Goal: Task Accomplishment & Management: Use online tool/utility

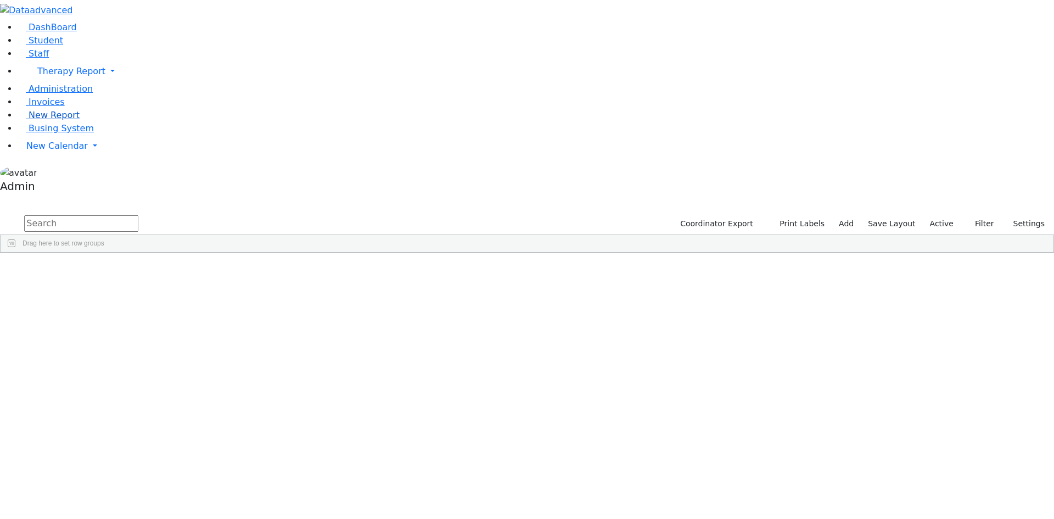
click at [57, 120] on span "New Report" at bounding box center [54, 115] width 51 height 10
click at [49, 120] on span "New Report" at bounding box center [54, 115] width 51 height 10
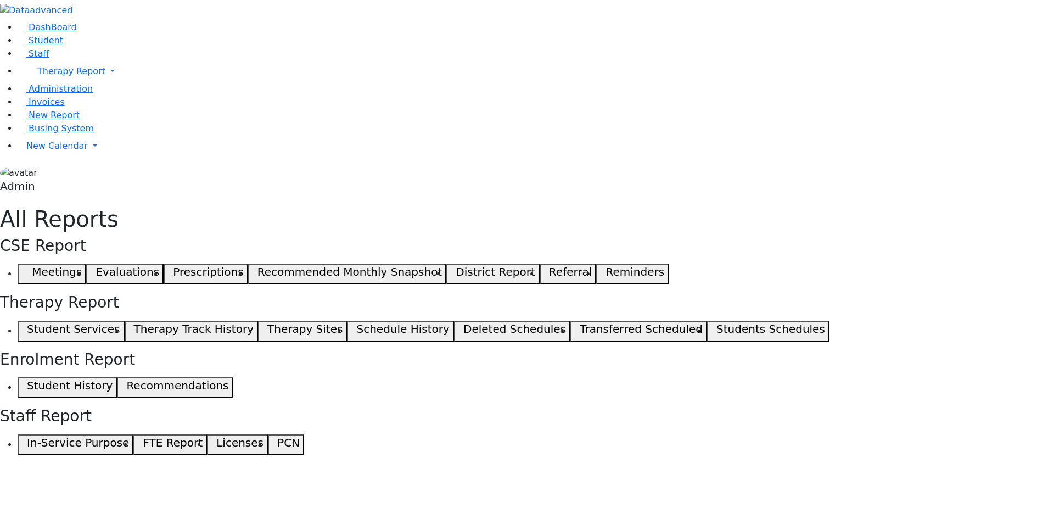
click at [233, 377] on button "Recommendations" at bounding box center [175, 387] width 116 height 21
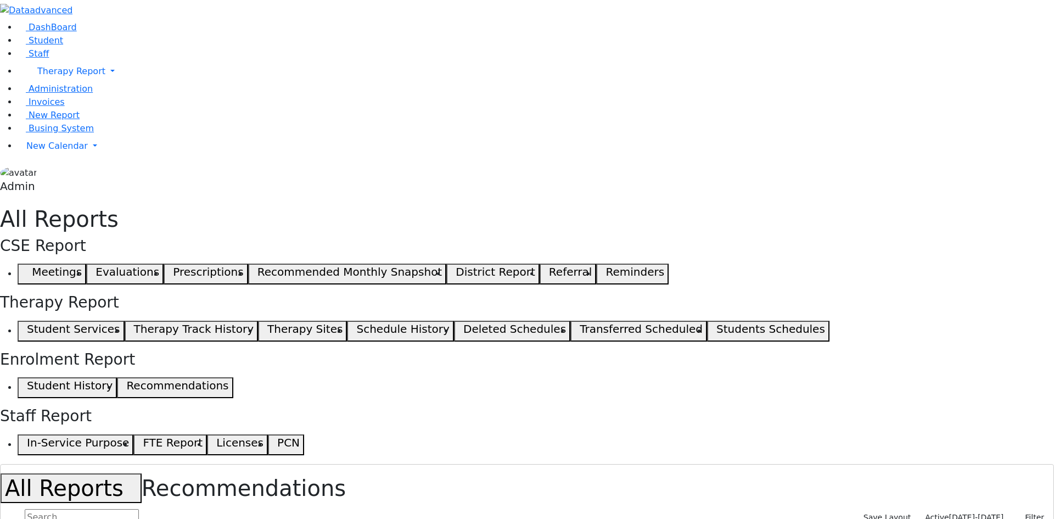
click at [970, 513] on span "[DATE]-[DATE]" at bounding box center [976, 517] width 55 height 9
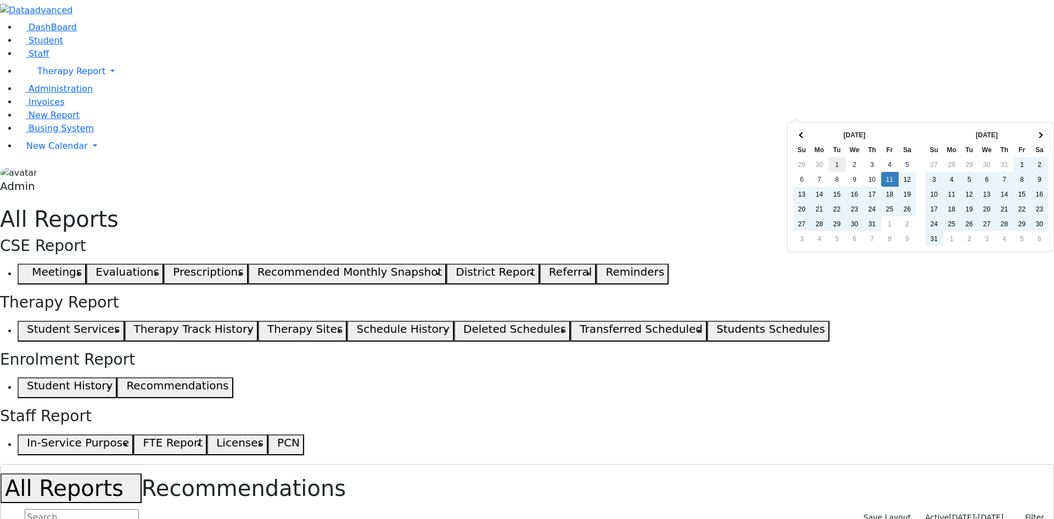
type input "07/11/2025 - 09/10/2025"
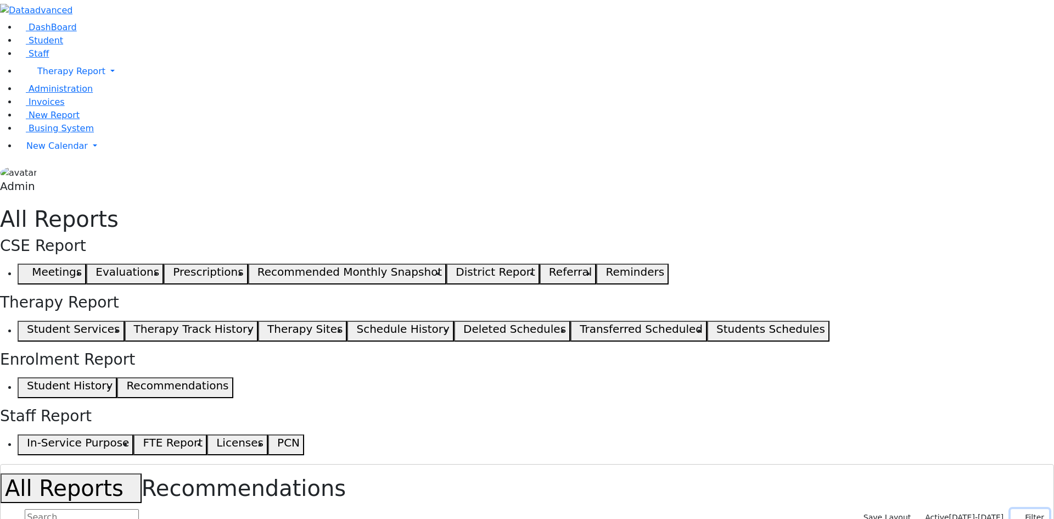
click at [1023, 509] on button "Filter" at bounding box center [1029, 517] width 38 height 17
checkbox input "true"
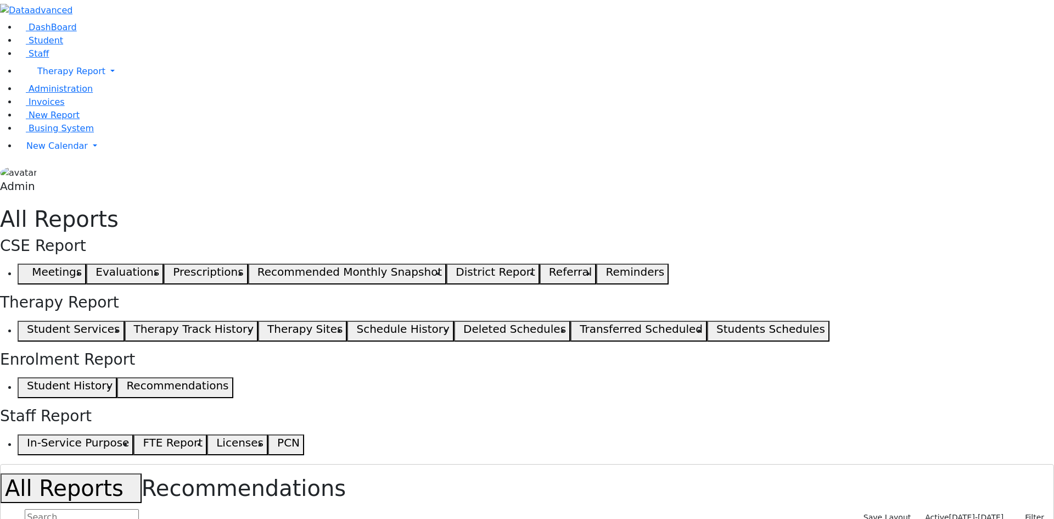
checkbox input "true"
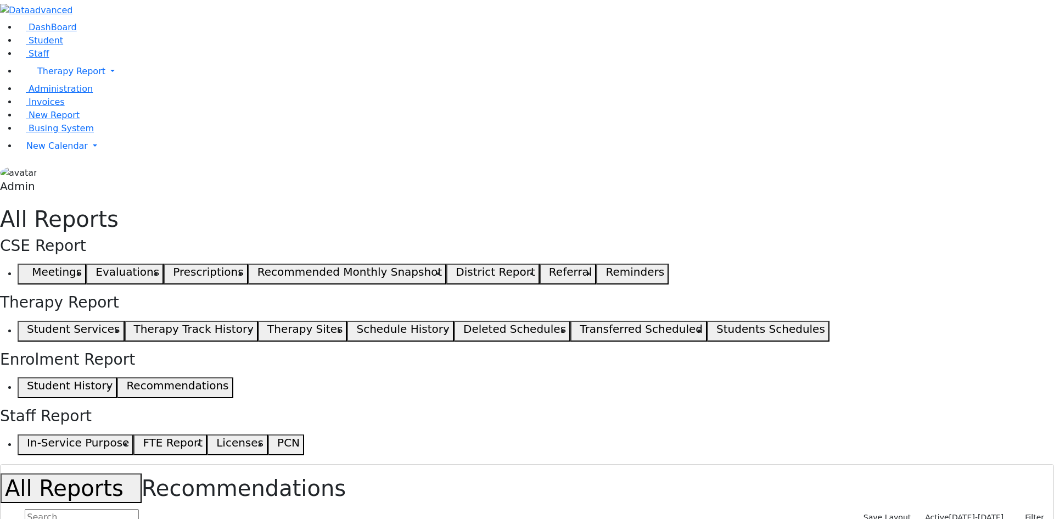
scroll to position [250, 0]
click at [139, 509] on input "text" at bounding box center [82, 517] width 114 height 16
click at [142, 473] on button "All Reports" at bounding box center [71, 488] width 141 height 30
click at [120, 322] on h5 "Student Services" at bounding box center [73, 328] width 93 height 13
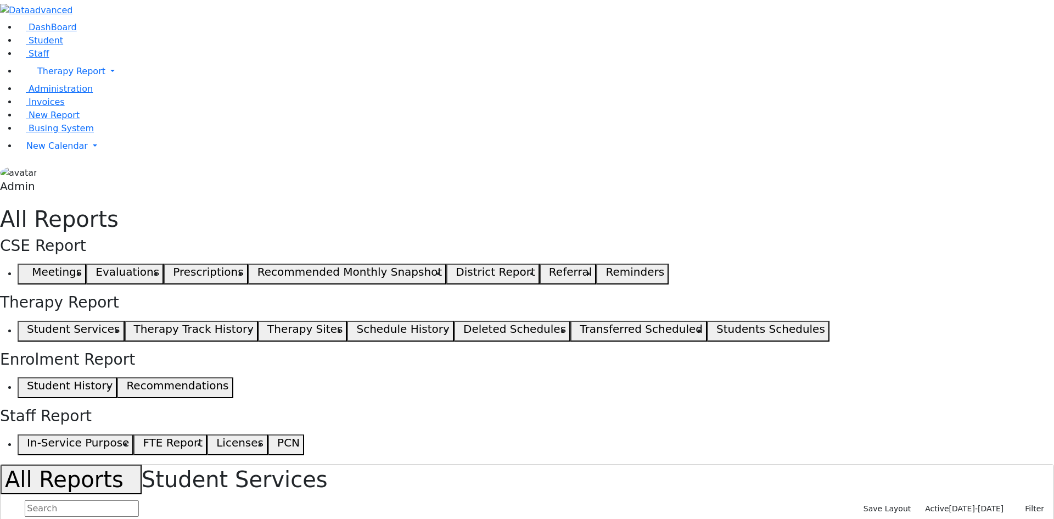
click at [992, 504] on span "[DATE]-[DATE]" at bounding box center [976, 508] width 55 height 9
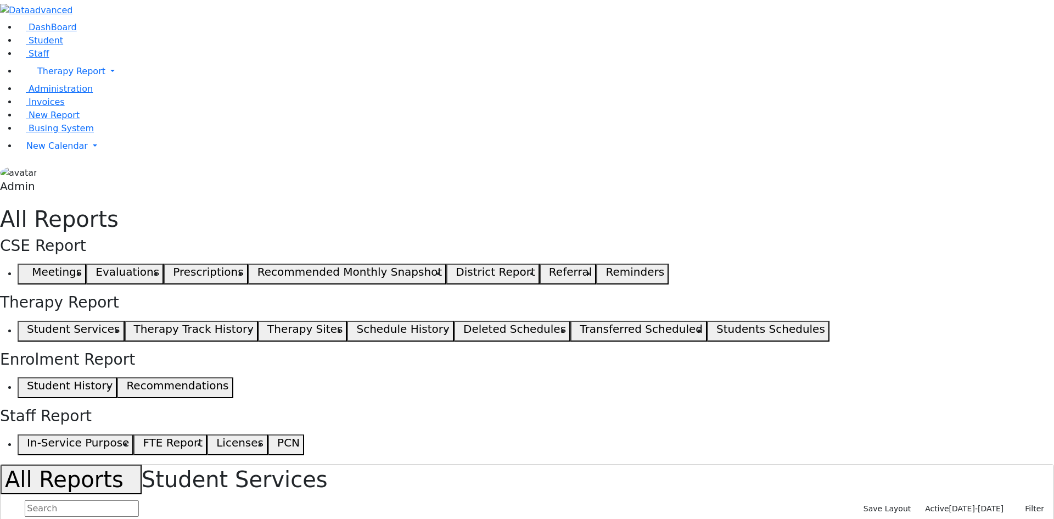
click at [949, 504] on span "[DATE]-[DATE]" at bounding box center [976, 508] width 55 height 9
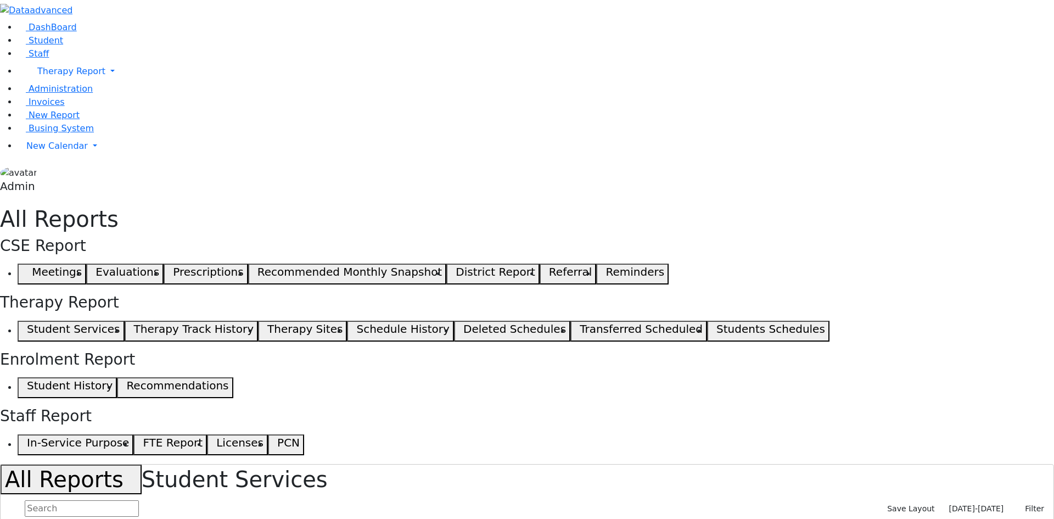
click at [685, 518] on div "Drag here to set row groups" at bounding box center [526, 529] width 1051 height 18
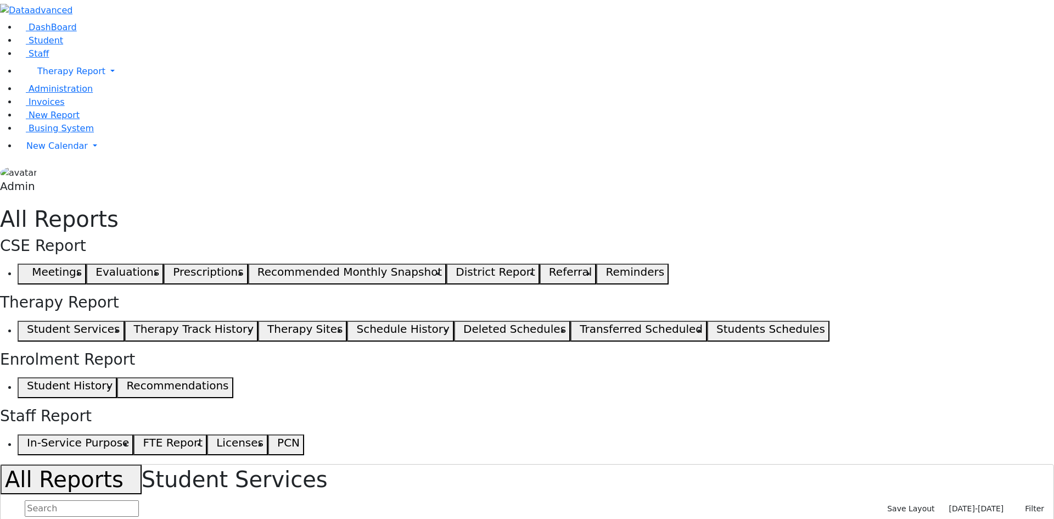
select select "landscape"
type input "12"
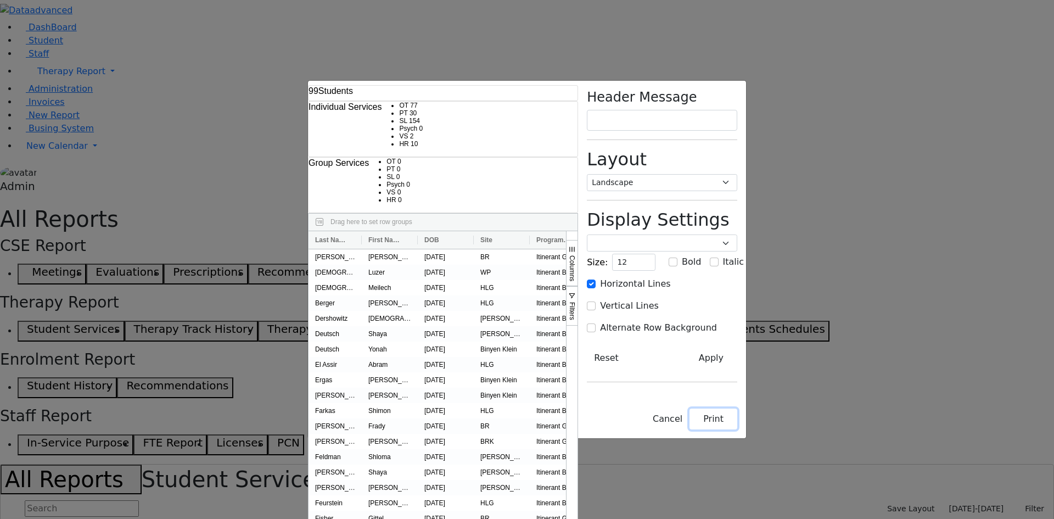
click at [737, 429] on button "Print" at bounding box center [713, 418] width 48 height 21
click at [689, 429] on button "Cancel" at bounding box center [667, 418] width 44 height 21
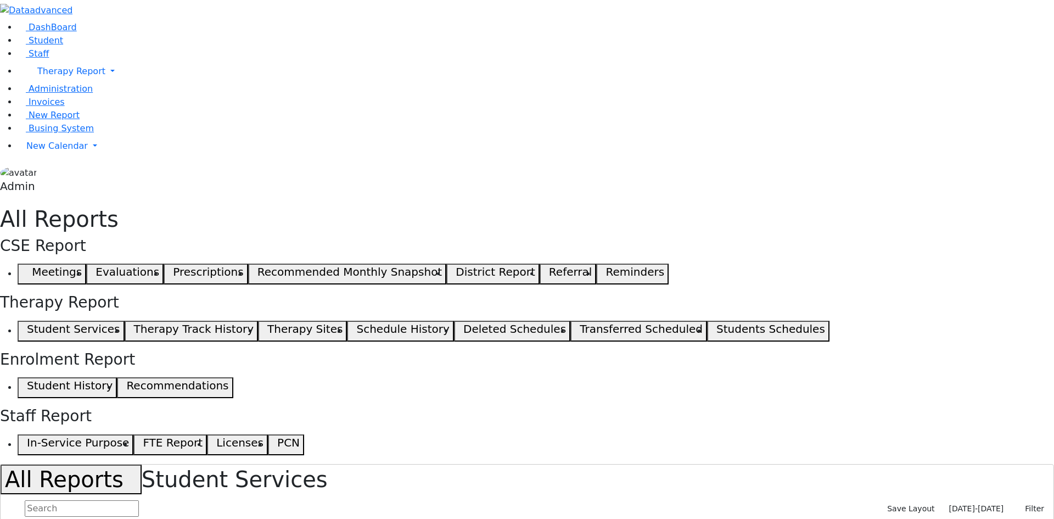
scroll to position [219, 0]
click at [48, 46] on span "Student" at bounding box center [46, 40] width 35 height 10
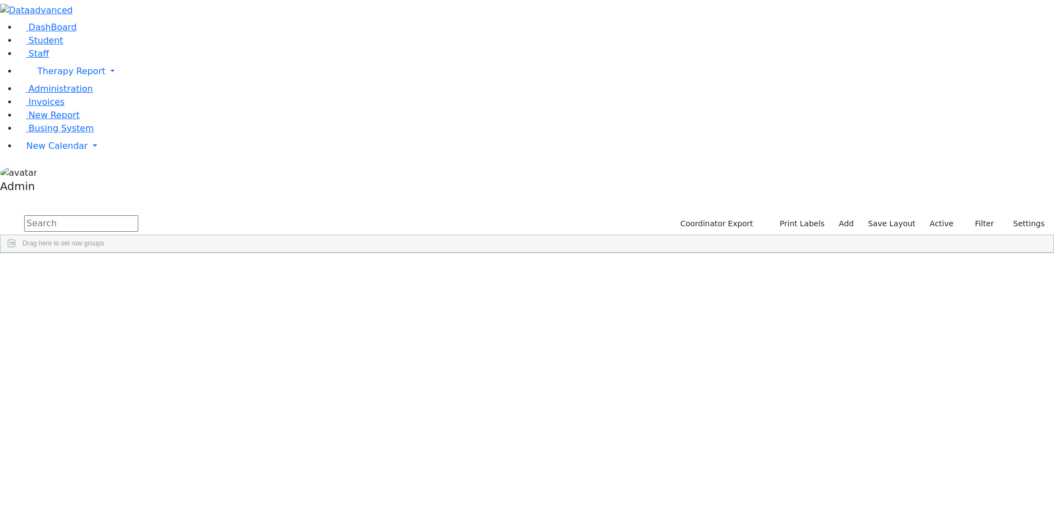
click at [138, 215] on input "text" at bounding box center [81, 223] width 114 height 16
click at [181, 271] on div "Roizy" at bounding box center [136, 278] width 90 height 15
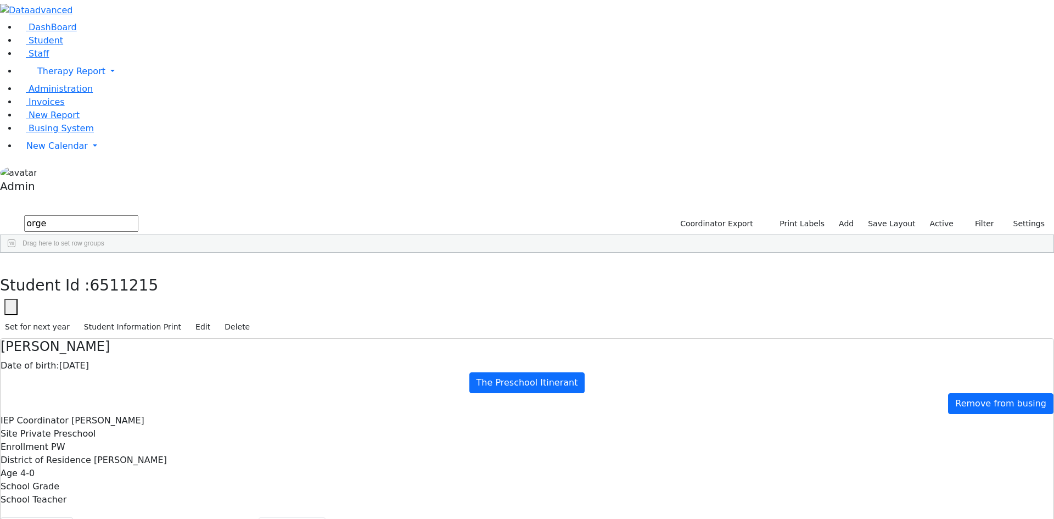
click at [271, 517] on button "Scheduling" at bounding box center [291, 528] width 67 height 23
click at [5, 261] on use "button" at bounding box center [5, 261] width 0 height 0
drag, startPoint x: 195, startPoint y: 50, endPoint x: 133, endPoint y: 49, distance: 62.0
click at [133, 213] on form "orge" at bounding box center [69, 223] width 138 height 21
type input "taub"
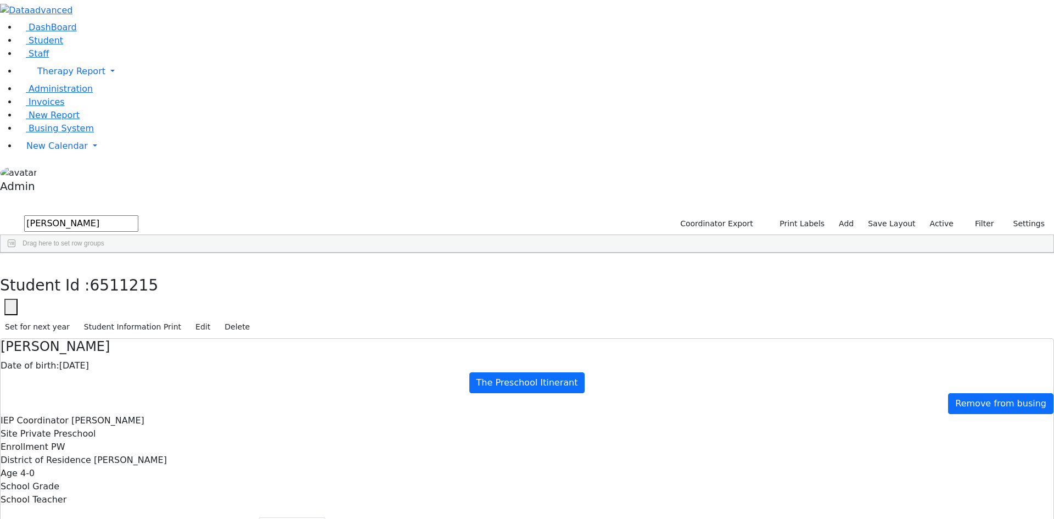
click at [179, 301] on div "[PERSON_NAME]" at bounding box center [134, 308] width 91 height 15
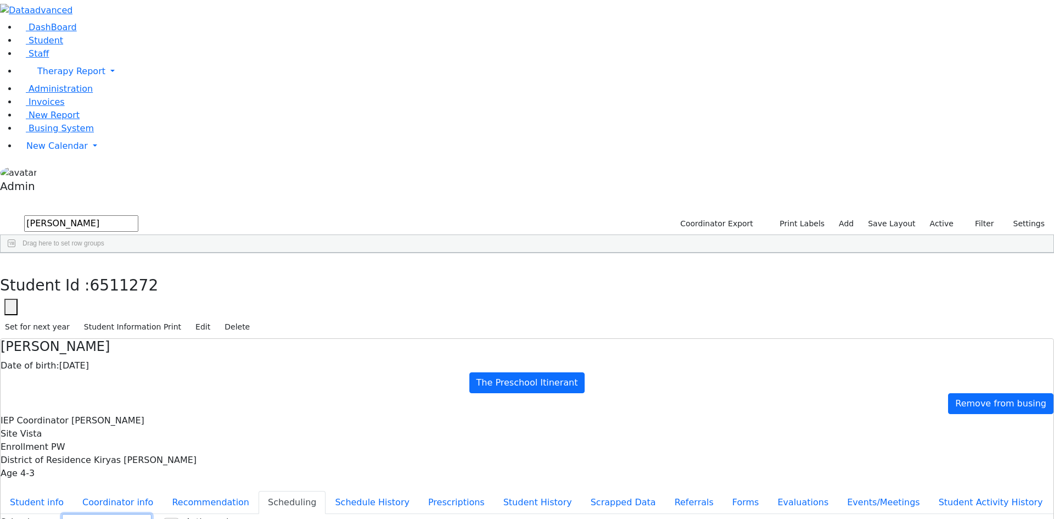
click at [151, 514] on select "Select School YR Summer YR 25 School YR 25-26 Summer YR 25 School YR 24-25 Summ…" at bounding box center [106, 522] width 89 height 17
select select "211"
click at [151, 514] on select "Select School YR Summer YR 25 School YR 25-26 Summer YR 25 School YR 24-25 Summ…" at bounding box center [106, 522] width 89 height 17
click at [16, 253] on button "button" at bounding box center [8, 264] width 16 height 23
click at [179, 301] on div "[PERSON_NAME]" at bounding box center [134, 308] width 91 height 15
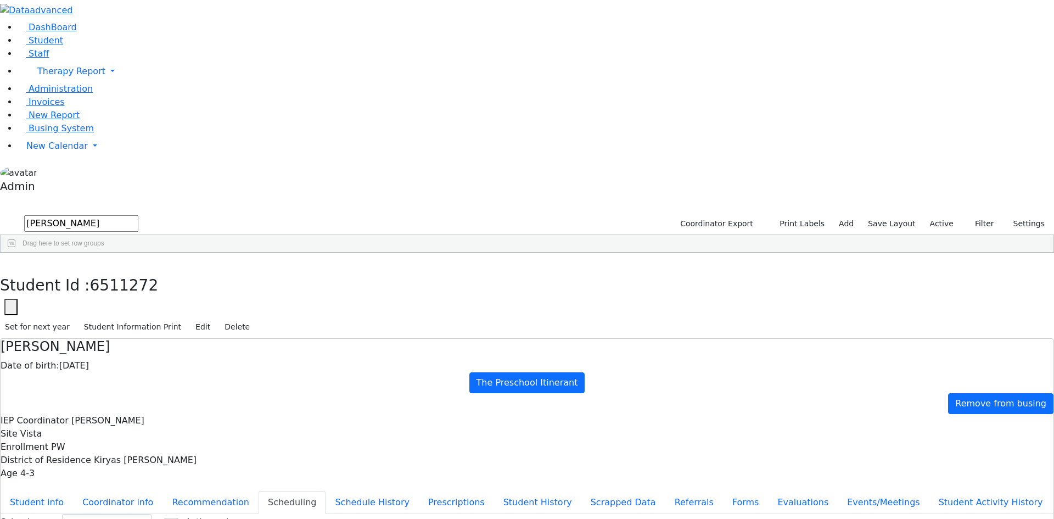
click at [179, 301] on div "[PERSON_NAME]" at bounding box center [134, 308] width 91 height 15
select select "211"
click at [258, 491] on button "Recommendation" at bounding box center [210, 502] width 96 height 23
checkbox input "true"
click at [151, 514] on select "Select School YR Summer YR 25 School YR 25-26 Summer YR 25 School YR 24-25 Summ…" at bounding box center [106, 522] width 89 height 17
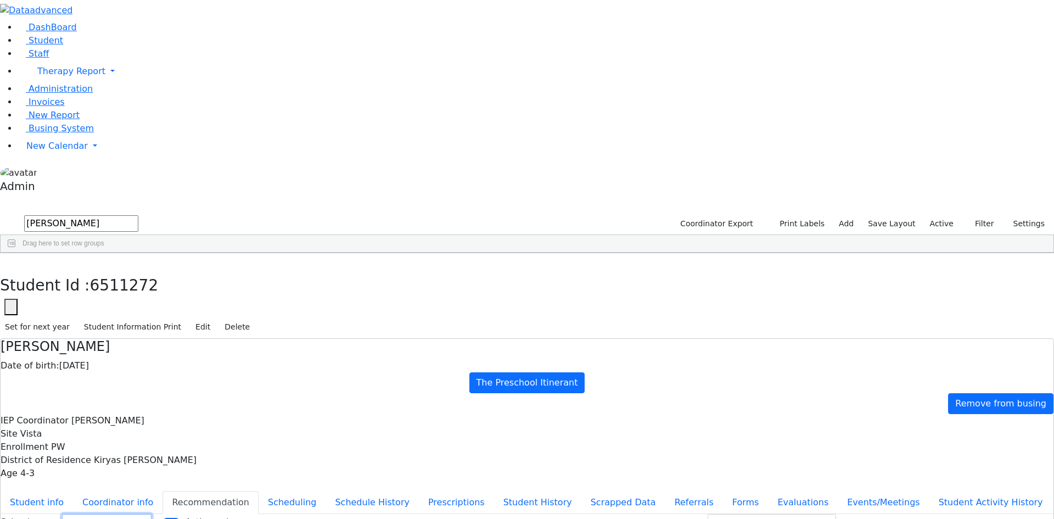
select select "211"
click at [151, 514] on select "Select School YR Summer YR 25 School YR 25-26 Summer YR 25 School YR 24-25 Summ…" at bounding box center [106, 522] width 89 height 17
click at [180, 517] on input "Active only" at bounding box center [171, 521] width 18 height 9
checkbox input "true"
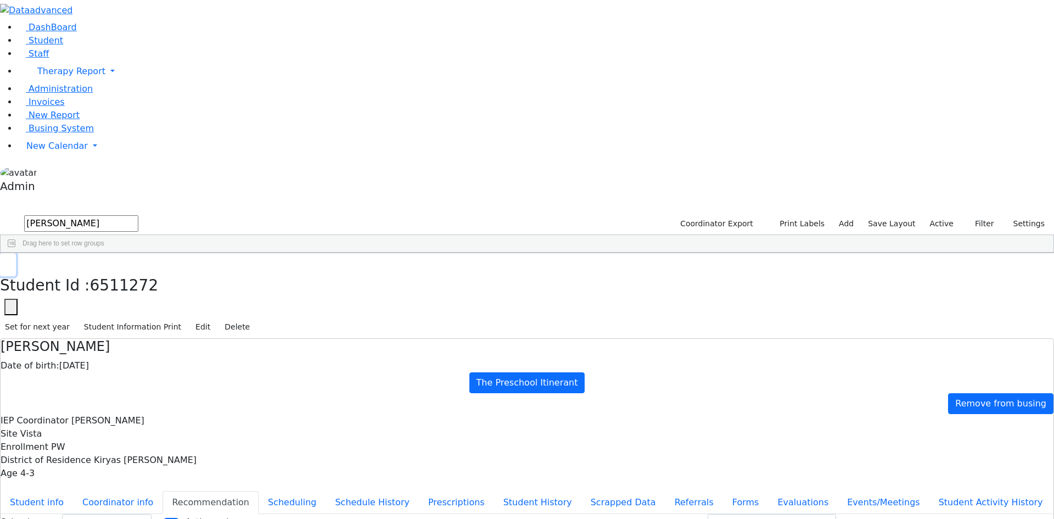
click at [11, 261] on icon "button" at bounding box center [8, 264] width 6 height 7
click at [98, 19] on button "button" at bounding box center [86, 10] width 22 height 21
drag, startPoint x: 124, startPoint y: 39, endPoint x: 37, endPoint y: 41, distance: 86.7
click at [37, 41] on div "DashBoard Student Staff Therapy Report Student Old Calendar Report Admin" at bounding box center [527, 323] width 1054 height 646
type input "app"
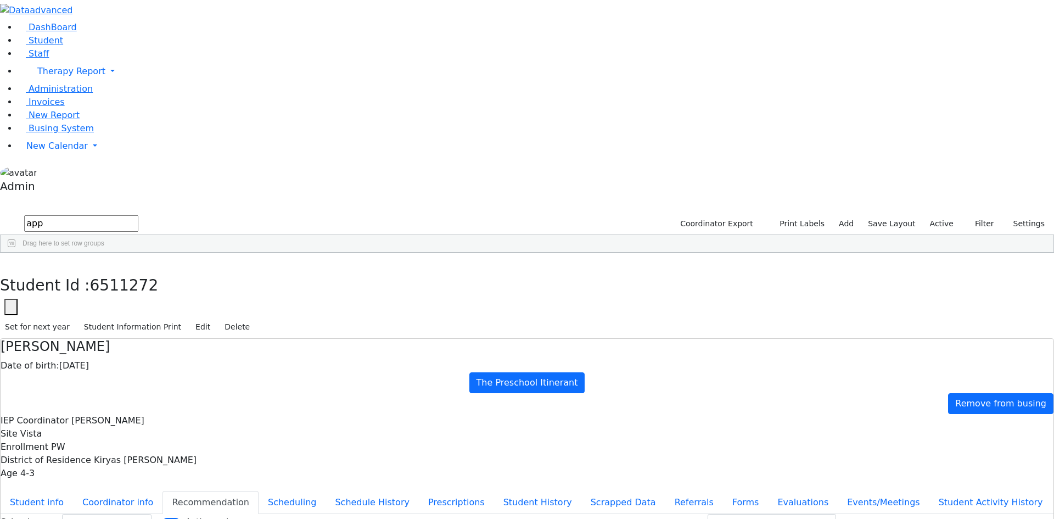
click at [193, 286] on div "[PERSON_NAME]" at bounding box center [149, 293] width 99 height 15
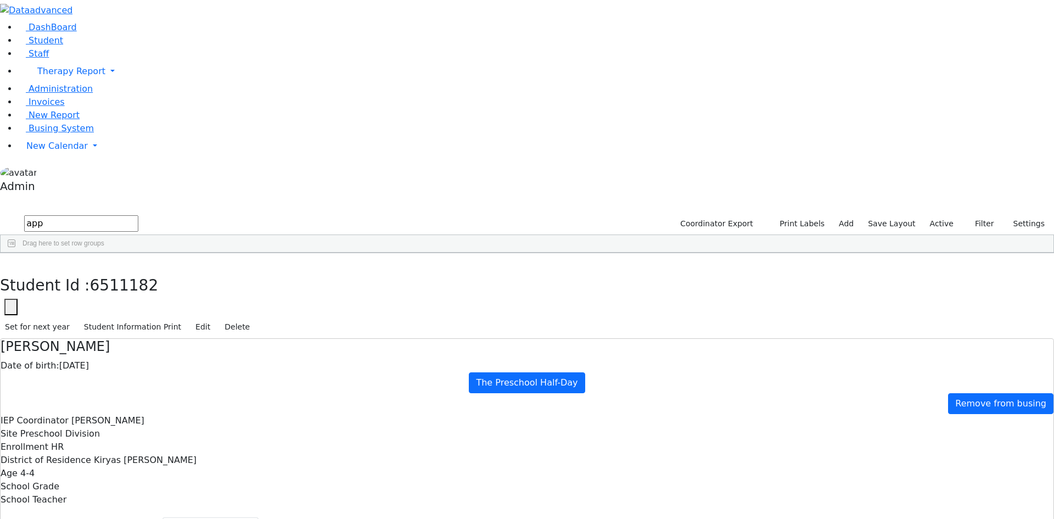
select select "209"
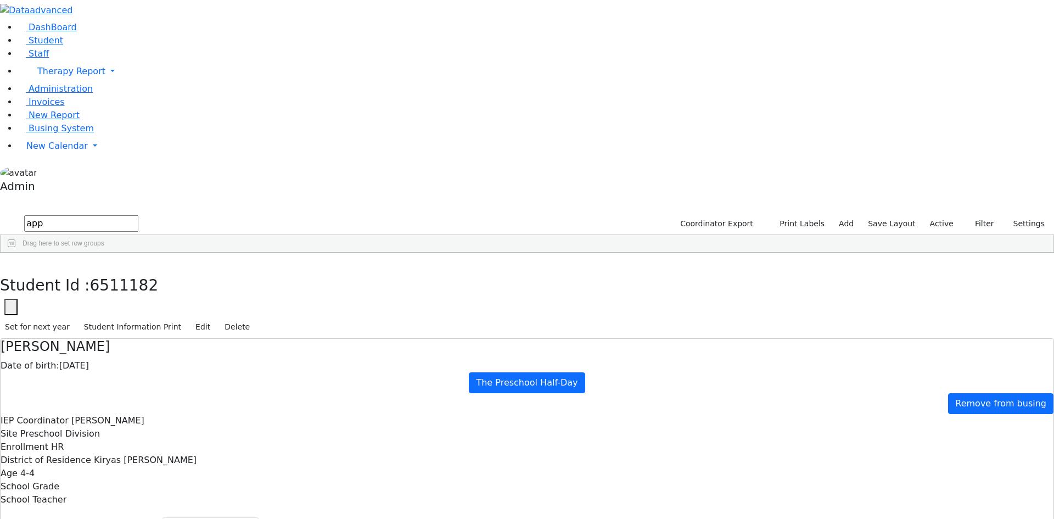
drag, startPoint x: 103, startPoint y: 48, endPoint x: 37, endPoint y: 48, distance: 65.8
click at [37, 48] on div "DashBoard Student Staff Therapy Report Student Old Calendar Report Admin" at bounding box center [527, 336] width 1054 height 672
type input "adler"
click at [78, 271] on div "Adler" at bounding box center [51, 278] width 100 height 15
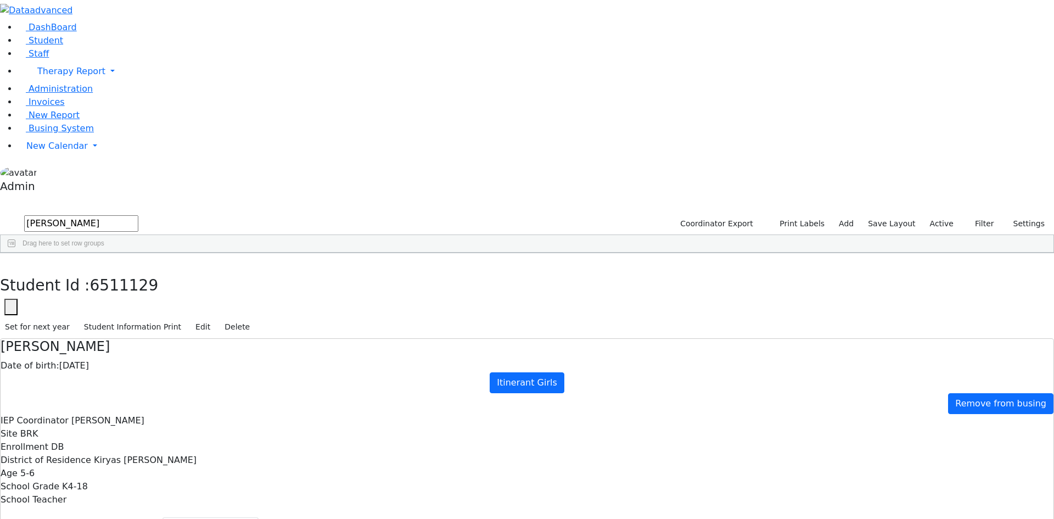
select select "210"
drag, startPoint x: 81, startPoint y: 45, endPoint x: 34, endPoint y: 44, distance: 46.7
click at [34, 44] on div "DashBoard Student Staff Therapy Report Student Old Calendar Report Admin" at bounding box center [527, 336] width 1054 height 672
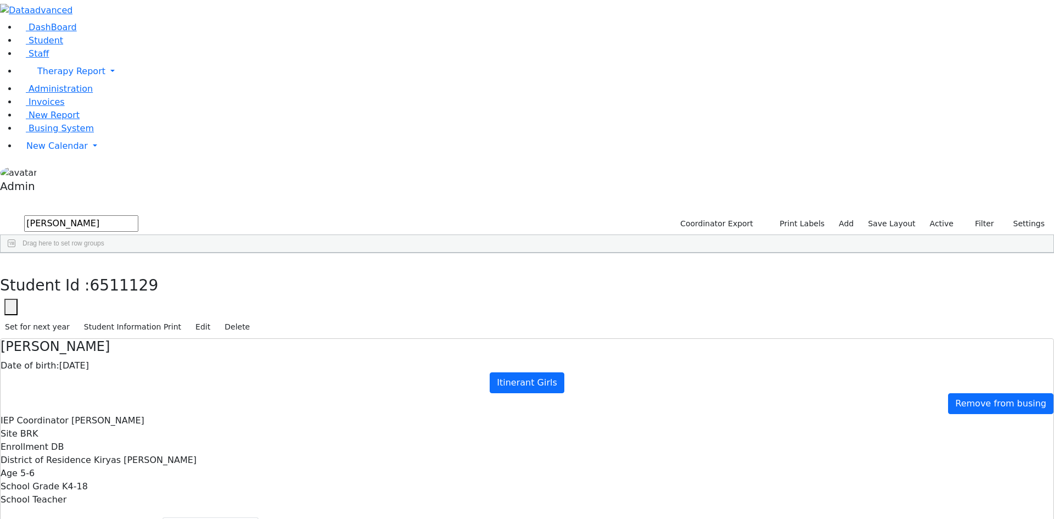
type input "aker"
click at [82, 286] on div "Aker" at bounding box center [51, 293] width 100 height 15
select select "210"
drag, startPoint x: 89, startPoint y: 52, endPoint x: 44, endPoint y: 49, distance: 45.1
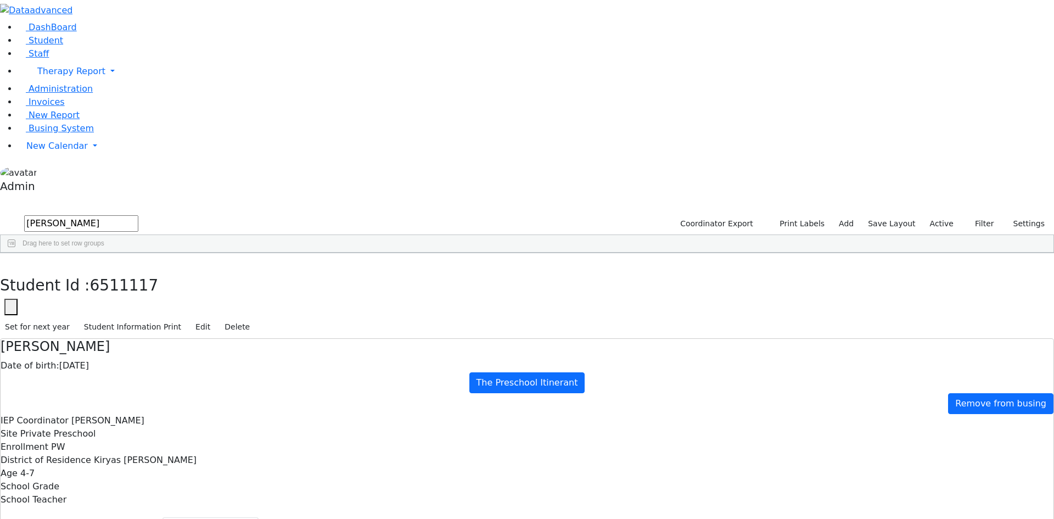
click at [44, 213] on form "aker" at bounding box center [69, 223] width 138 height 21
click at [147, 440] on div "Meilech" at bounding box center [149, 447] width 99 height 15
select select "210"
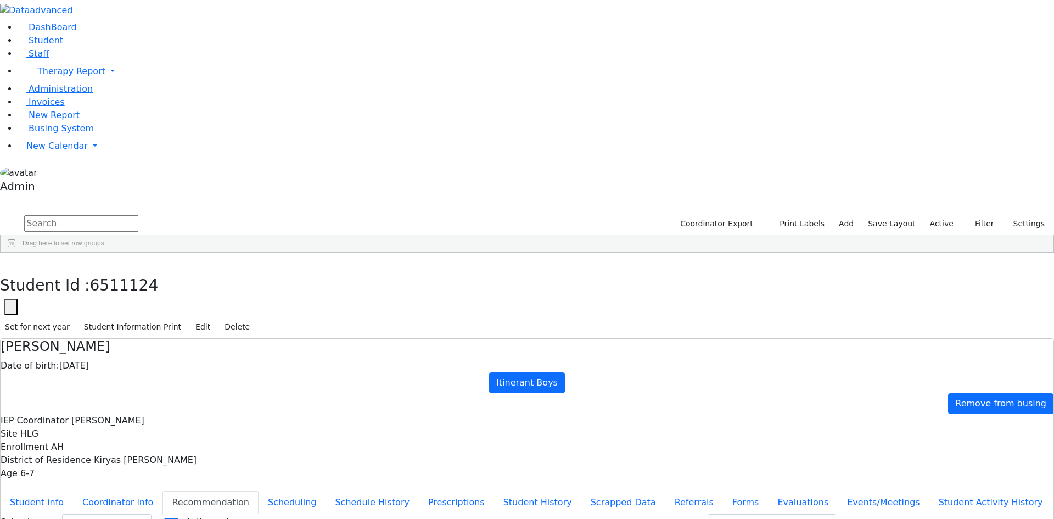
click at [93, 516] on div "Berger" at bounding box center [49, 523] width 97 height 15
select select "210"
click at [97, 310] on div "Biener" at bounding box center [49, 317] width 97 height 15
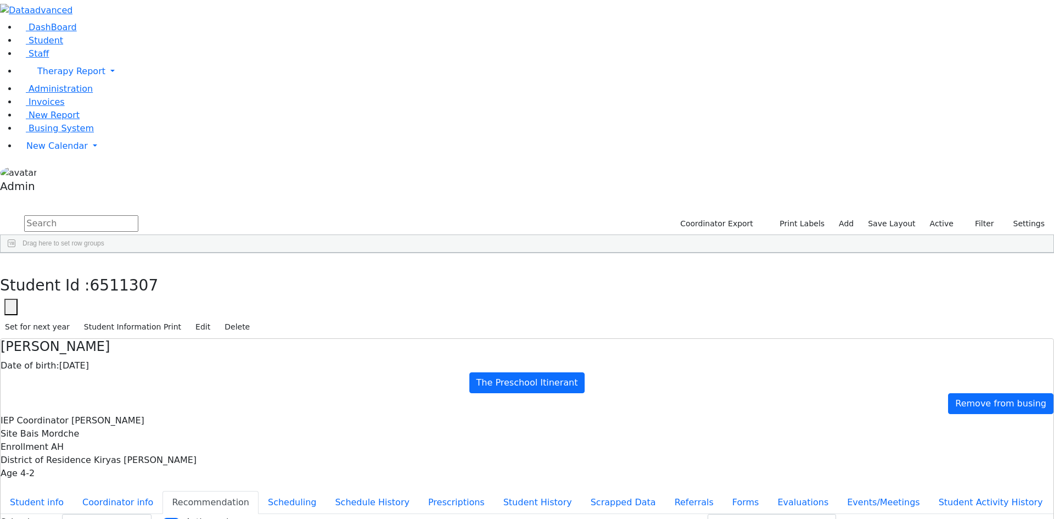
click at [97, 310] on div "Biener" at bounding box center [49, 317] width 97 height 15
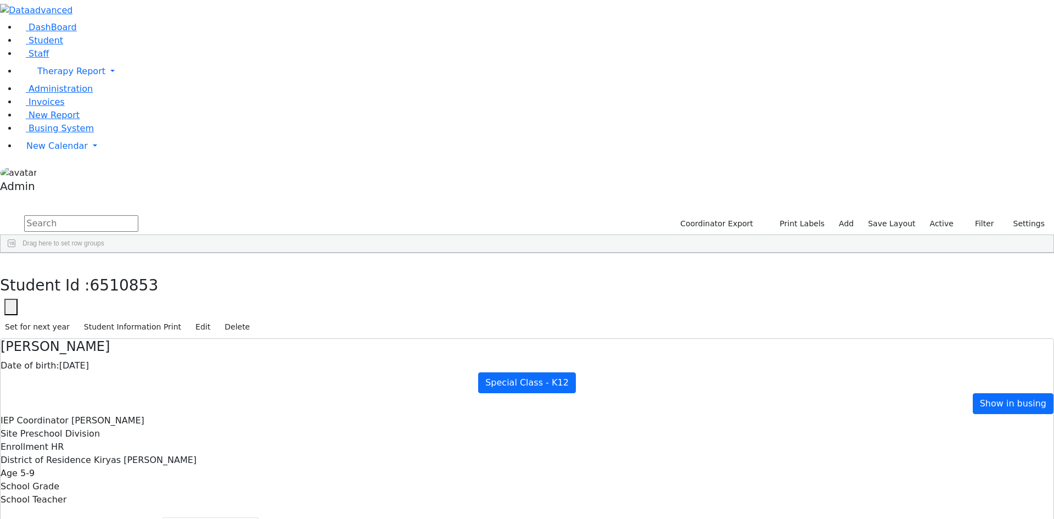
select select "209"
click at [164, 341] on div "[PERSON_NAME]" at bounding box center [146, 348] width 99 height 15
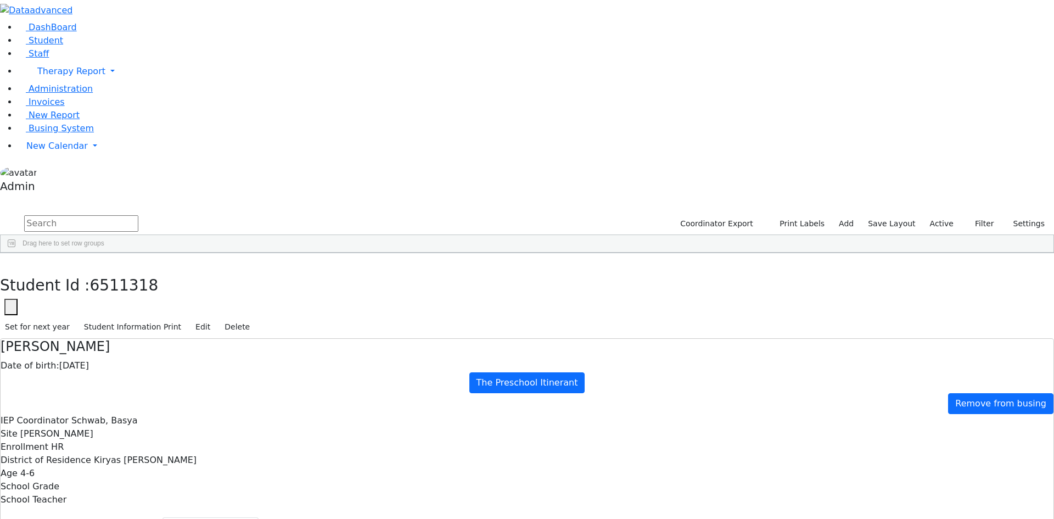
select select "210"
click at [97, 387] on div "Blum" at bounding box center [49, 394] width 97 height 15
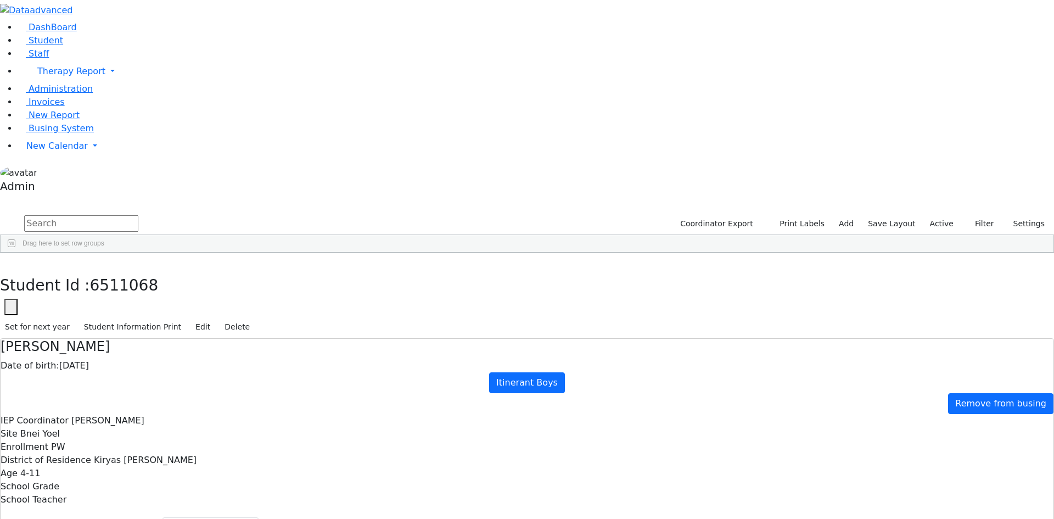
select select "209"
click at [139, 402] on div "Bruchy" at bounding box center [146, 409] width 99 height 15
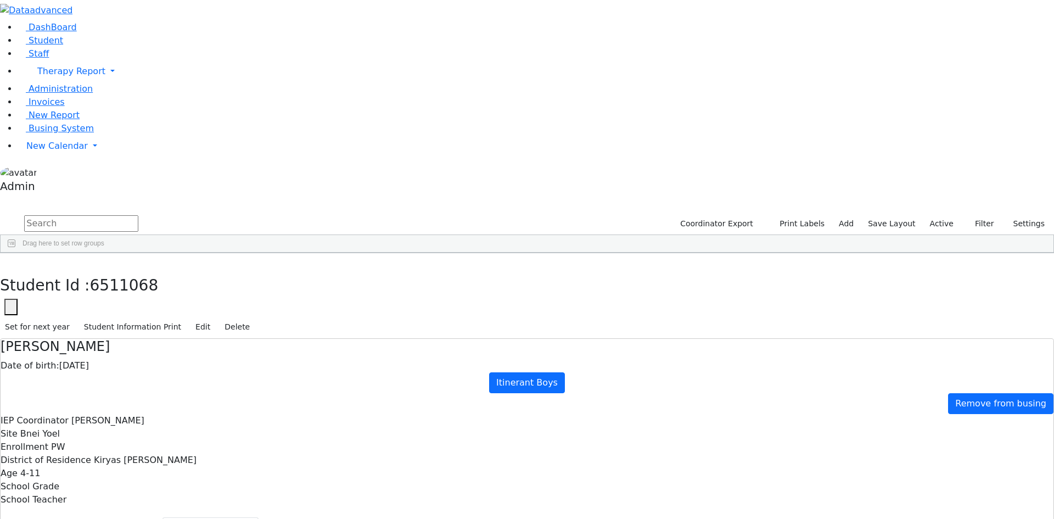
click at [139, 402] on div "Bruchy" at bounding box center [146, 409] width 99 height 15
select select "210"
click at [149, 418] on div "Fishel" at bounding box center [146, 425] width 99 height 15
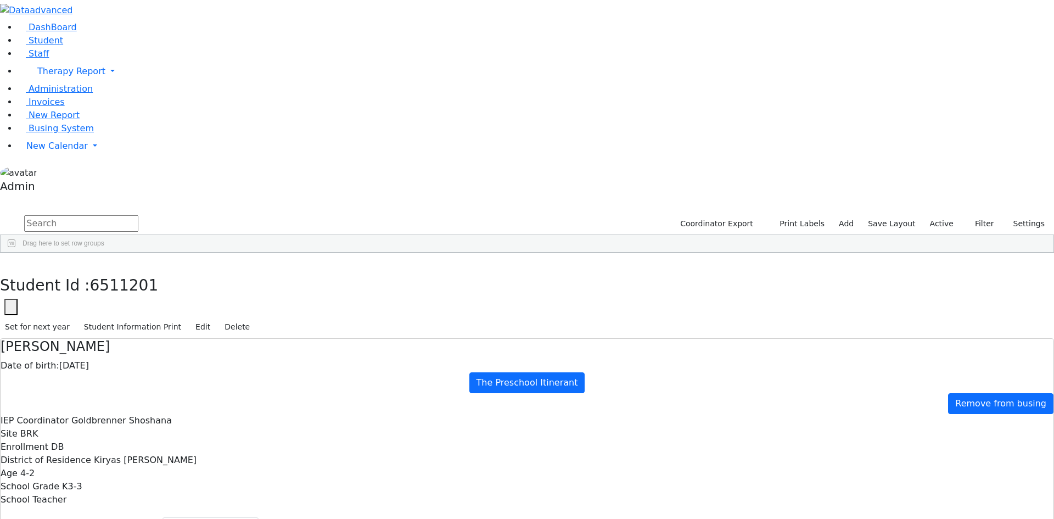
click at [149, 418] on div "Fishel" at bounding box center [146, 425] width 99 height 15
select select "209"
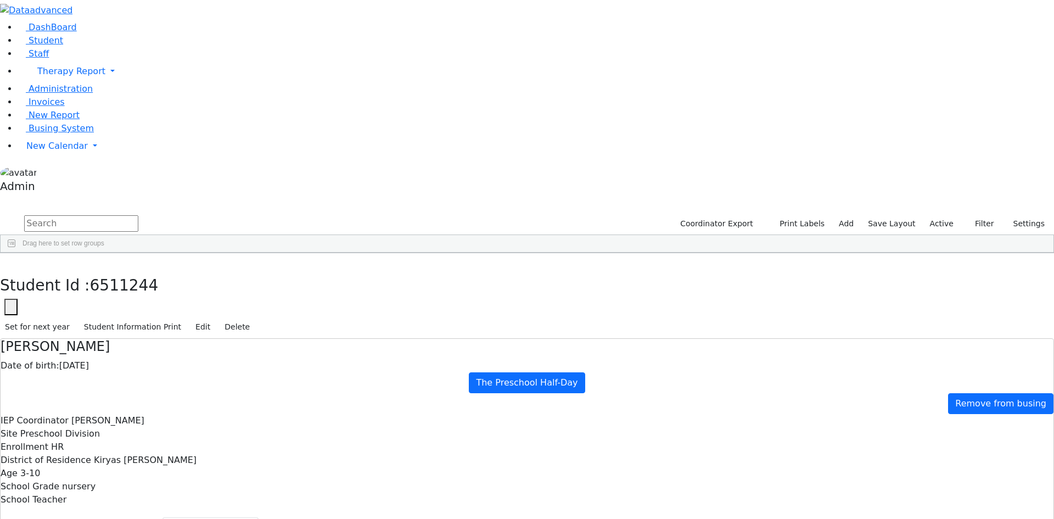
select select "210"
checkbox input "true"
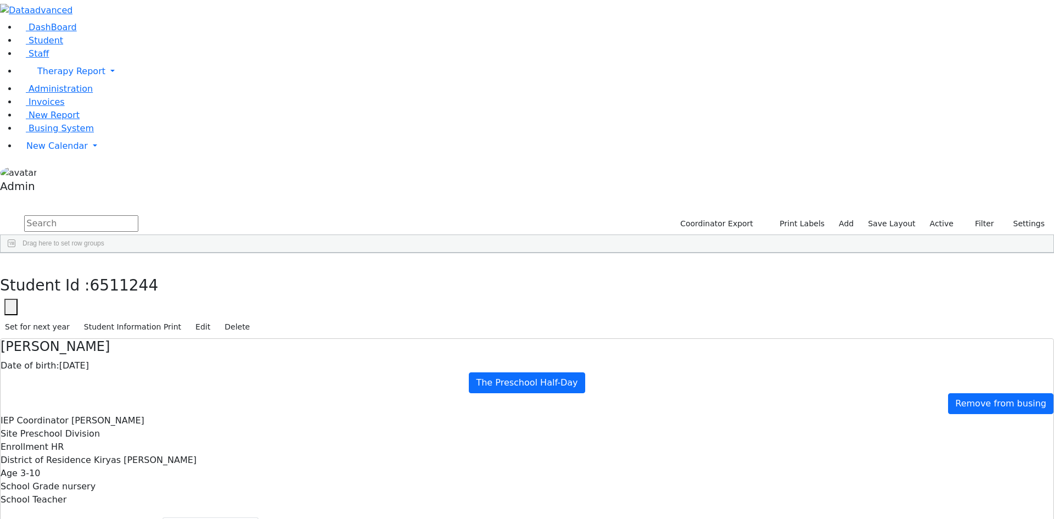
scroll to position [768, 0]
click at [167, 455] on div "[PERSON_NAME]" at bounding box center [146, 462] width 99 height 15
select select "210"
click at [166, 516] on div "Leah" at bounding box center [146, 523] width 99 height 15
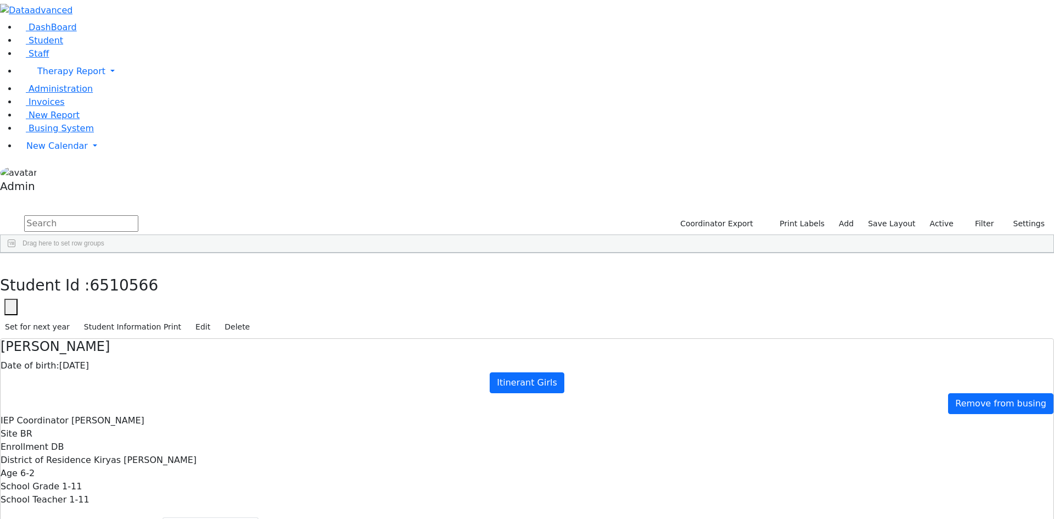
click at [166, 516] on div "Leah" at bounding box center [146, 523] width 99 height 15
select select "210"
click at [182, 464] on div "Gittel" at bounding box center [146, 471] width 99 height 15
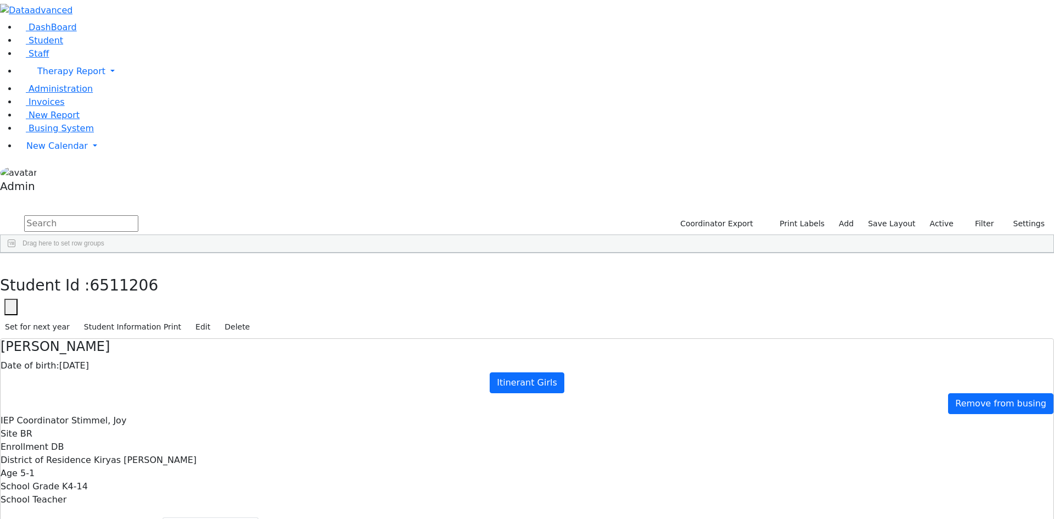
select select "210"
click at [175, 510] on div "Chumy" at bounding box center [146, 517] width 99 height 15
select select "210"
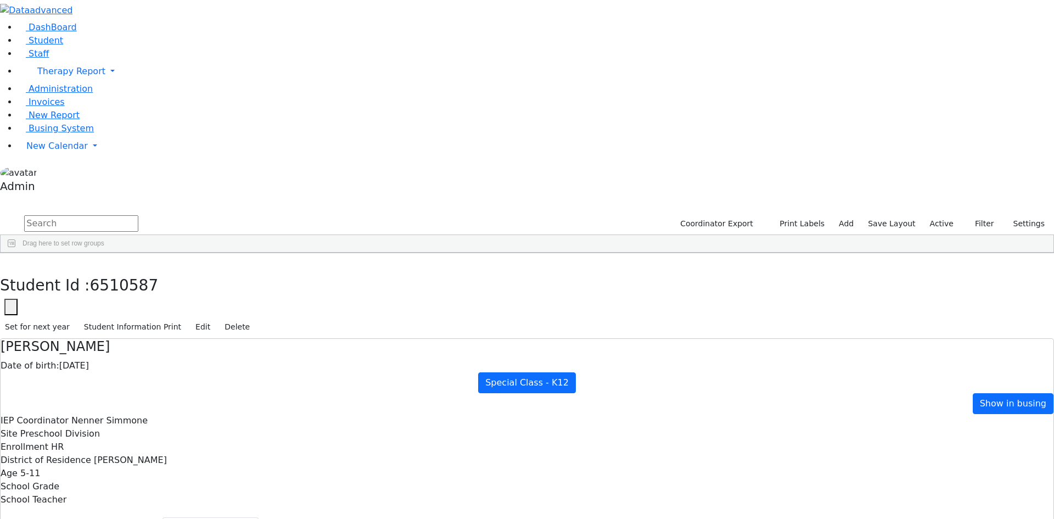
select select "210"
checkbox input "true"
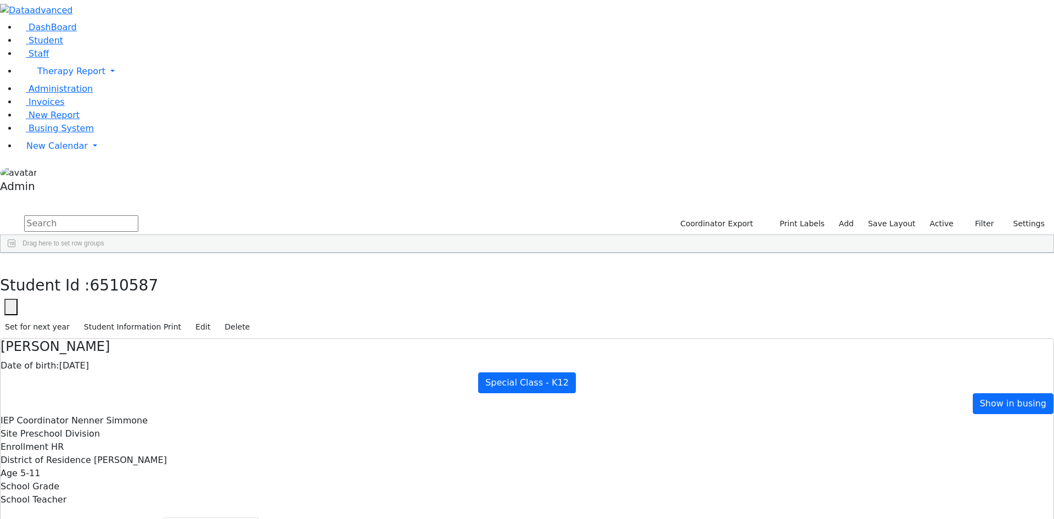
scroll to position [1536, 0]
click at [170, 516] on div "Fishel" at bounding box center [146, 523] width 99 height 15
select select "210"
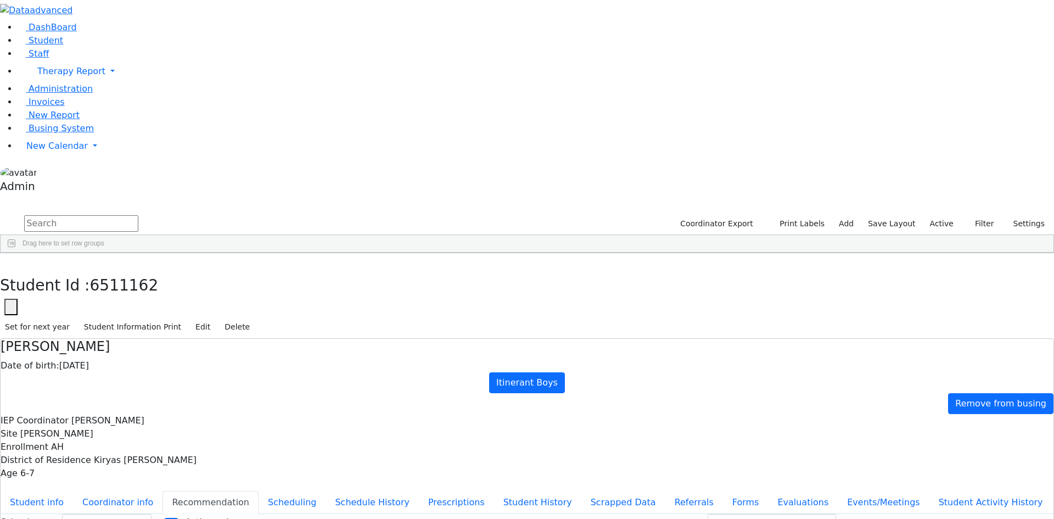
select select "210"
click at [97, 481] on div "Gluck" at bounding box center [49, 488] width 97 height 15
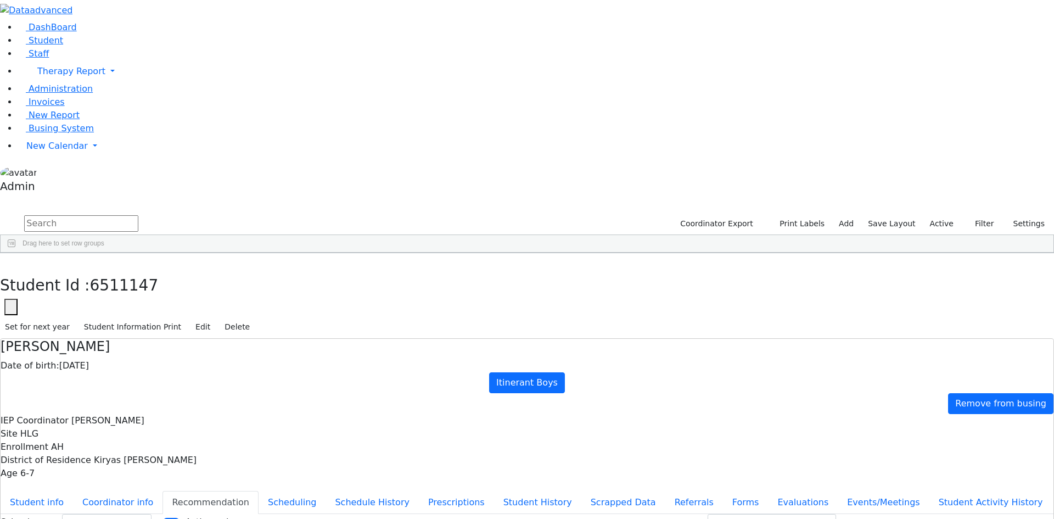
click at [97, 481] on div "Gluck" at bounding box center [49, 488] width 97 height 15
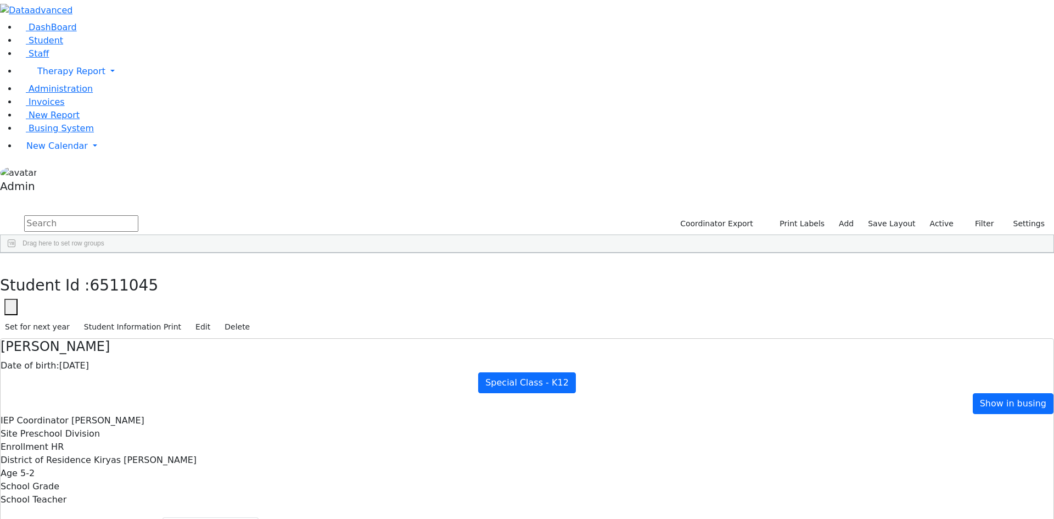
select select "210"
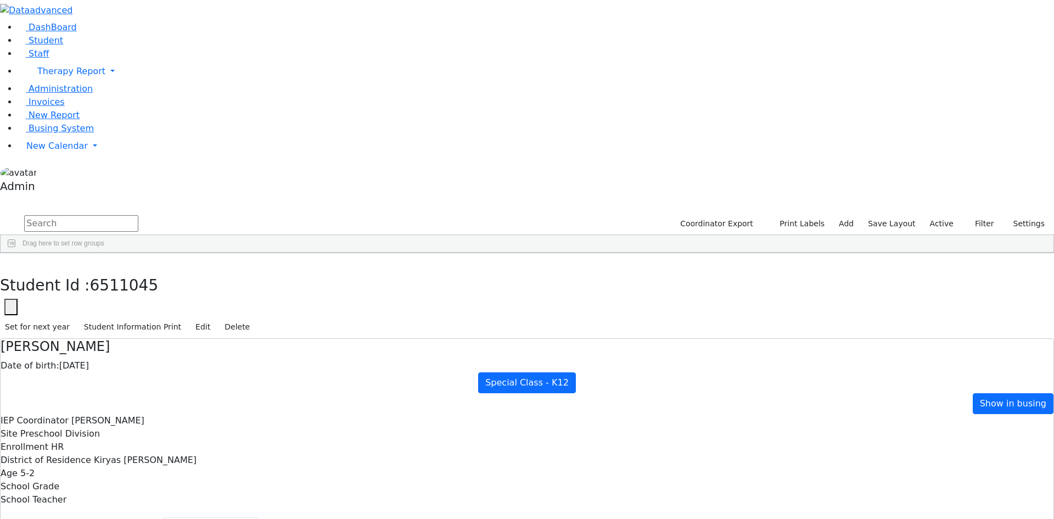
click at [161, 497] on div "[PERSON_NAME]" at bounding box center [146, 504] width 99 height 15
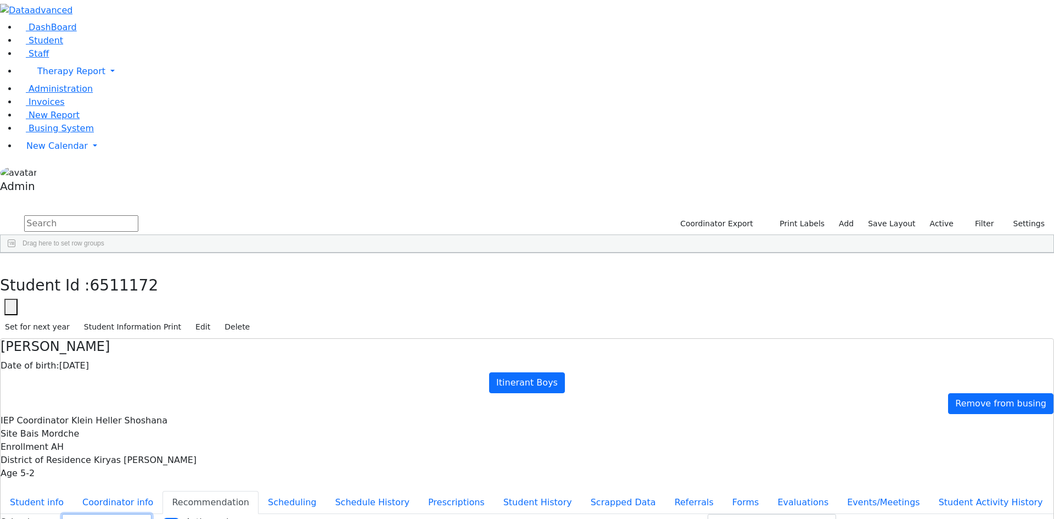
click at [151, 514] on select "Select School YR Summer YR 25 School YR 25-26 Summer YR 25 School YR 24-25 Summ…" at bounding box center [106, 522] width 89 height 17
select select "210"
click at [151, 514] on select "Select School YR Summer YR 25 School YR 25-26 Summer YR 25 School YR 24-25 Summ…" at bounding box center [106, 522] width 89 height 17
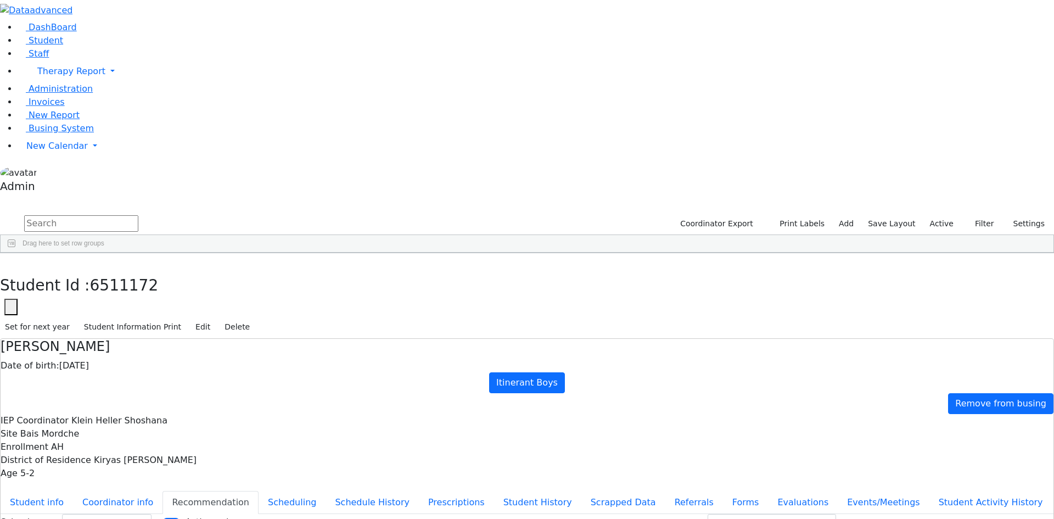
click at [170, 512] on div "[PERSON_NAME]" at bounding box center [146, 519] width 99 height 15
select select "210"
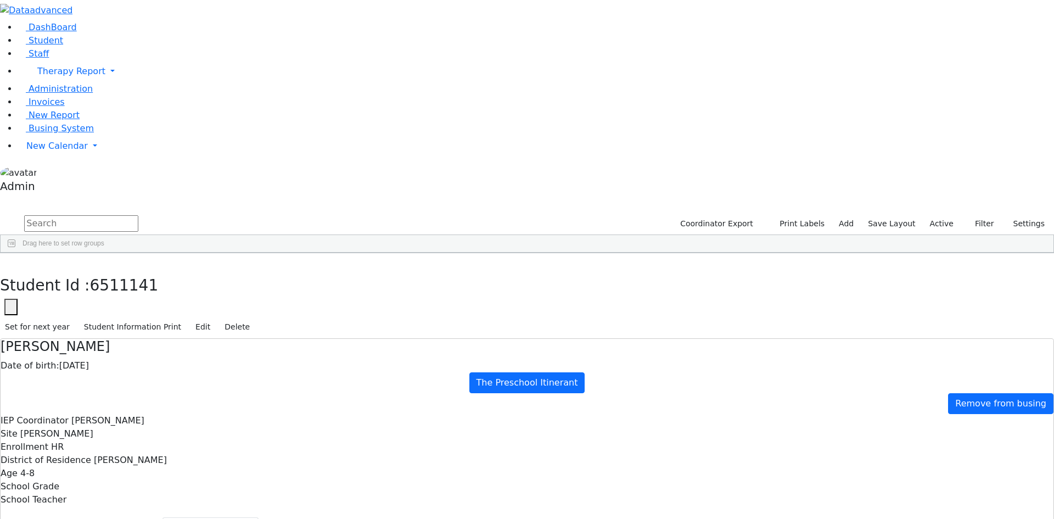
select select "210"
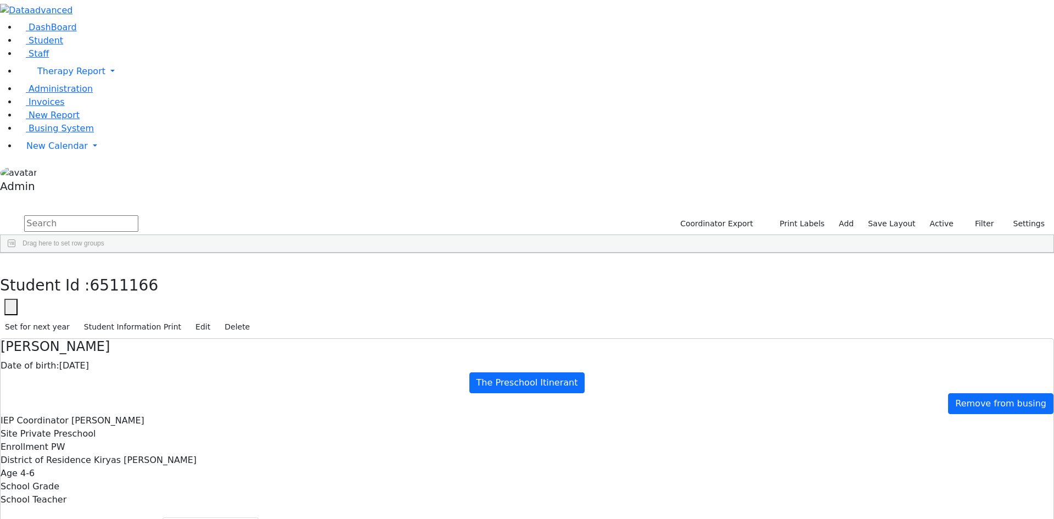
select select "210"
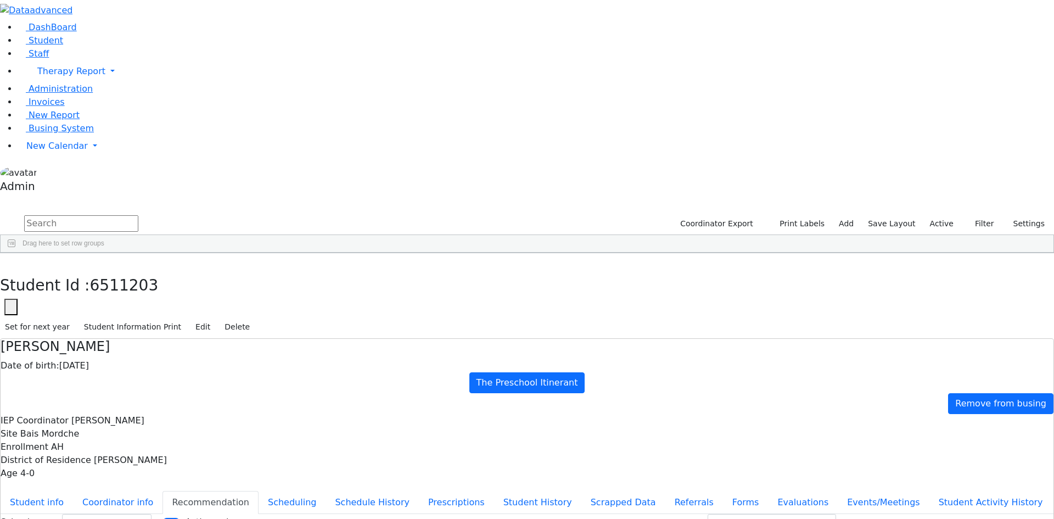
scroll to position [1921, 0]
select select "210"
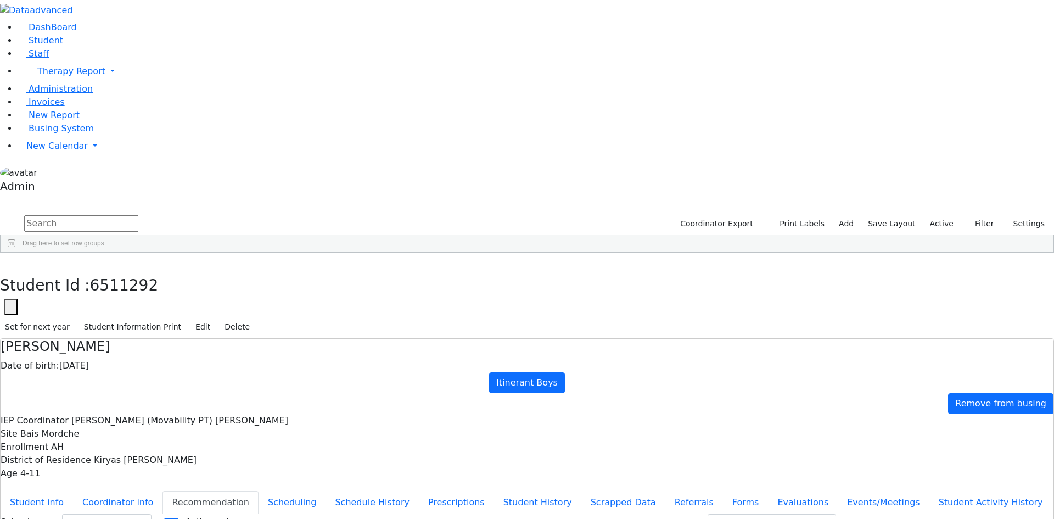
click at [171, 518] on div "[PERSON_NAME]" at bounding box center [146, 528] width 99 height 15
select select "210"
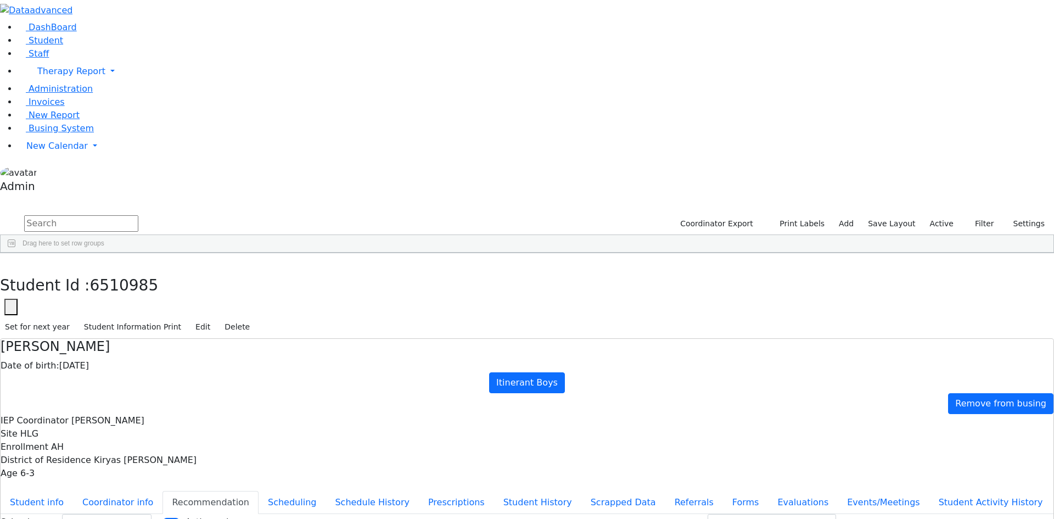
select select "210"
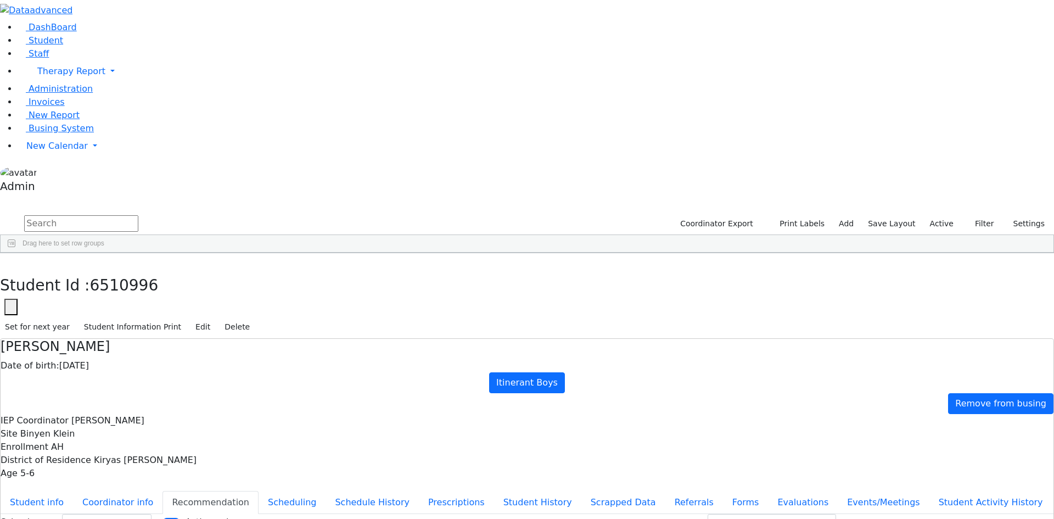
click at [165, 516] on div "[PERSON_NAME]" at bounding box center [146, 523] width 99 height 15
click at [151, 514] on select "Select School YR Summer YR 25 School YR 25-26 Summer YR 25 School YR 24-25 Summ…" at bounding box center [106, 522] width 89 height 17
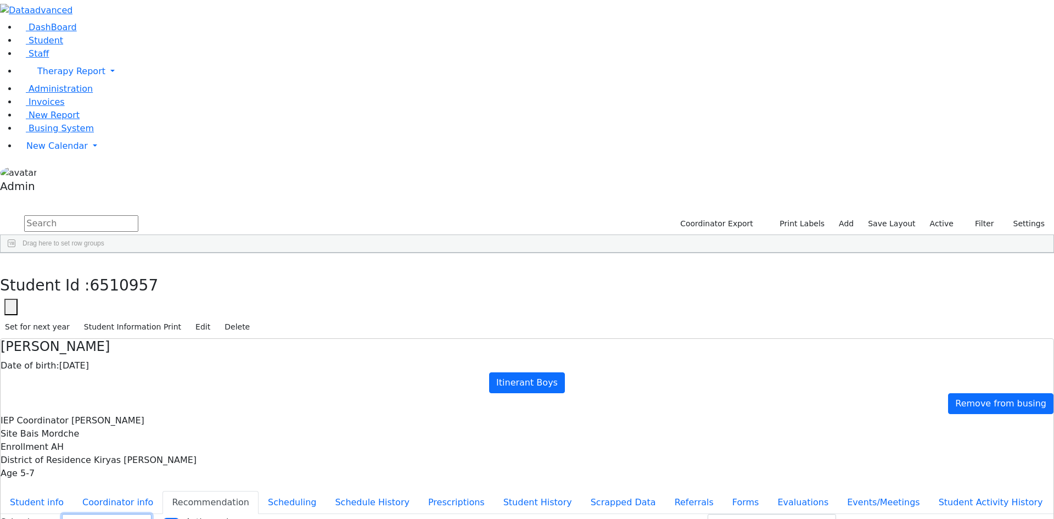
select select "210"
click at [151, 514] on select "Select School YR Summer YR 25 School YR 25-26 Summer YR 25 School YR 24-25 Summ…" at bounding box center [106, 522] width 89 height 17
click at [163, 303] on div "Rivky" at bounding box center [146, 310] width 99 height 15
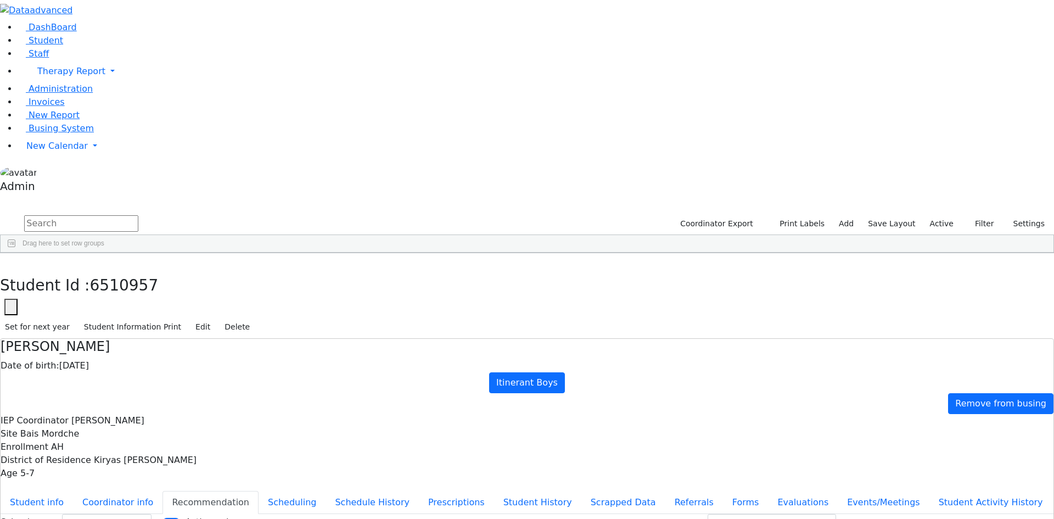
select select "210"
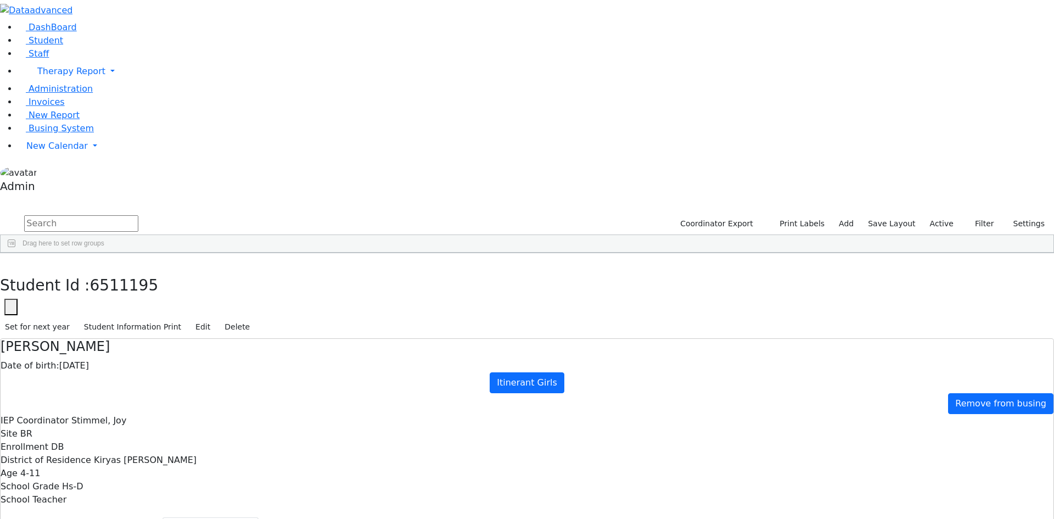
click at [176, 457] on div "[PERSON_NAME]" at bounding box center [146, 464] width 99 height 15
select select "210"
click at [175, 503] on div "[PERSON_NAME]" at bounding box center [146, 510] width 99 height 15
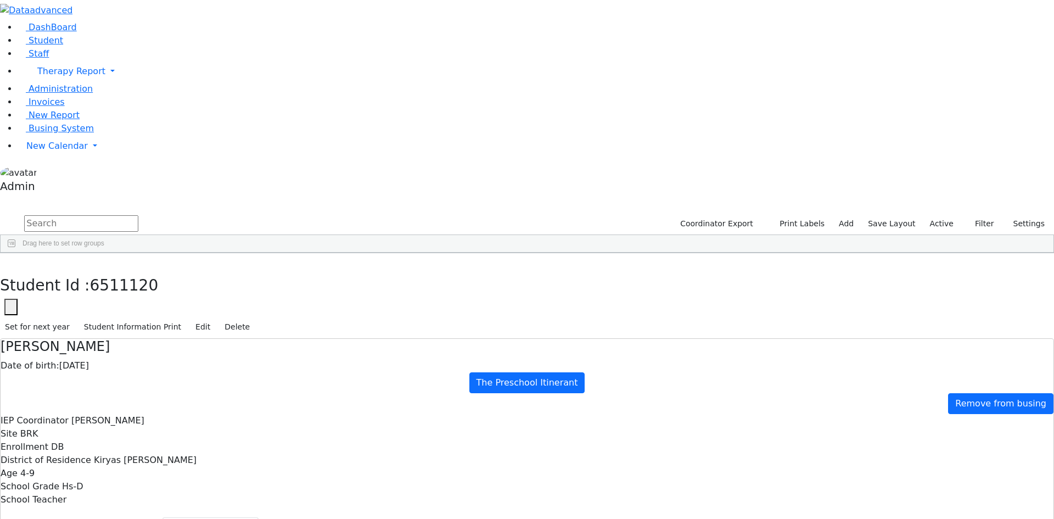
select select "210"
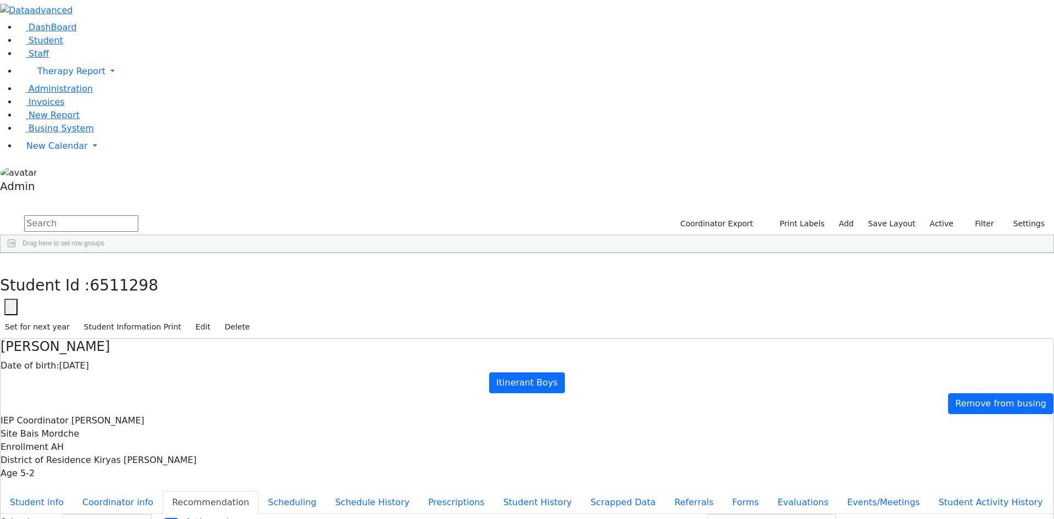
click at [171, 518] on div "[PERSON_NAME]" at bounding box center [146, 526] width 99 height 15
select select "210"
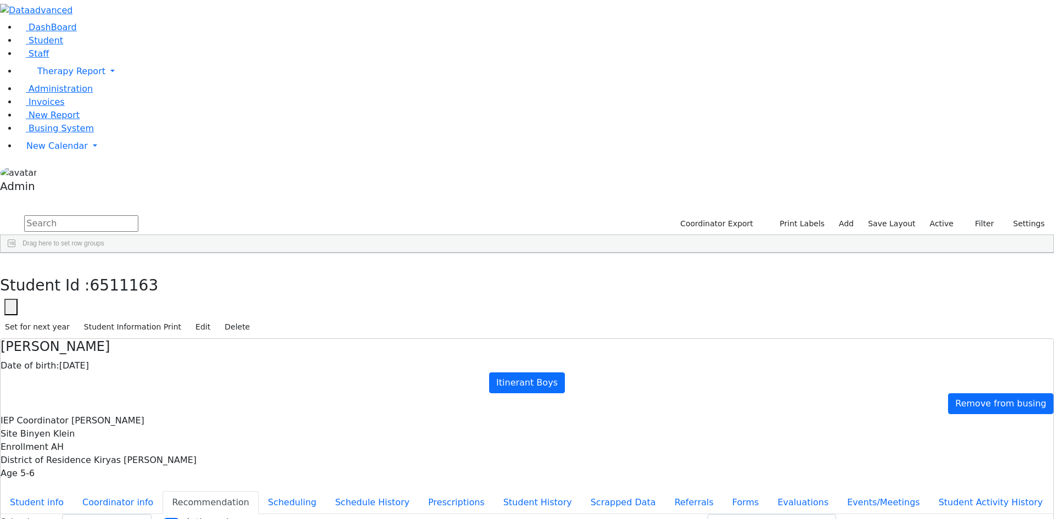
select select "210"
click at [167, 437] on div "Moshe" at bounding box center [146, 444] width 99 height 15
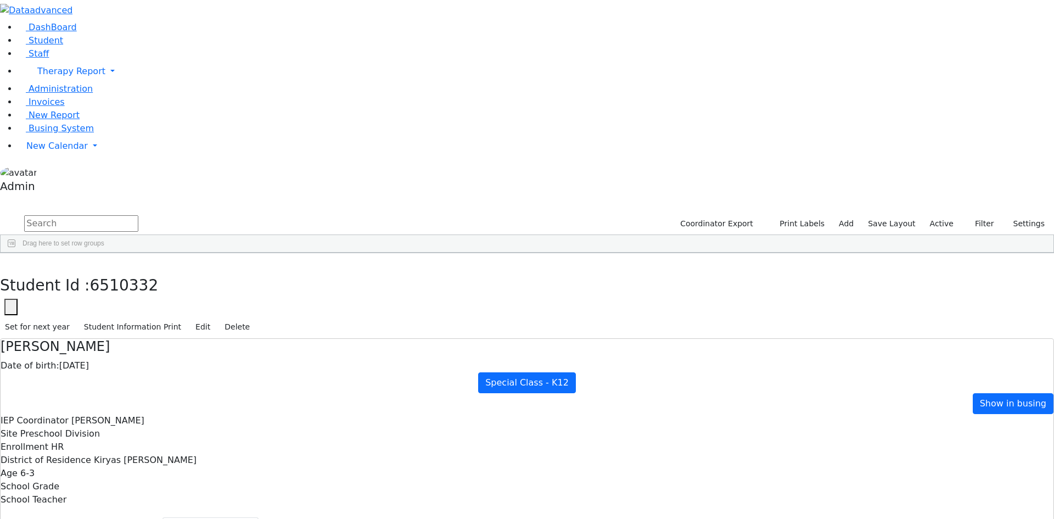
select select "209"
click at [151, 453] on div "Sury" at bounding box center [146, 460] width 99 height 15
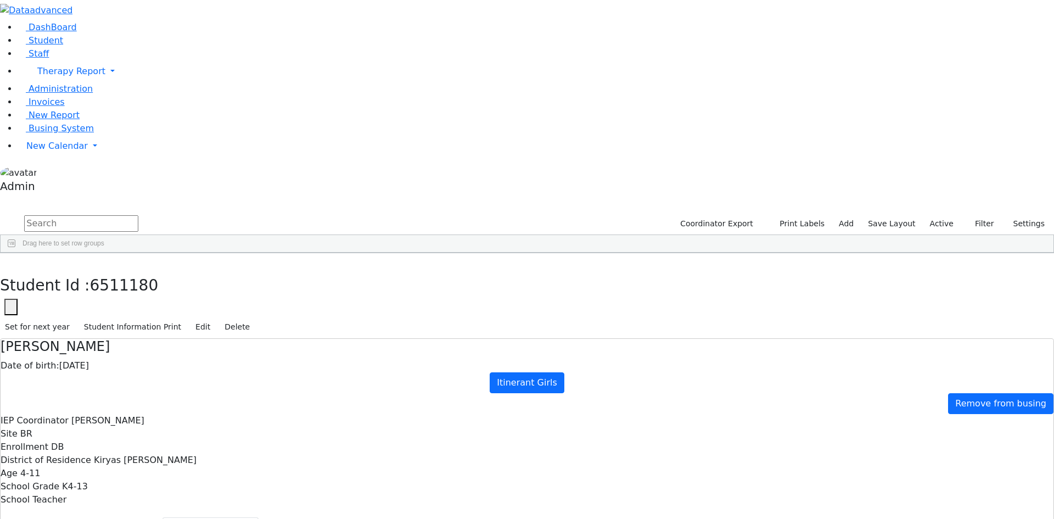
select select "210"
click at [171, 424] on div "Chavy" at bounding box center [146, 431] width 99 height 15
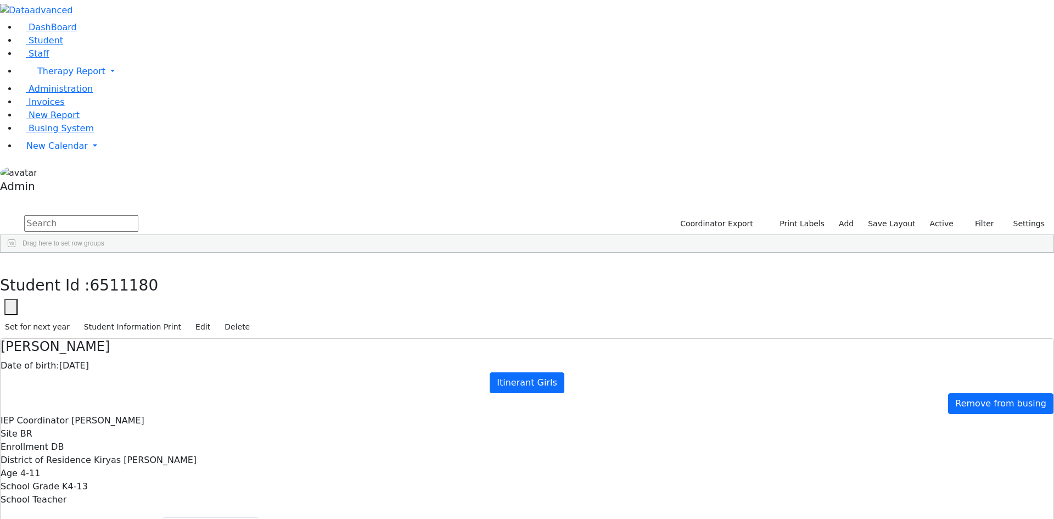
click at [171, 424] on div "Chavy" at bounding box center [146, 431] width 99 height 15
select select "210"
click at [176, 501] on div "Samuel" at bounding box center [146, 508] width 99 height 15
select select "210"
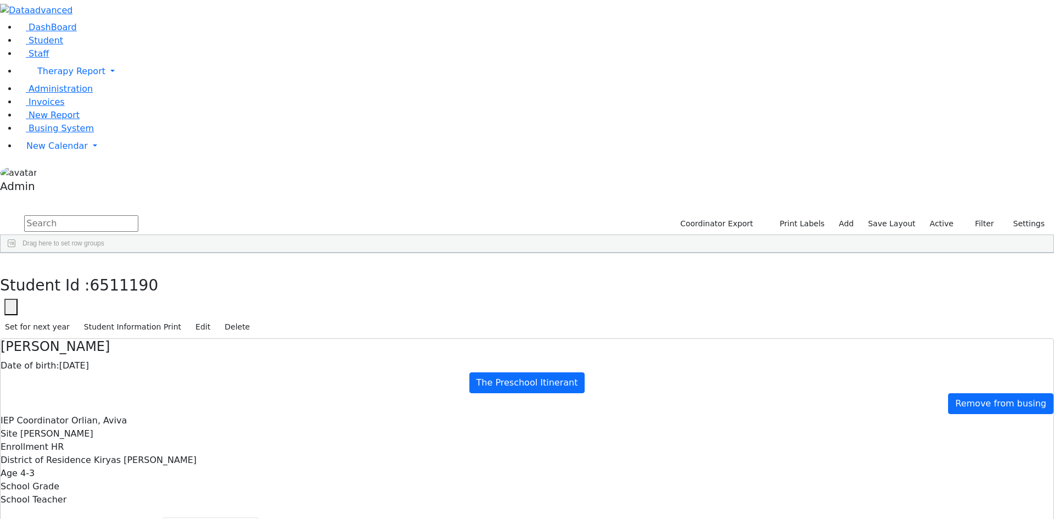
click at [97, 516] on div "Kaufman" at bounding box center [49, 523] width 97 height 15
select select "210"
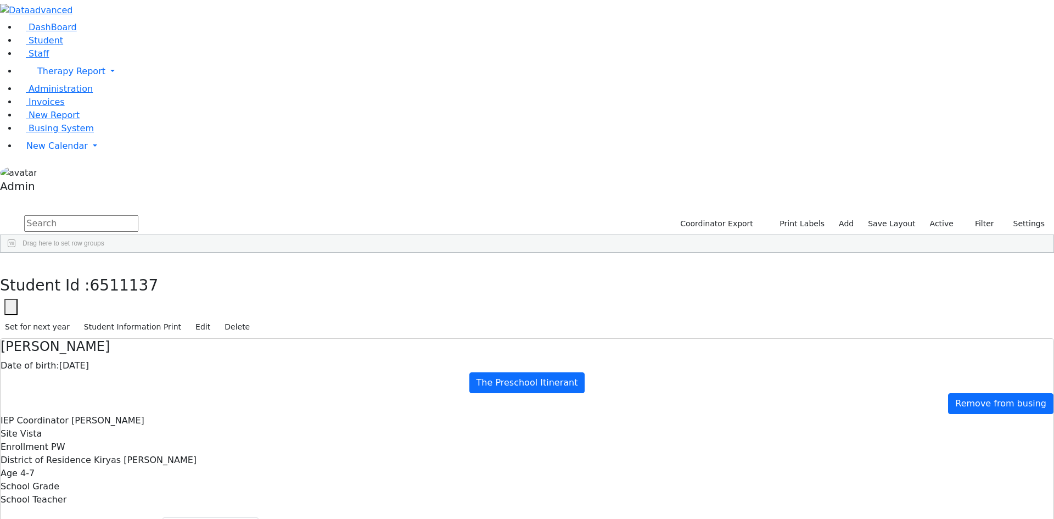
select select "210"
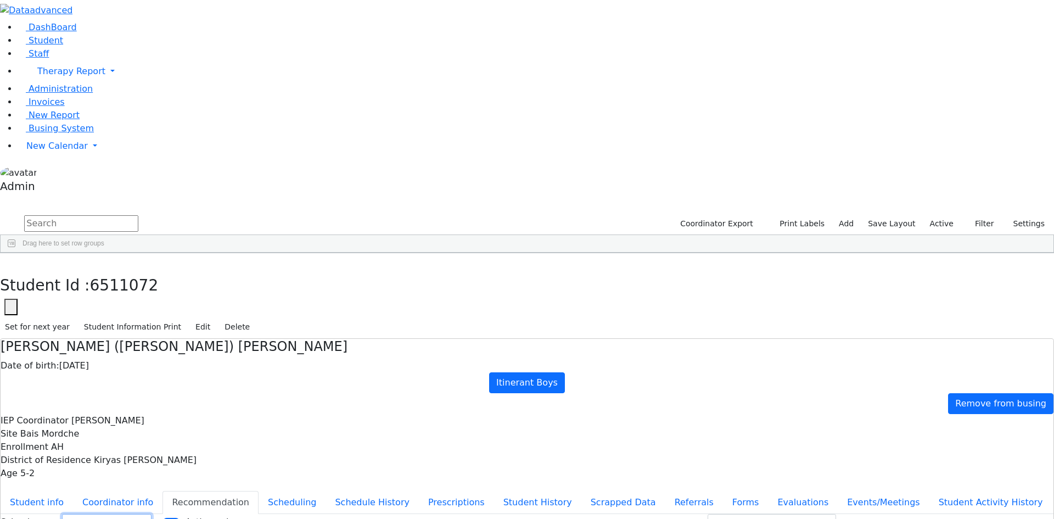
click at [151, 514] on select "Select School YR Summer YR 25 School YR 25-26 Summer YR 25 School YR 24-25 Summ…" at bounding box center [106, 522] width 89 height 17
select select "209"
click at [151, 514] on select "Select School YR Summer YR 25 School YR 25-26 Summer YR 25 School YR 24-25 Summ…" at bounding box center [106, 522] width 89 height 17
click at [97, 374] on div "Kestenbaum" at bounding box center [49, 381] width 97 height 15
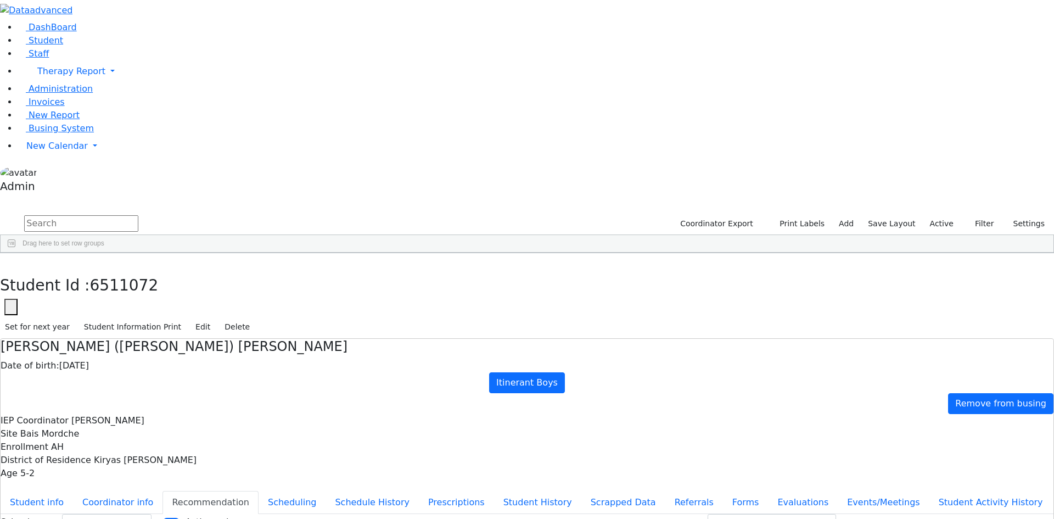
click at [97, 374] on div "Kestenbaum" at bounding box center [49, 381] width 97 height 15
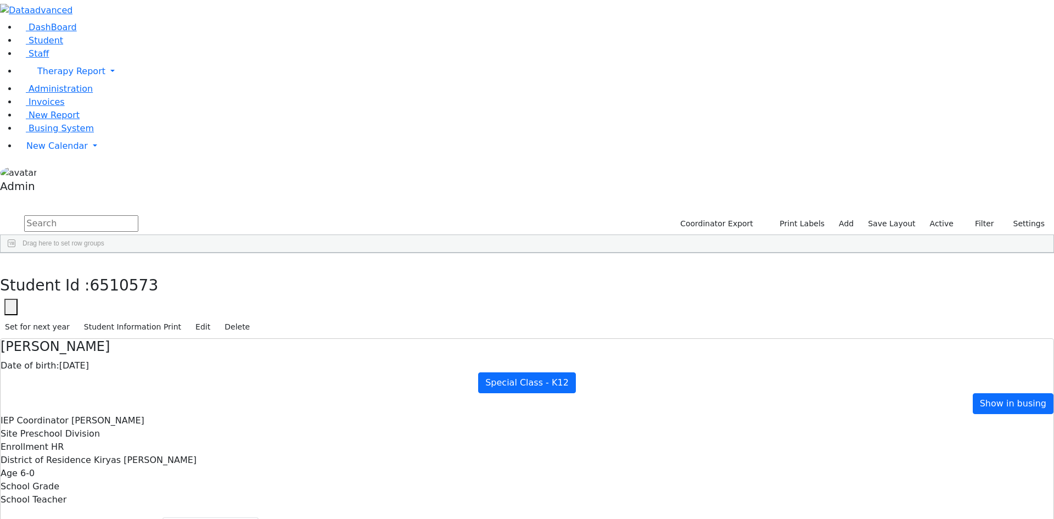
select select "210"
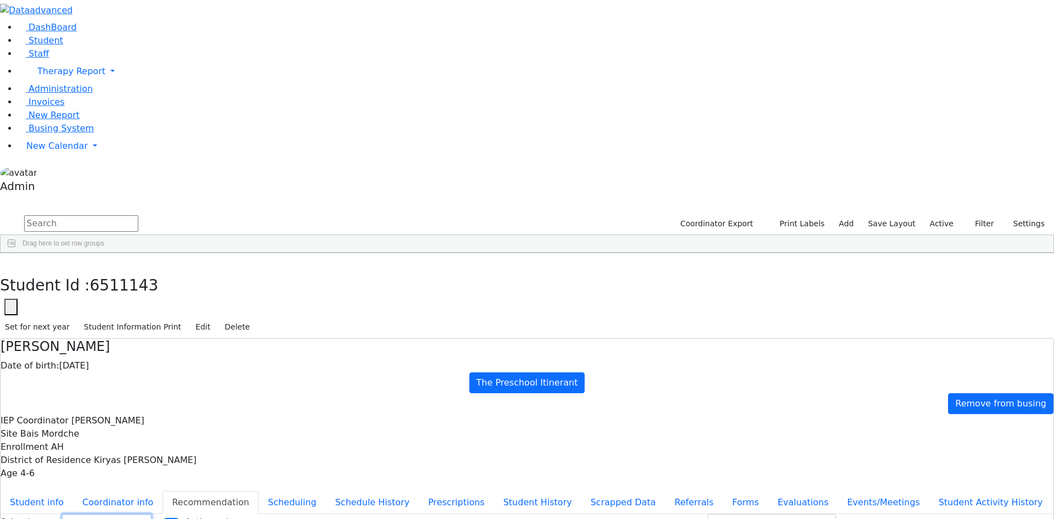
click at [151, 514] on select "Select School YR Summer YR 25 School YR 25-26 Summer YR 25 School YR 24-25 Summ…" at bounding box center [106, 522] width 89 height 17
select select "210"
click at [151, 514] on select "Select School YR Summer YR 25 School YR 25-26 Summer YR 25 School YR 24-25 Summ…" at bounding box center [106, 522] width 89 height 17
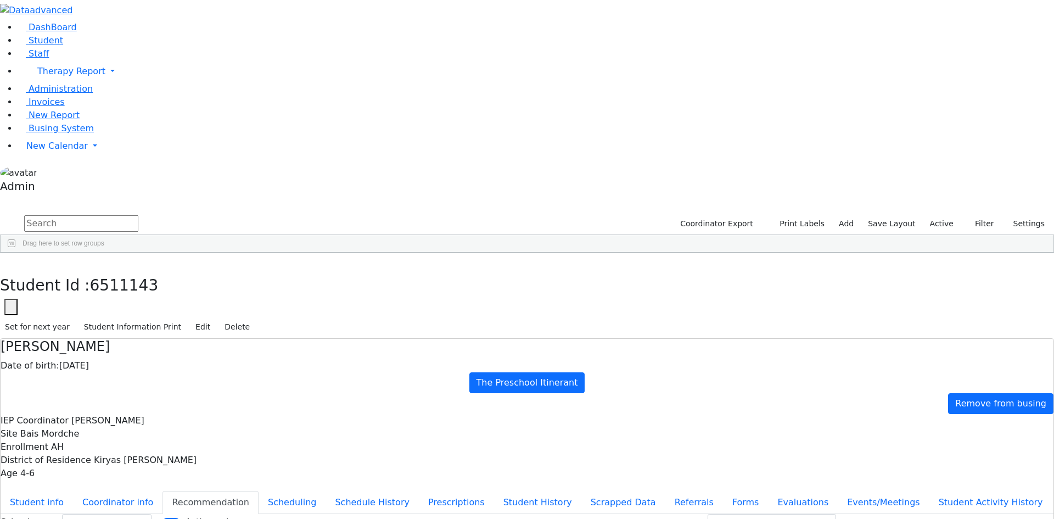
click at [151, 514] on select "Select School YR Summer YR 25 School YR 25-26 Summer YR 25 School YR 24-25 Summ…" at bounding box center [106, 522] width 89 height 17
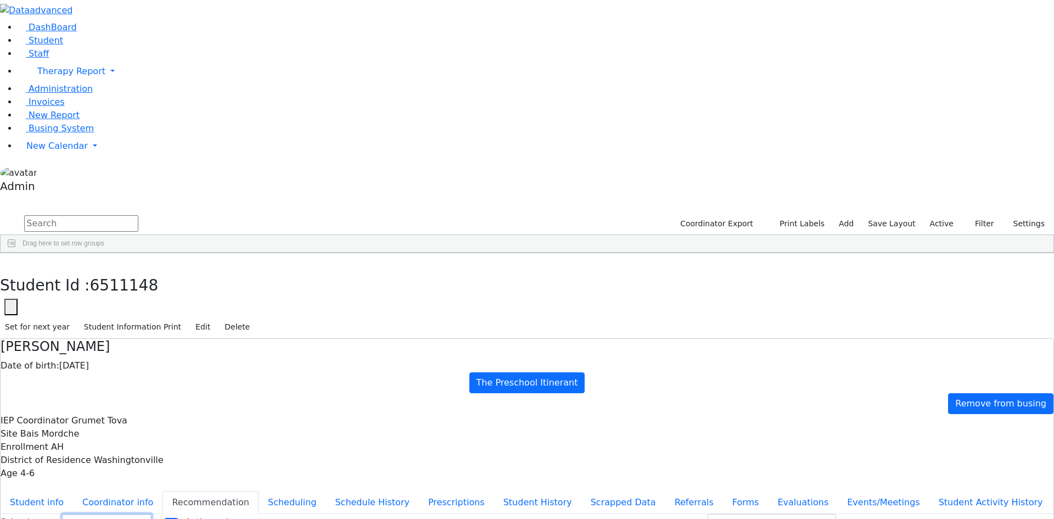
select select "210"
click at [151, 514] on select "Select School YR Summer YR 25 School YR 25-26 Summer YR 25 School YR 24-25 Summ…" at bounding box center [106, 522] width 89 height 17
click at [176, 486] on div "Rafuel" at bounding box center [146, 493] width 99 height 15
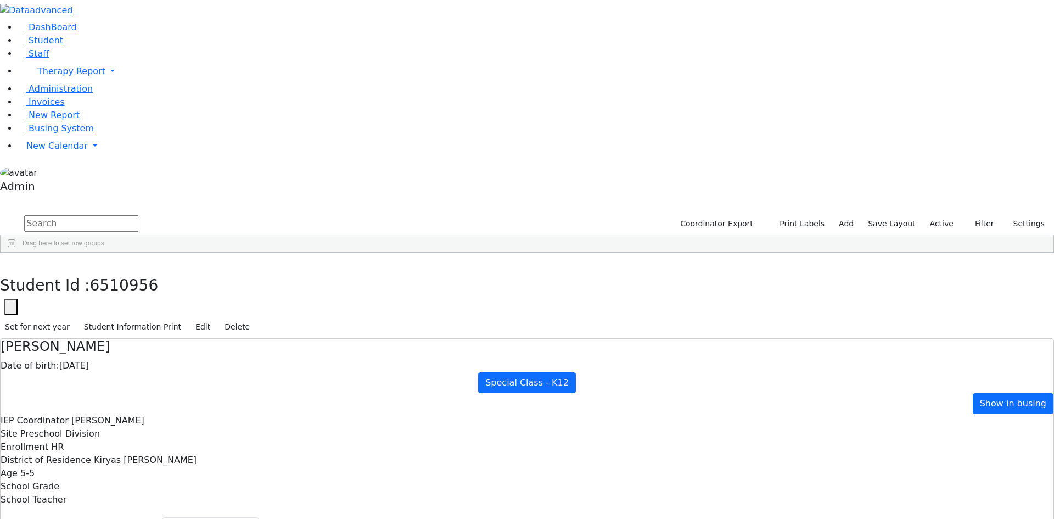
select select "210"
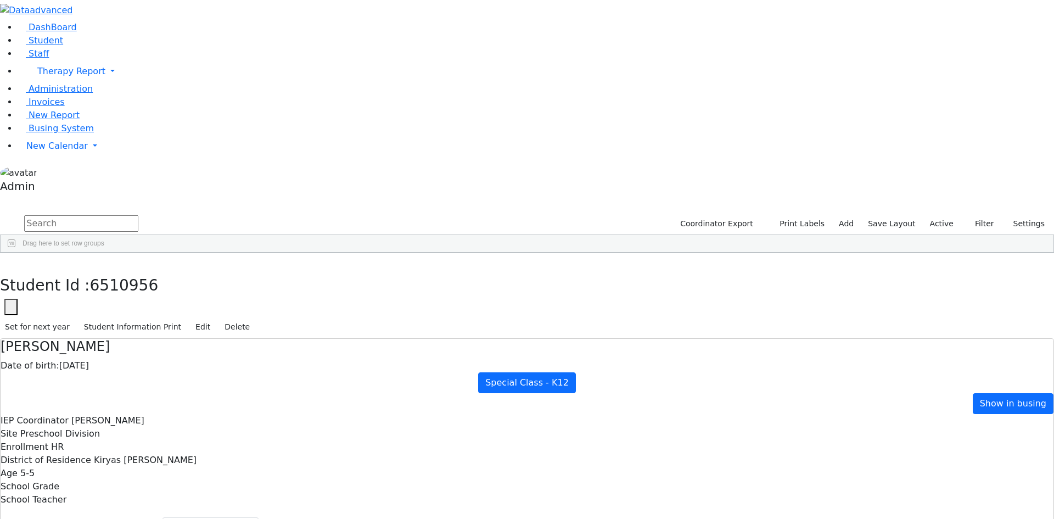
scroll to position [3457, 0]
click at [175, 516] on div "Amrom" at bounding box center [146, 523] width 99 height 15
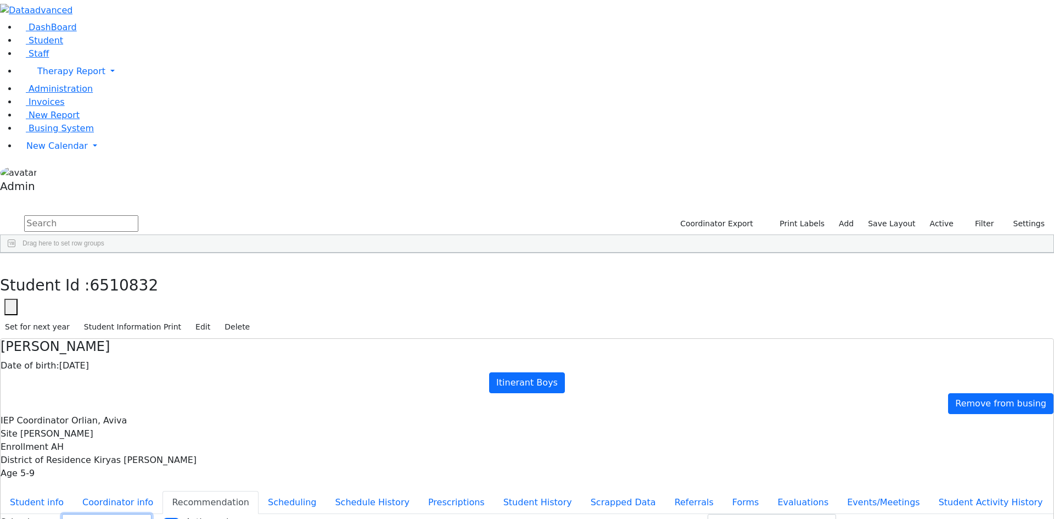
click at [151, 514] on select "Select School YR Summer YR 25 School YR 25-26 Summer YR 25 School YR 24-25 Summ…" at bounding box center [106, 522] width 89 height 17
select select "210"
click at [151, 514] on select "Select School YR Summer YR 25 School YR 25-26 Summer YR 25 School YR 24-25 Summ…" at bounding box center [106, 522] width 89 height 17
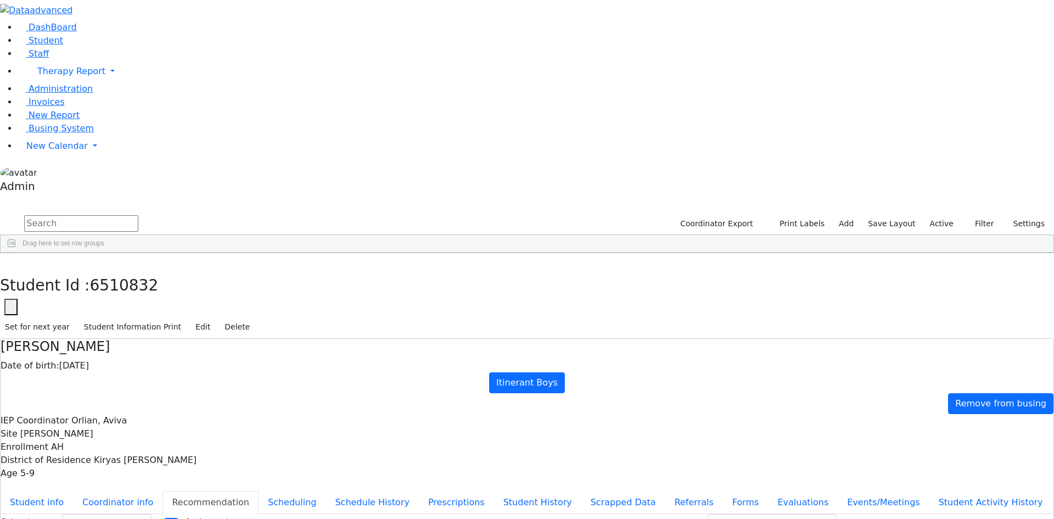
select select "210"
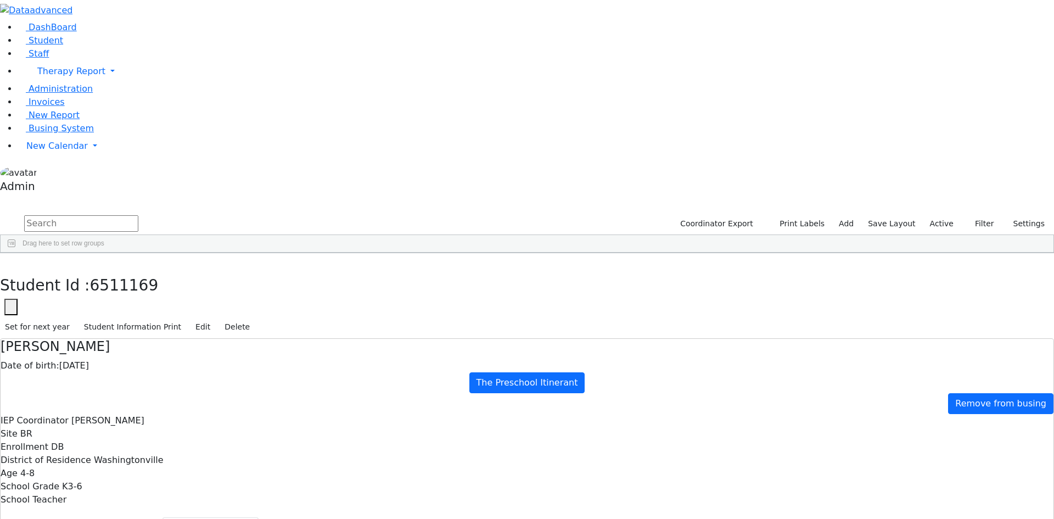
scroll to position [3676, 0]
click at [165, 420] on div "Ruchy" at bounding box center [146, 427] width 99 height 15
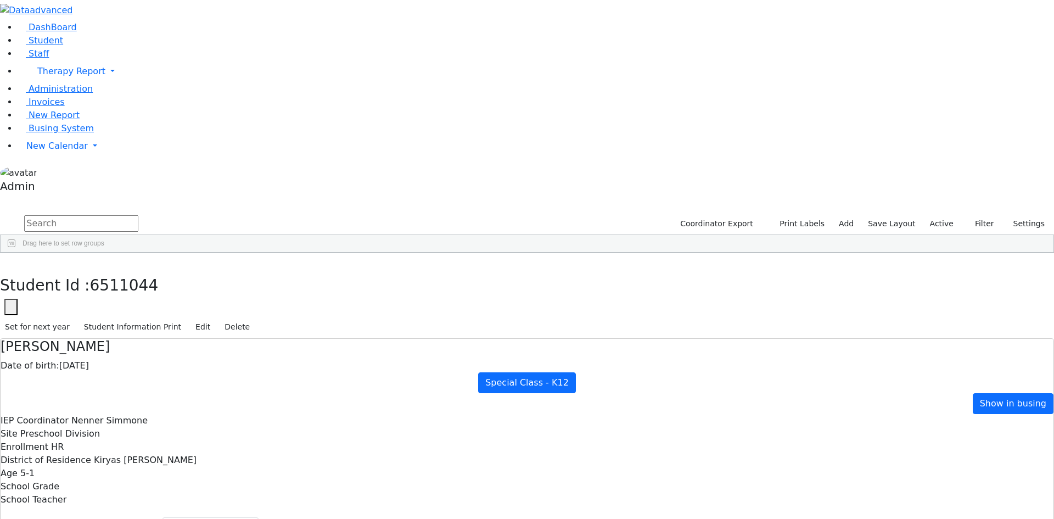
select select "210"
click at [170, 435] on div "[PERSON_NAME]" at bounding box center [146, 442] width 99 height 15
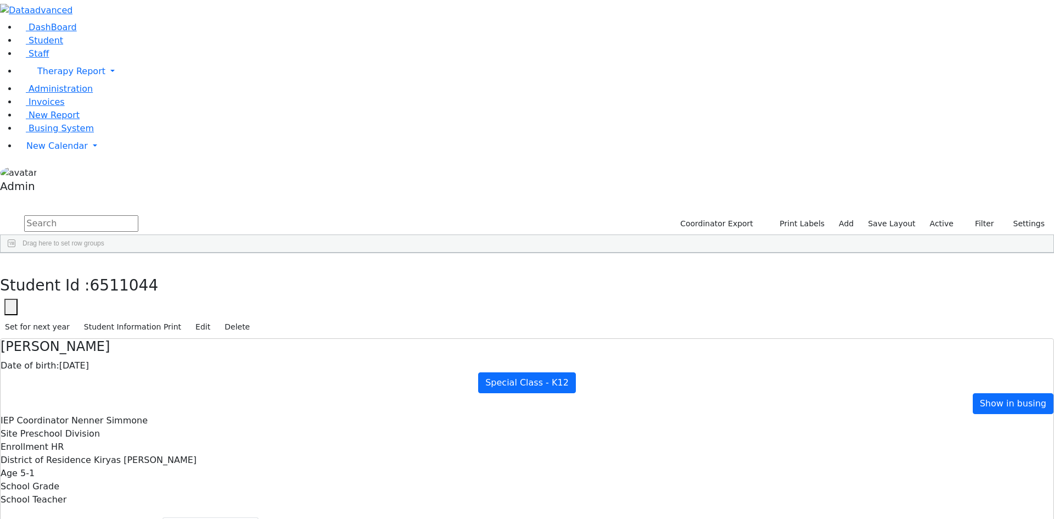
select select "210"
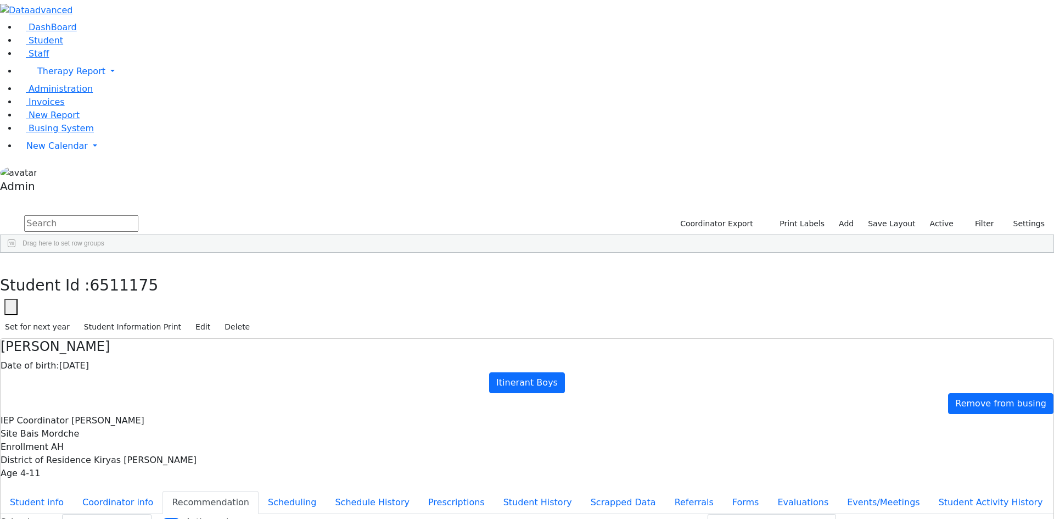
click at [151, 514] on select "Select School YR Summer YR 25 School YR 25-26 Summer YR 25 School YR 24-25 Summ…" at bounding box center [106, 522] width 89 height 17
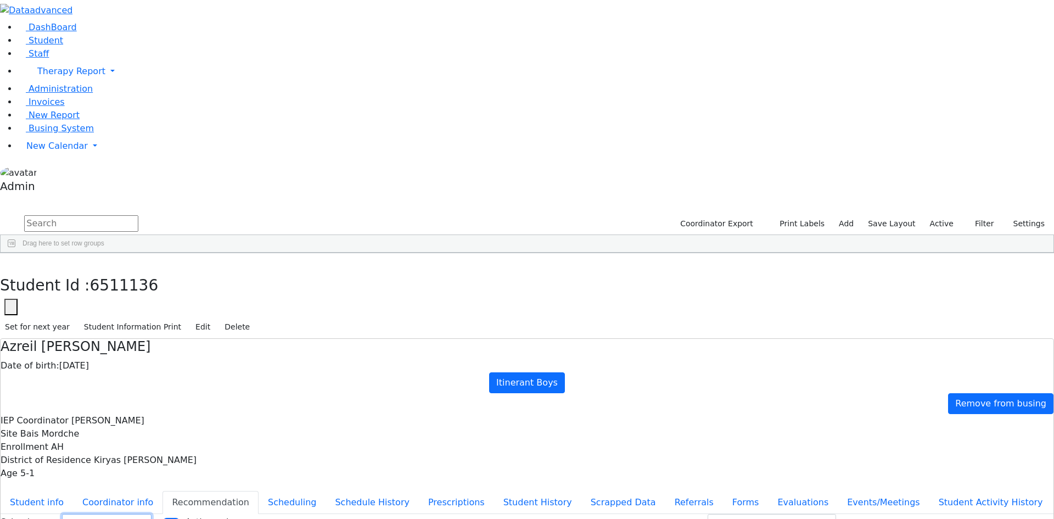
select select "210"
click at [151, 514] on select "Select School YR Summer YR 25 School YR 25-26 Summer YR 25 School YR 24-25 Summ…" at bounding box center [106, 522] width 89 height 17
select select "210"
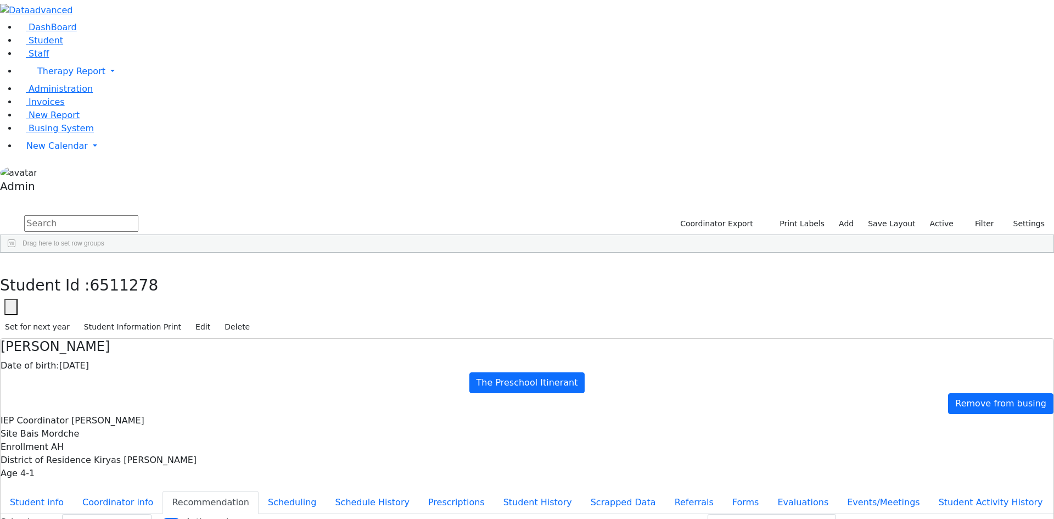
select select "210"
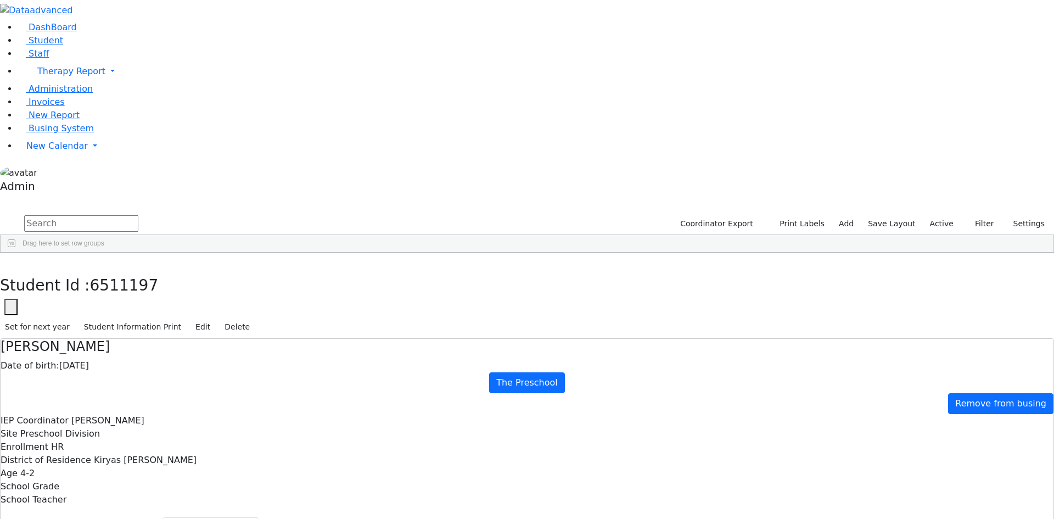
scroll to position [4115, 0]
click at [166, 488] on div "Shimon" at bounding box center [146, 495] width 99 height 15
select select "210"
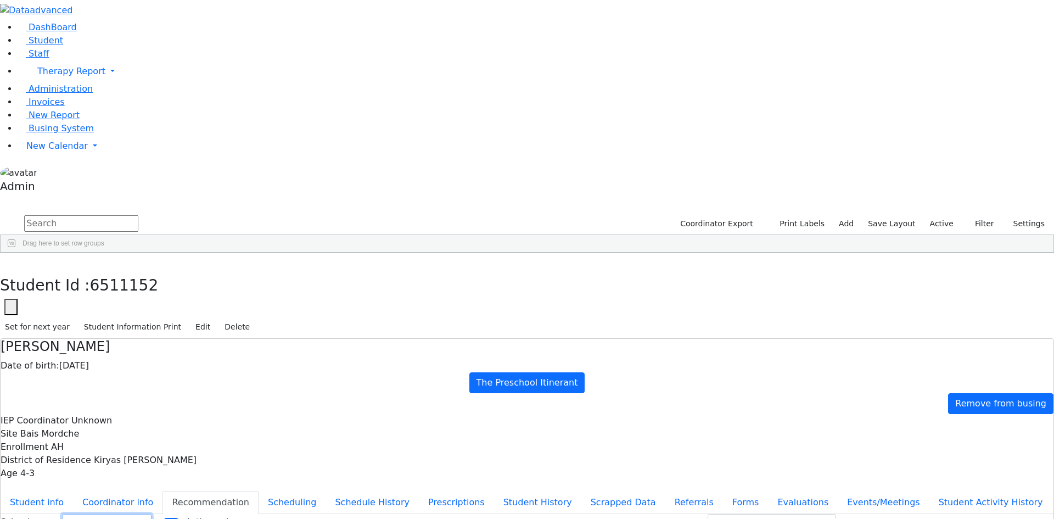
click at [151, 514] on select "Select School YR Summer YR 25 School YR 25-26 Summer YR 25 School YR 24-25 Summ…" at bounding box center [106, 522] width 89 height 17
select select "210"
click at [151, 514] on select "Select School YR Summer YR 25 School YR 25-26 Summer YR 25 School YR 24-25 Summ…" at bounding box center [106, 522] width 89 height 17
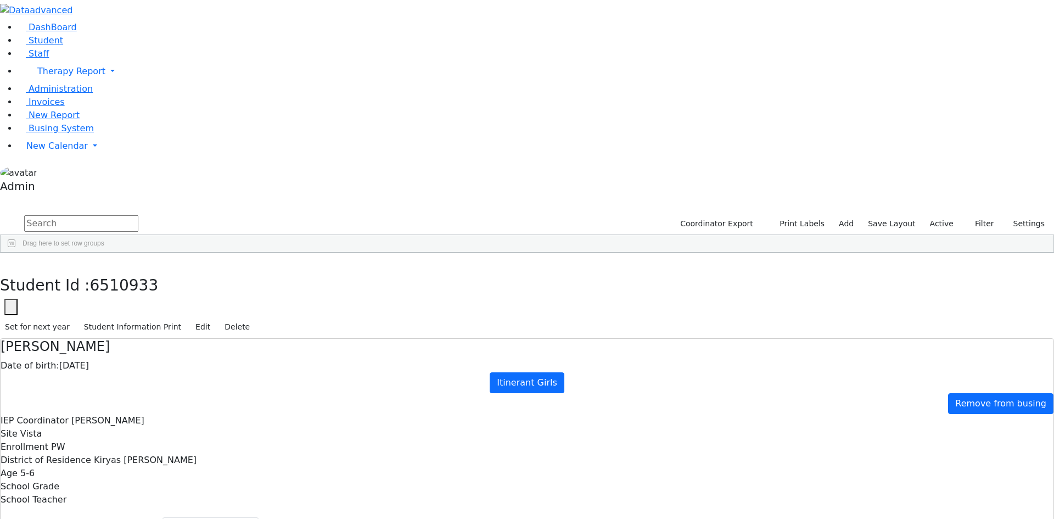
select select "210"
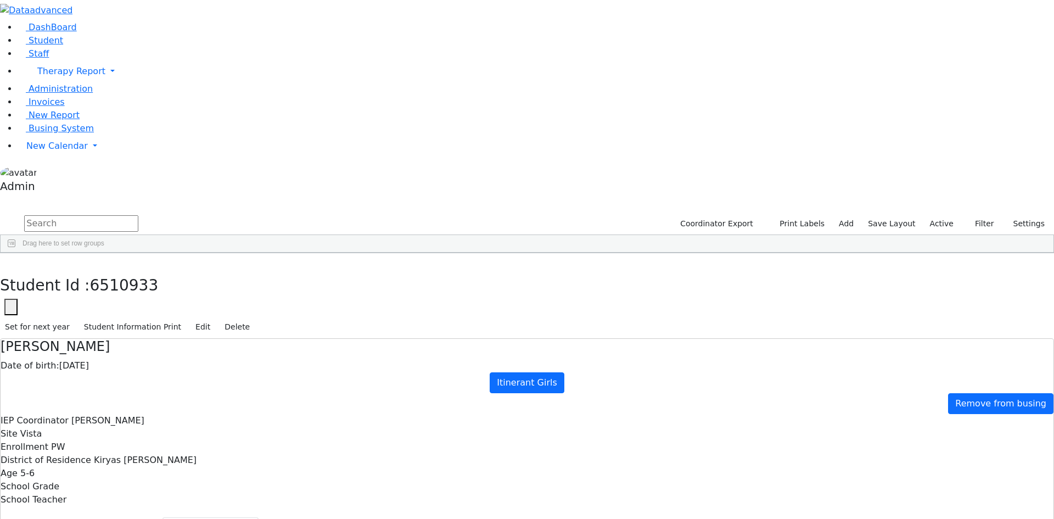
scroll to position [4390, 0]
click at [163, 413] on div "[PERSON_NAME]" at bounding box center [146, 420] width 99 height 15
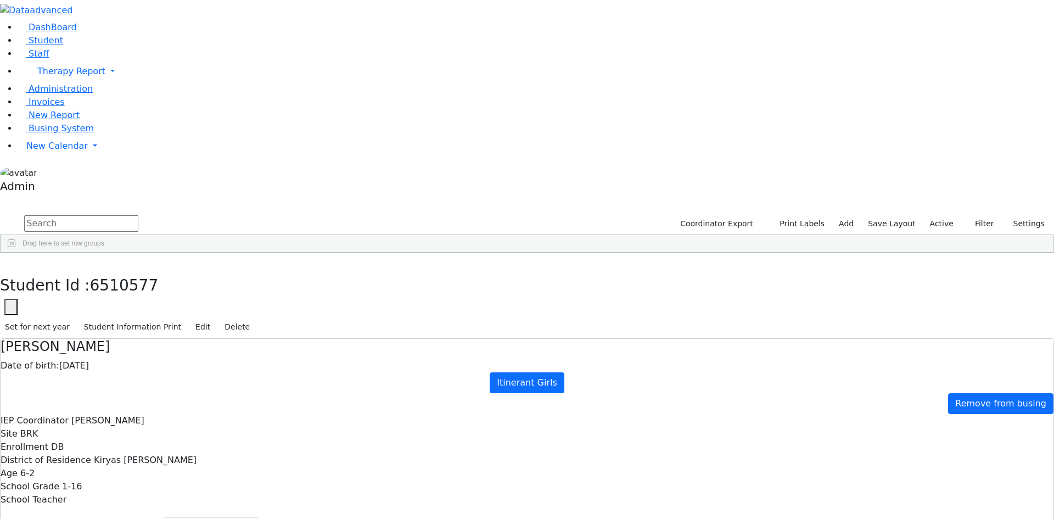
select select "210"
click at [175, 459] on div "Chaim" at bounding box center [146, 466] width 99 height 15
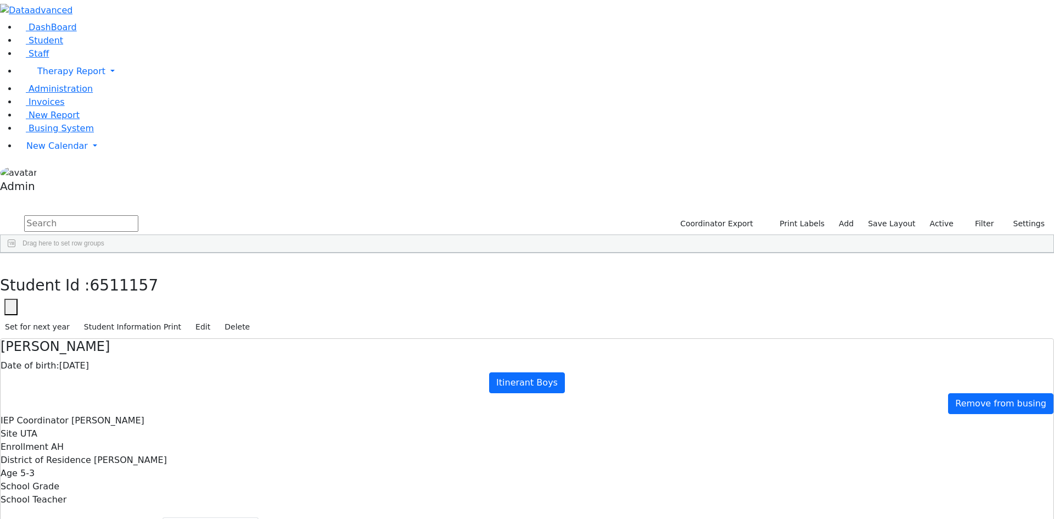
select select "210"
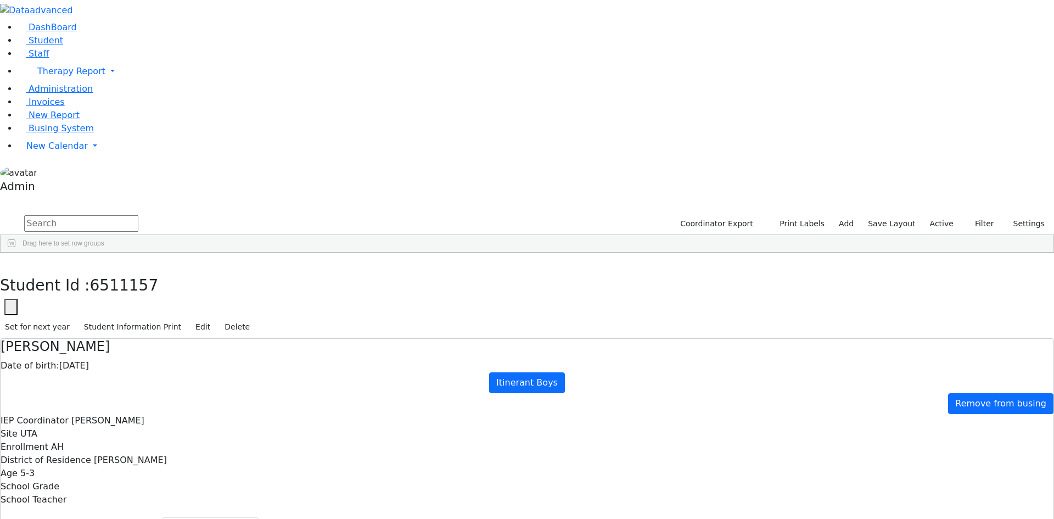
click at [156, 475] on div "Pearl" at bounding box center [146, 482] width 99 height 15
select select "210"
click at [181, 505] on div "Gedalye" at bounding box center [146, 512] width 99 height 15
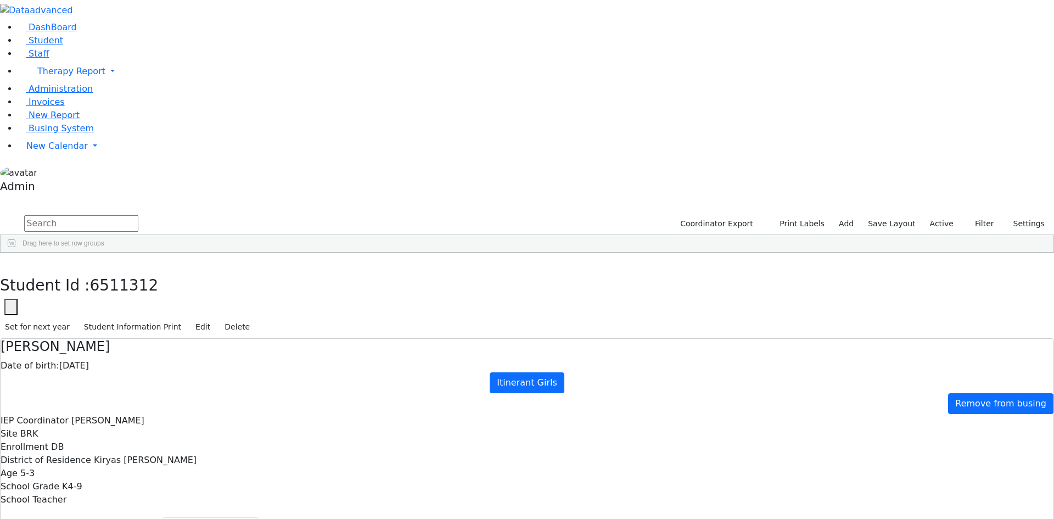
select select "210"
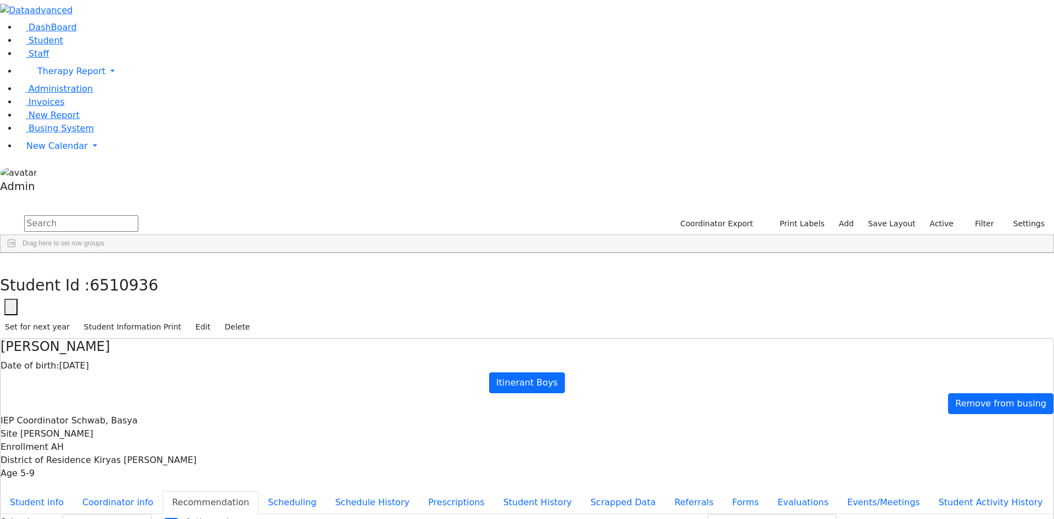
select select "210"
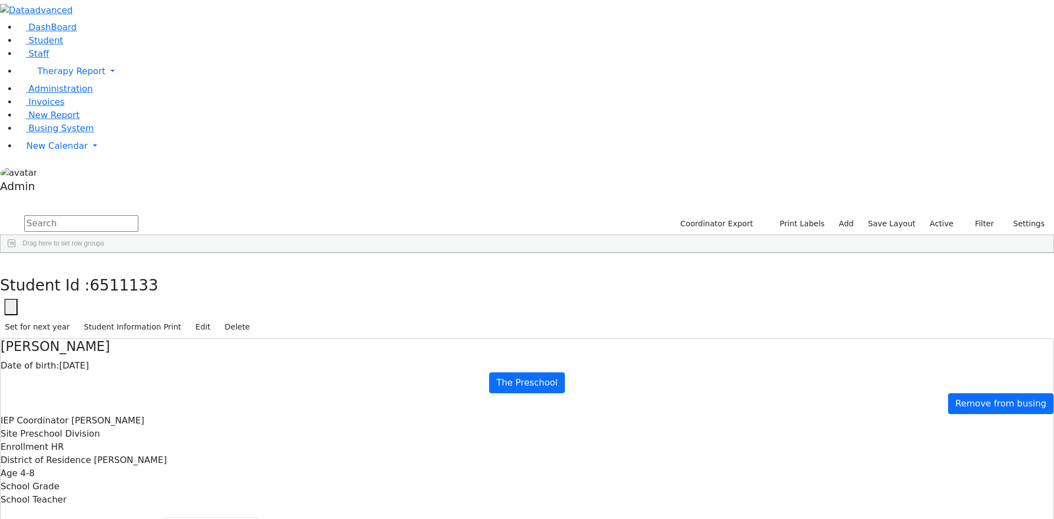
select select "210"
click at [97, 327] on div "[PERSON_NAME]" at bounding box center [49, 334] width 97 height 15
select select "210"
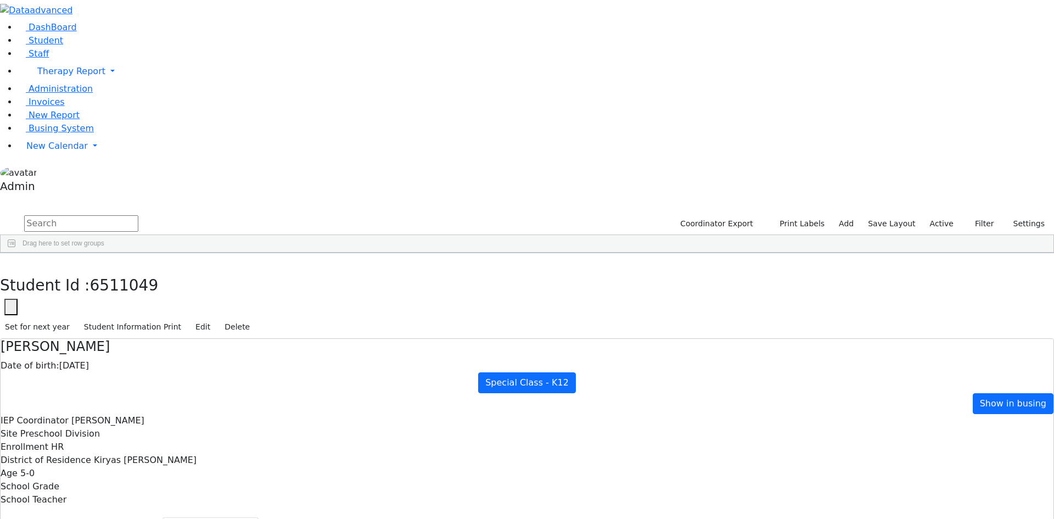
select select "210"
click at [97, 345] on div "[PERSON_NAME]" at bounding box center [49, 352] width 97 height 15
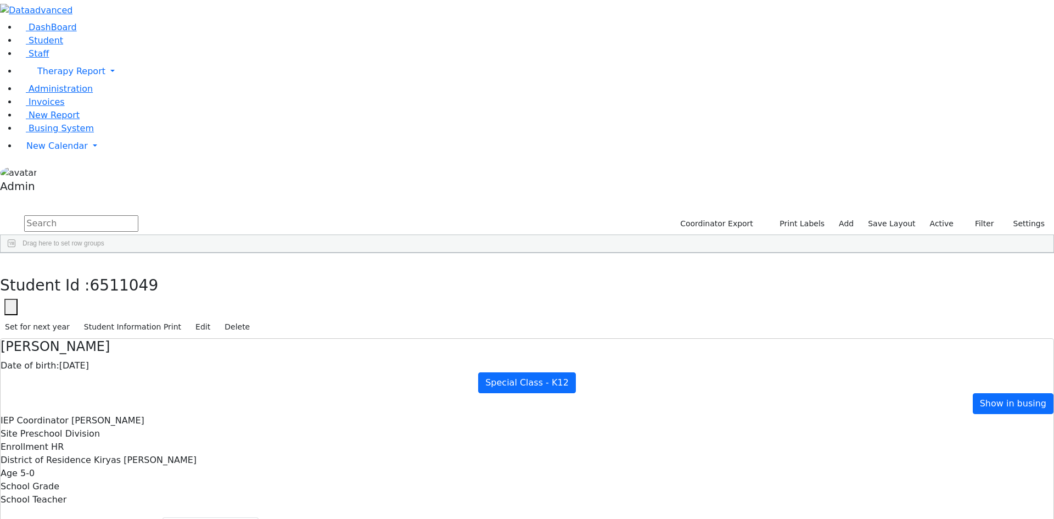
select select "210"
click at [164, 384] on div "Sara" at bounding box center [146, 391] width 99 height 15
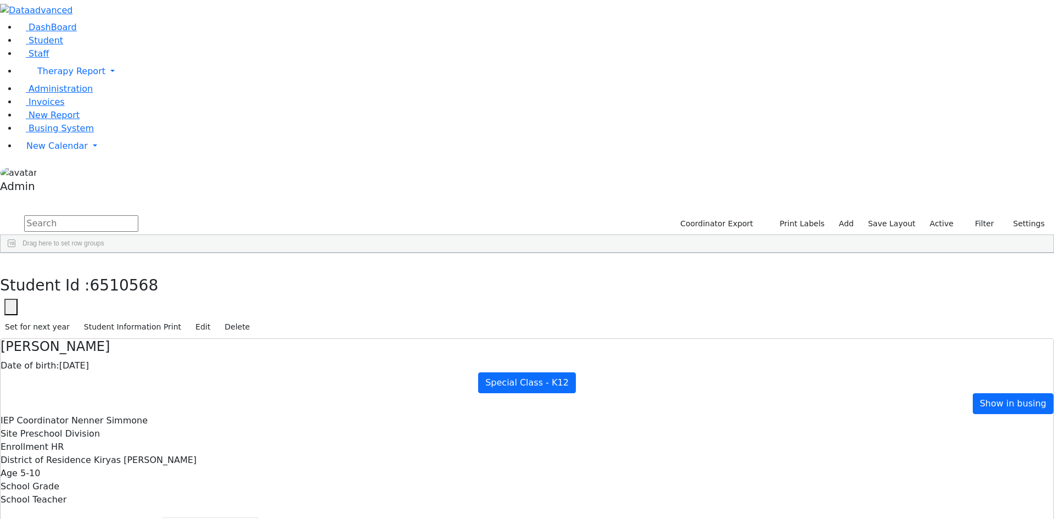
select select "210"
click at [167, 415] on div "Bracha" at bounding box center [146, 422] width 99 height 15
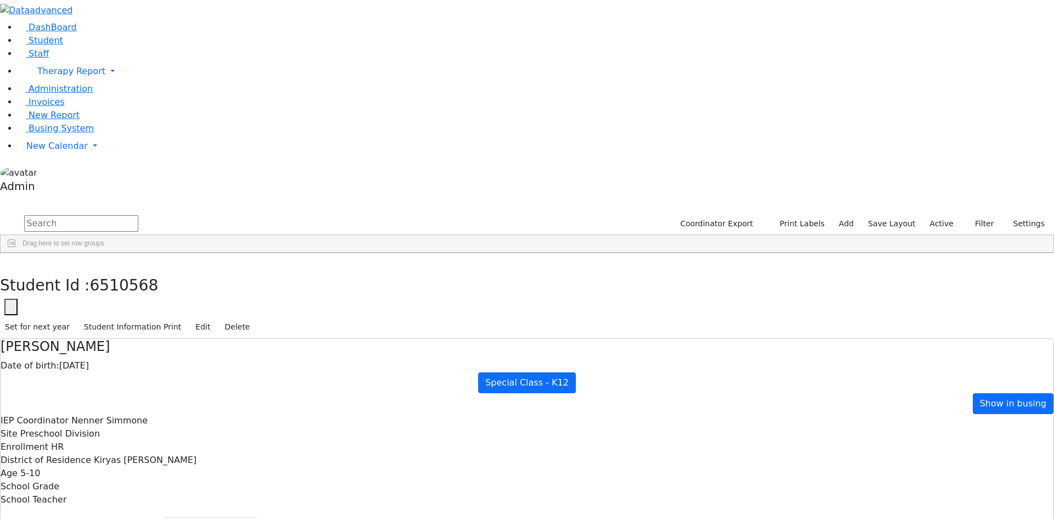
click at [167, 415] on div "Bracha" at bounding box center [146, 422] width 99 height 15
select select "210"
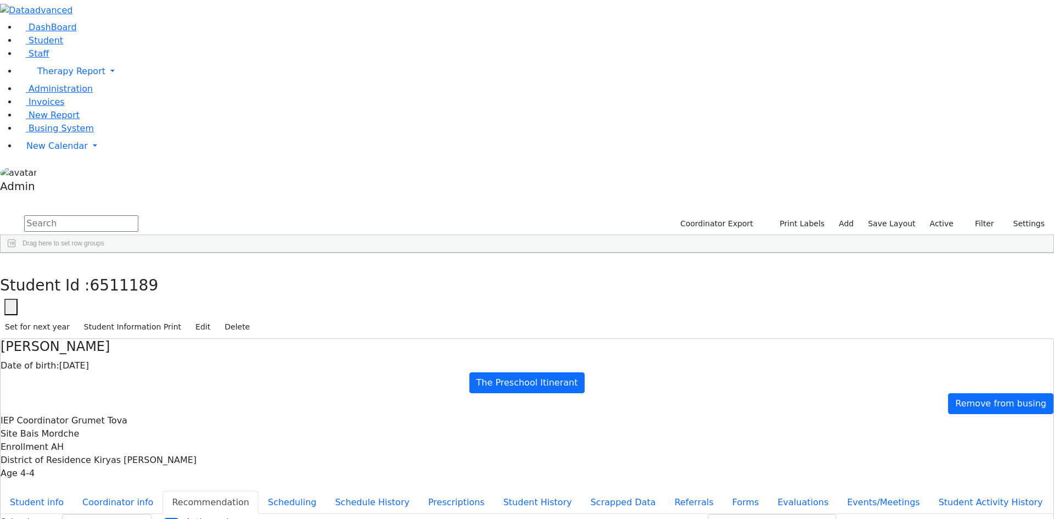
scroll to position [4752, 0]
click at [164, 450] on div "[PERSON_NAME]" at bounding box center [146, 457] width 99 height 15
click at [151, 514] on select "Select School YR Summer YR 25 School YR 25-26 Summer YR 25 School YR 24-25 Summ…" at bounding box center [106, 522] width 89 height 17
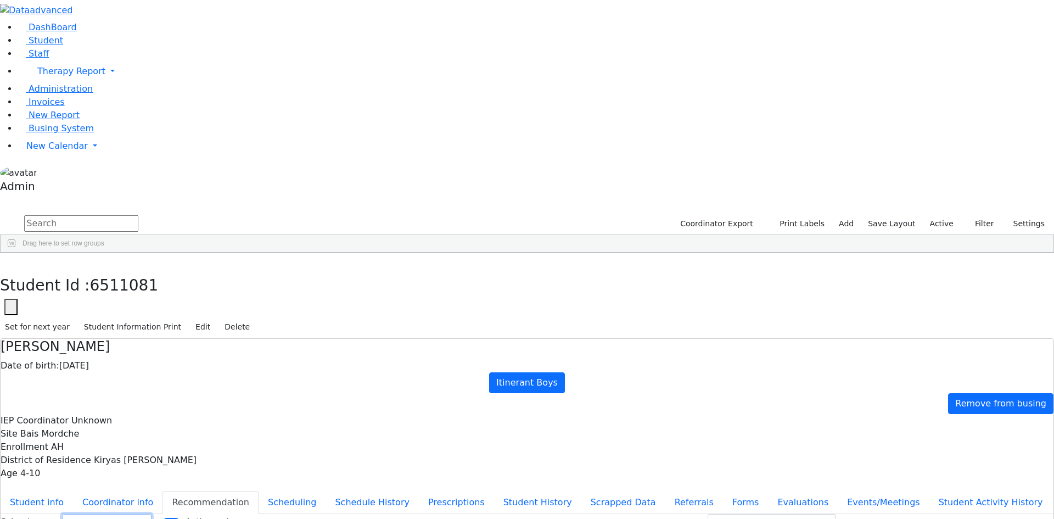
click at [151, 514] on select "Select School YR Summer YR 25 School YR 25-26 Summer YR 25 School YR 24-25 Summ…" at bounding box center [106, 522] width 89 height 17
select select "210"
click at [151, 514] on select "Select School YR Summer YR 25 School YR 25-26 Summer YR 25 School YR 24-25 Summ…" at bounding box center [106, 522] width 89 height 17
click at [171, 496] on div "[PERSON_NAME]" at bounding box center [146, 503] width 99 height 15
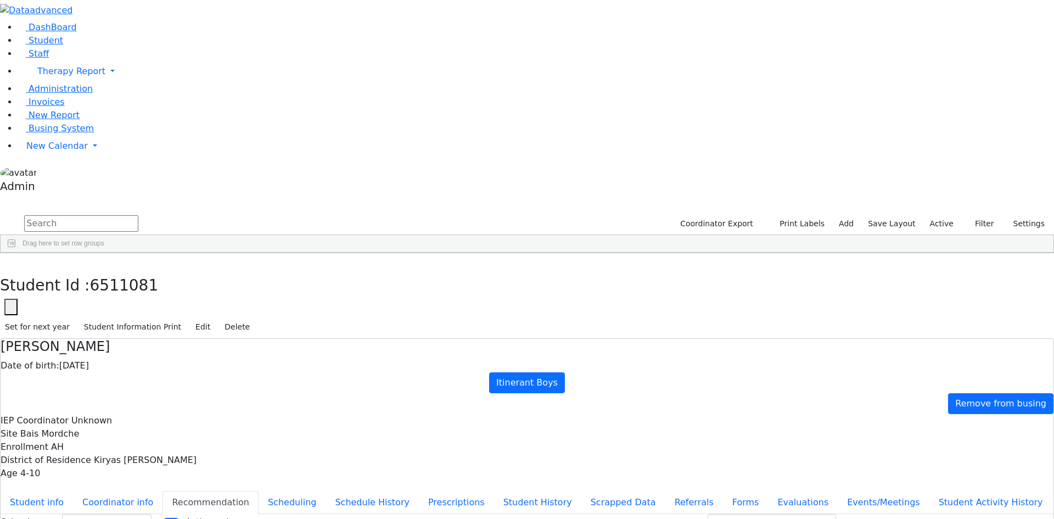
select select "210"
click at [151, 514] on select "Select School YR Summer YR 25 School YR 25-26 Summer YR 25 School YR 24-25 Summ…" at bounding box center [106, 522] width 89 height 17
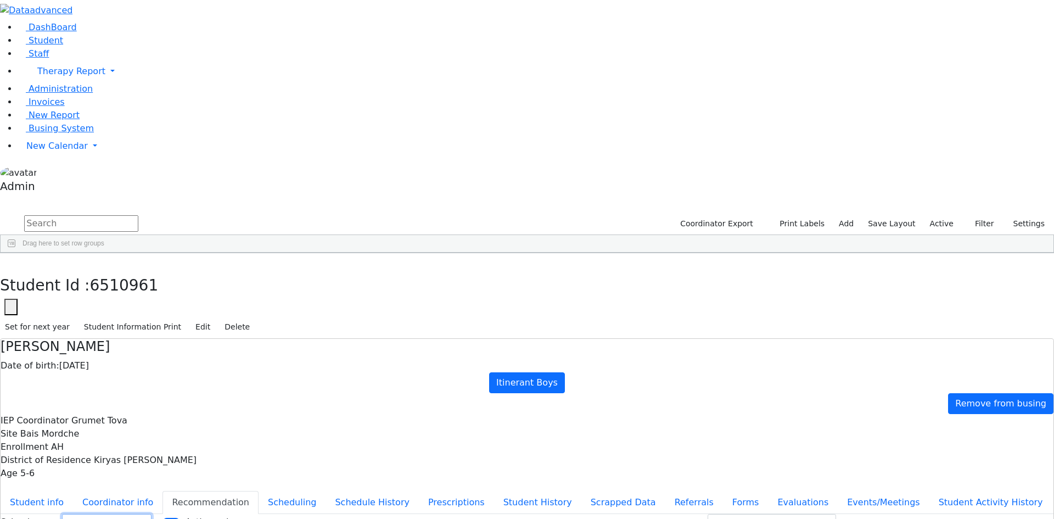
click at [151, 514] on select "Select School YR Summer YR 25 School YR 25-26 Summer YR 25 School YR 24-25 Summ…" at bounding box center [106, 522] width 89 height 17
select select "210"
click at [151, 514] on select "Select School YR Summer YR 25 School YR 25-26 Summer YR 25 School YR 24-25 Summ…" at bounding box center [106, 522] width 89 height 17
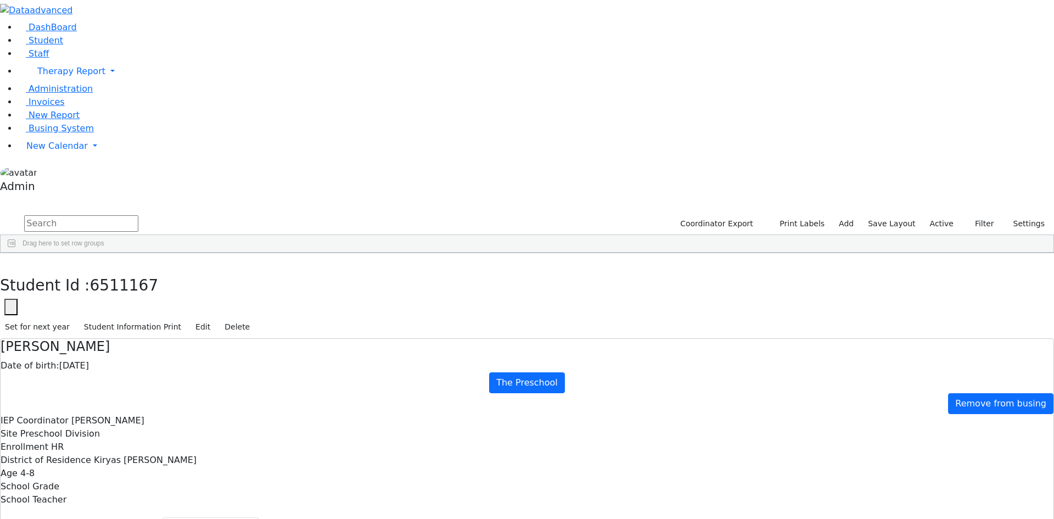
select select "210"
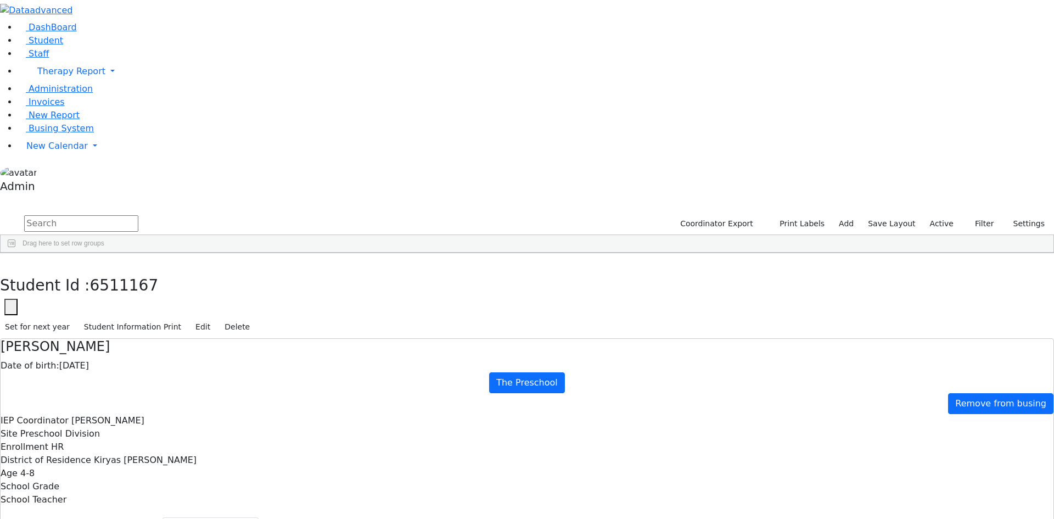
select select "210"
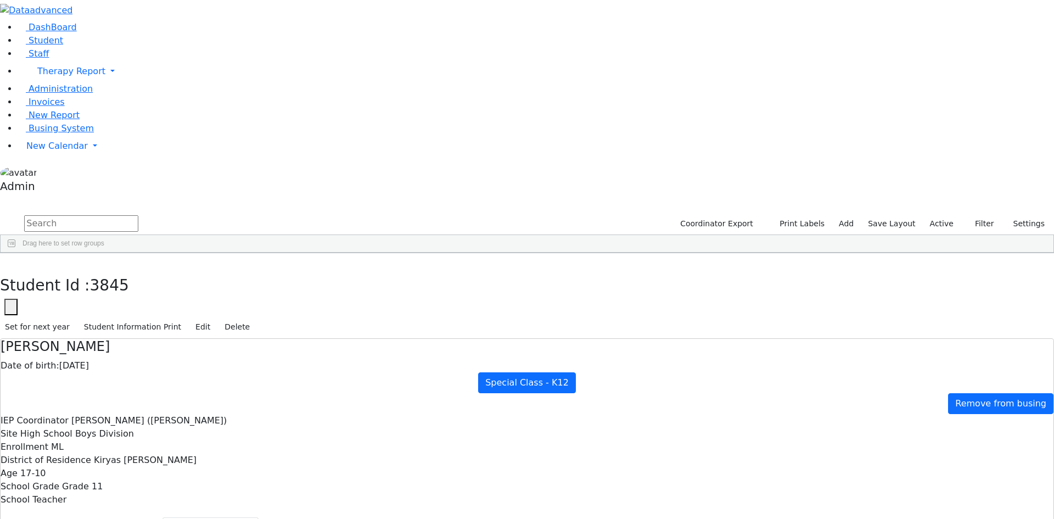
select select "210"
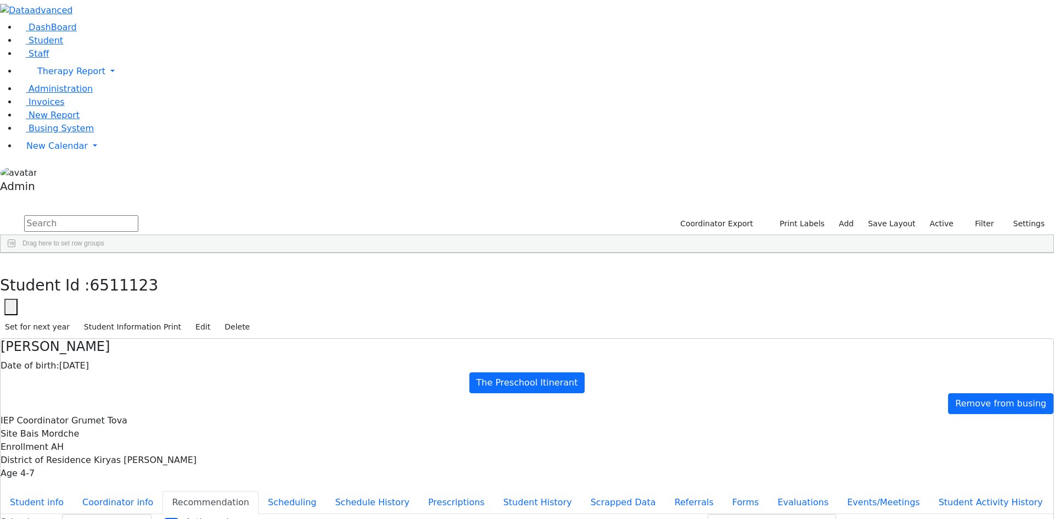
scroll to position [5137, 0]
click at [174, 404] on div "Mendel" at bounding box center [146, 411] width 99 height 15
click at [151, 514] on select "Select School YR Summer YR 25 School YR 25-26 Summer YR 25 School YR 24-25 Summ…" at bounding box center [106, 522] width 89 height 17
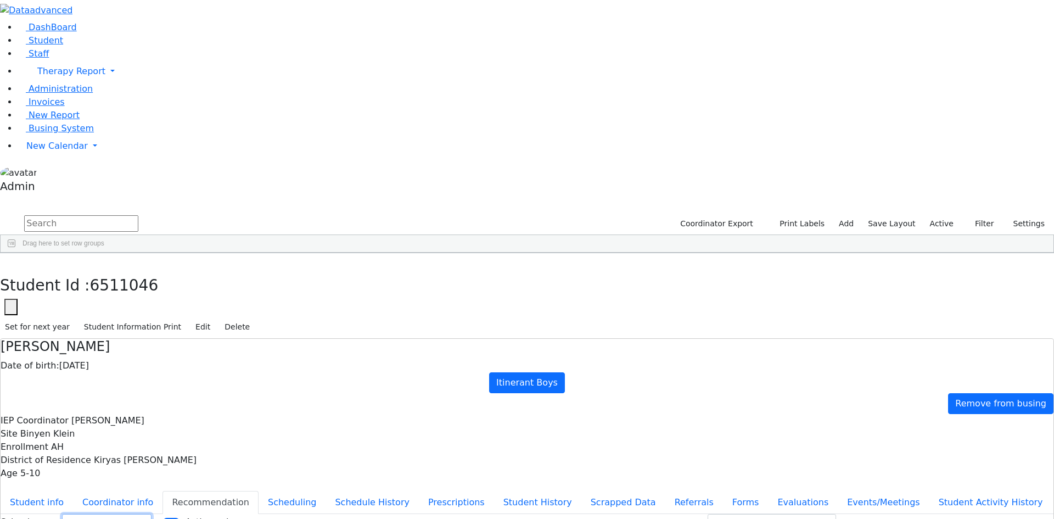
click at [151, 514] on select "Select School YR Summer YR 25 School YR 25-26 Summer YR 25 School YR 24-25 Summ…" at bounding box center [106, 522] width 89 height 17
select select "210"
click at [151, 514] on select "Select School YR Summer YR 25 School YR 25-26 Summer YR 25 School YR 24-25 Summ…" at bounding box center [106, 522] width 89 height 17
click at [181, 419] on div "Yitzchok" at bounding box center [146, 426] width 99 height 15
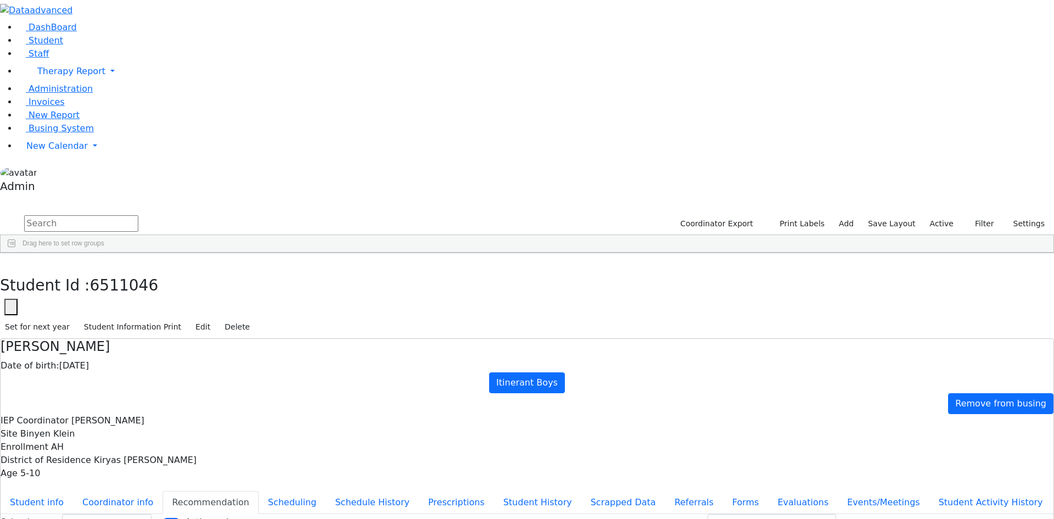
select select "210"
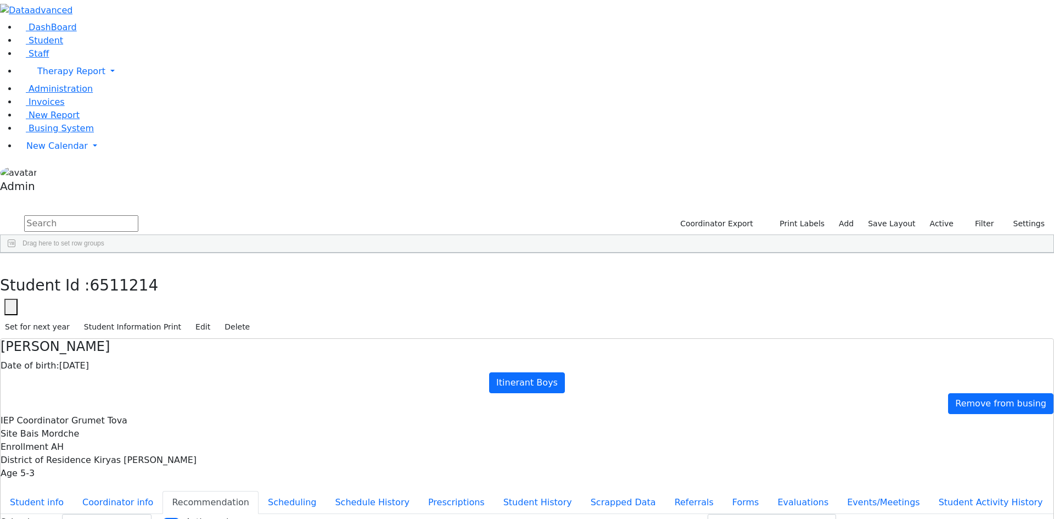
select select "210"
click at [164, 367] on div "[PERSON_NAME]" at bounding box center [146, 374] width 99 height 15
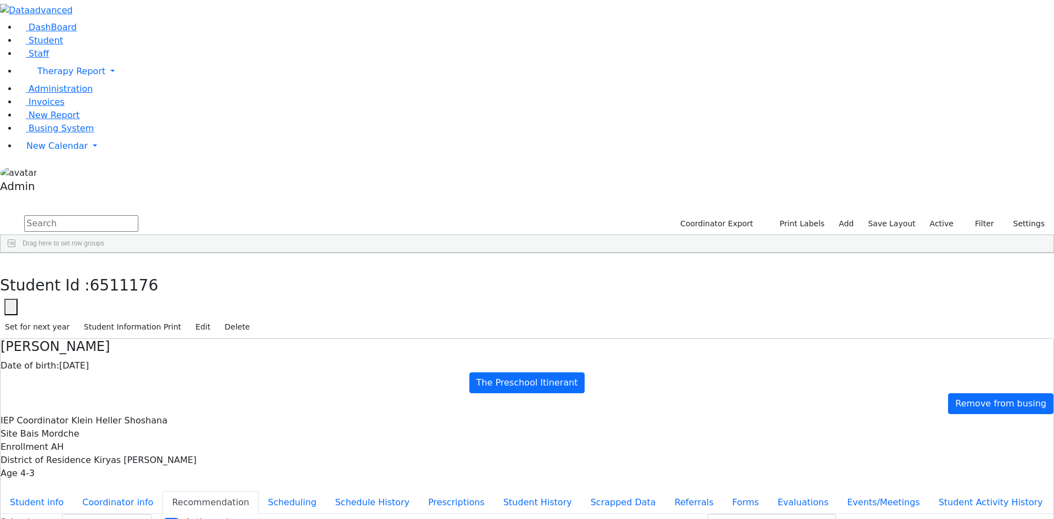
select select "210"
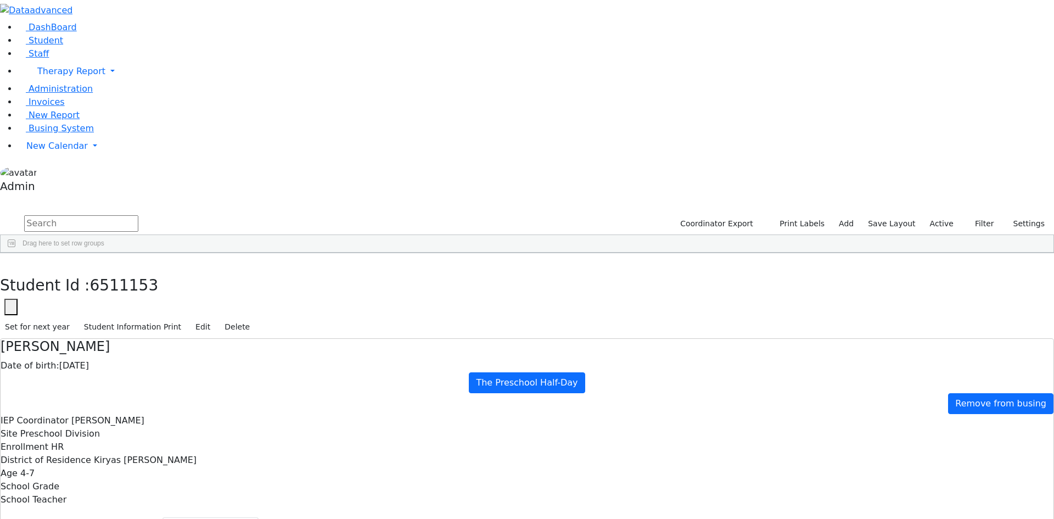
select select "210"
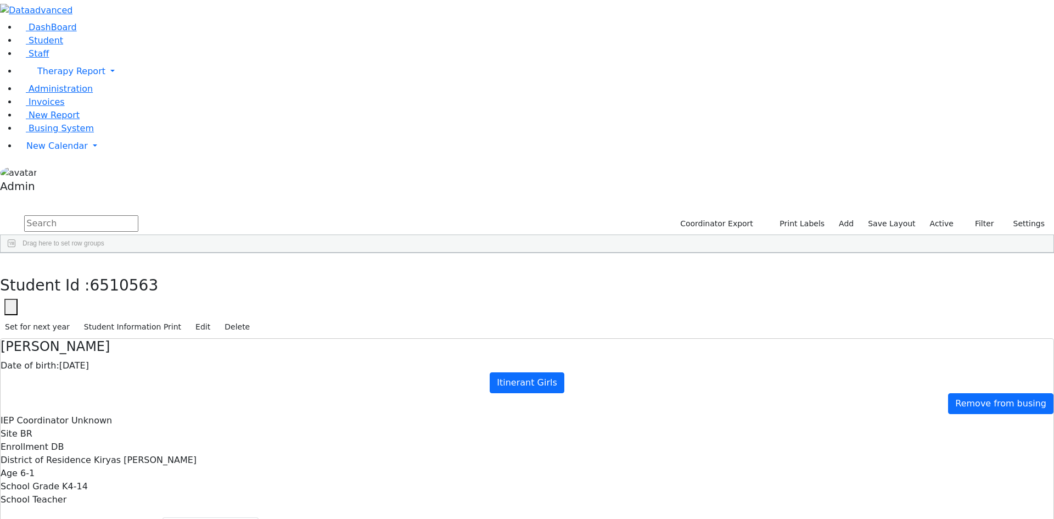
select select "210"
click at [173, 516] on div "Shmily" at bounding box center [146, 523] width 99 height 15
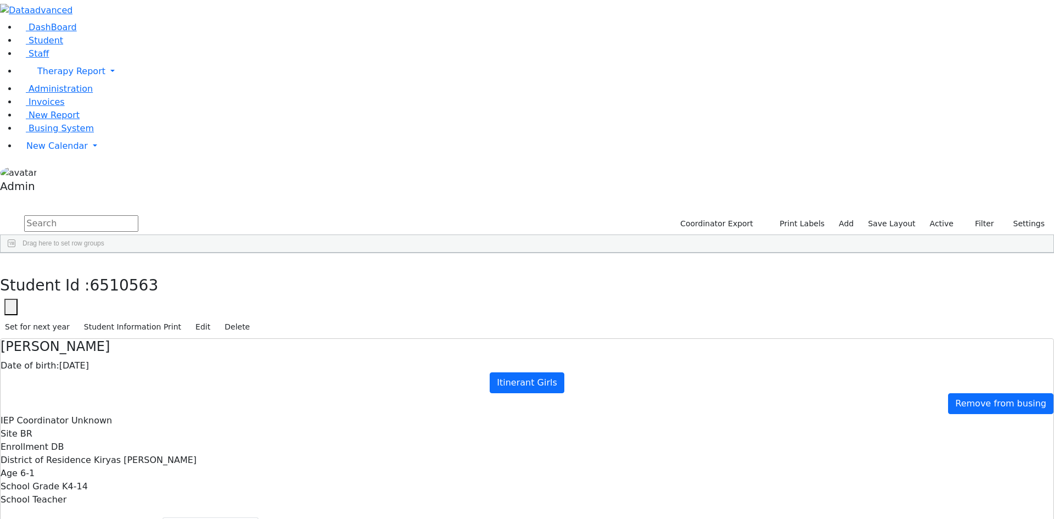
select select "210"
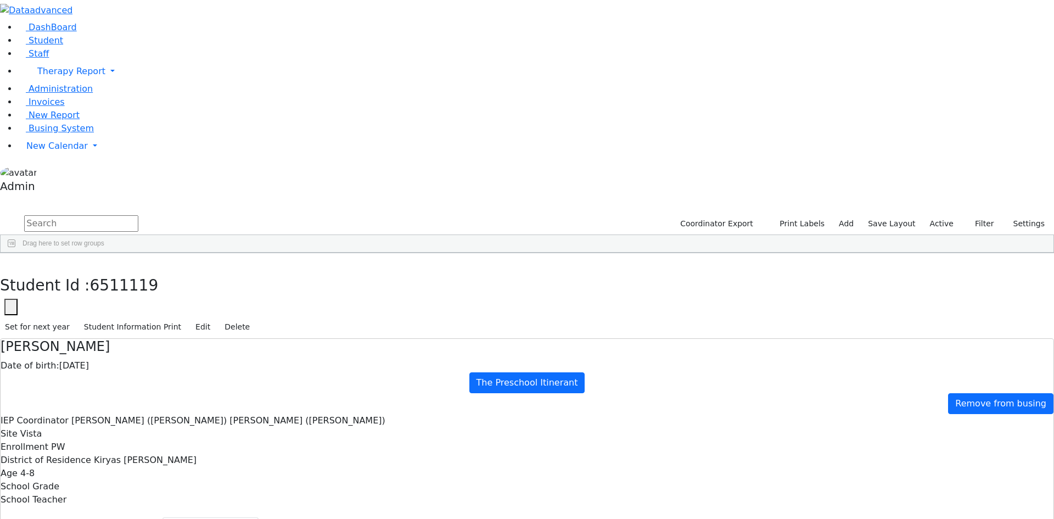
scroll to position [6124, 0]
select select "210"
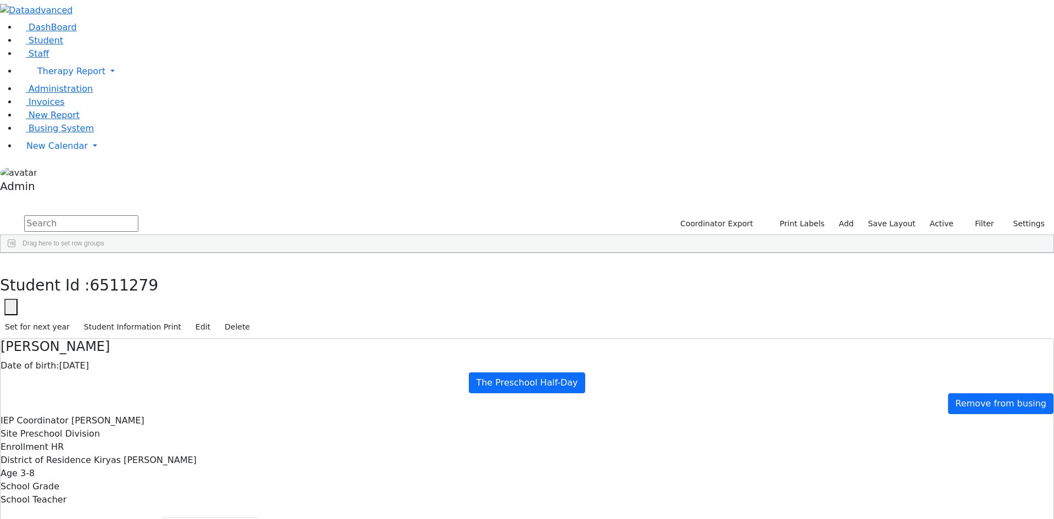
select select "210"
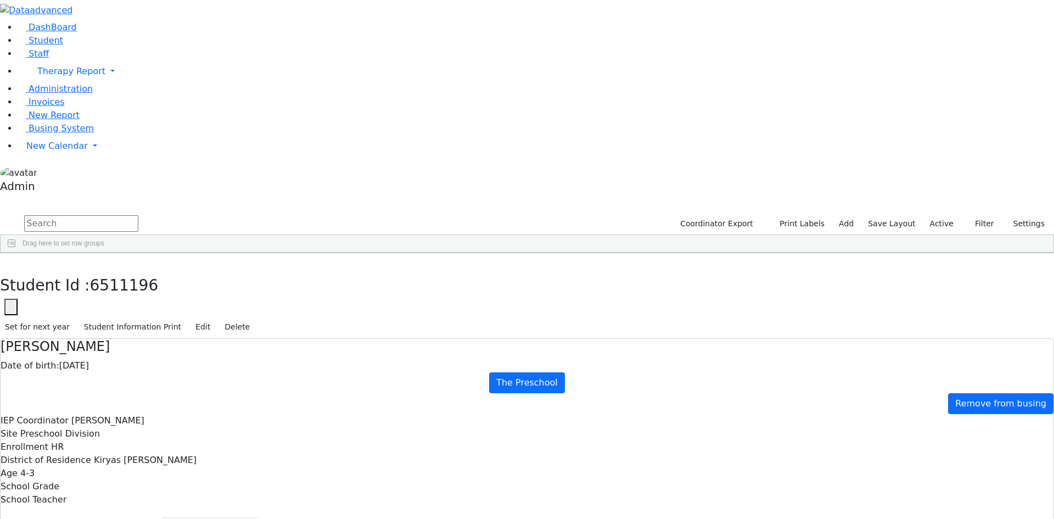
select select "209"
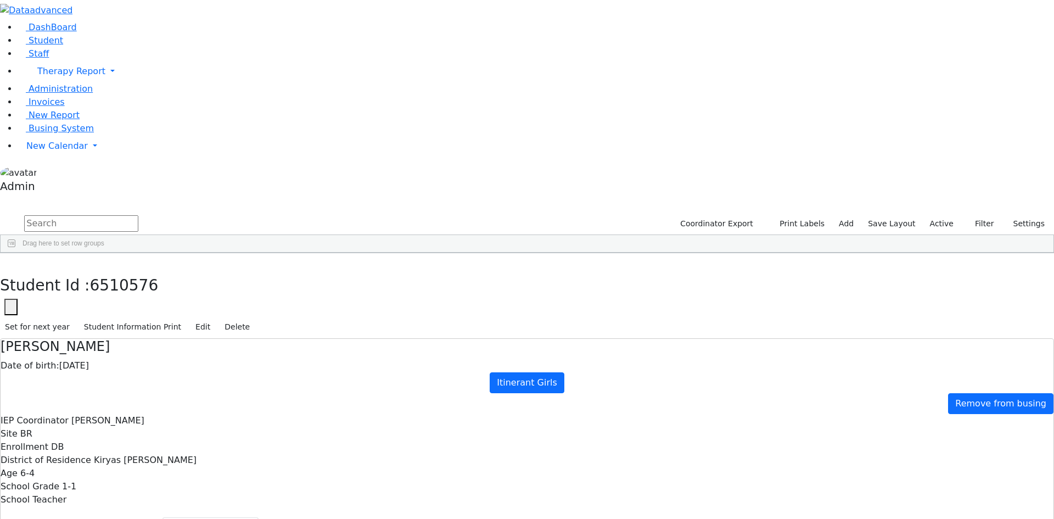
select select "210"
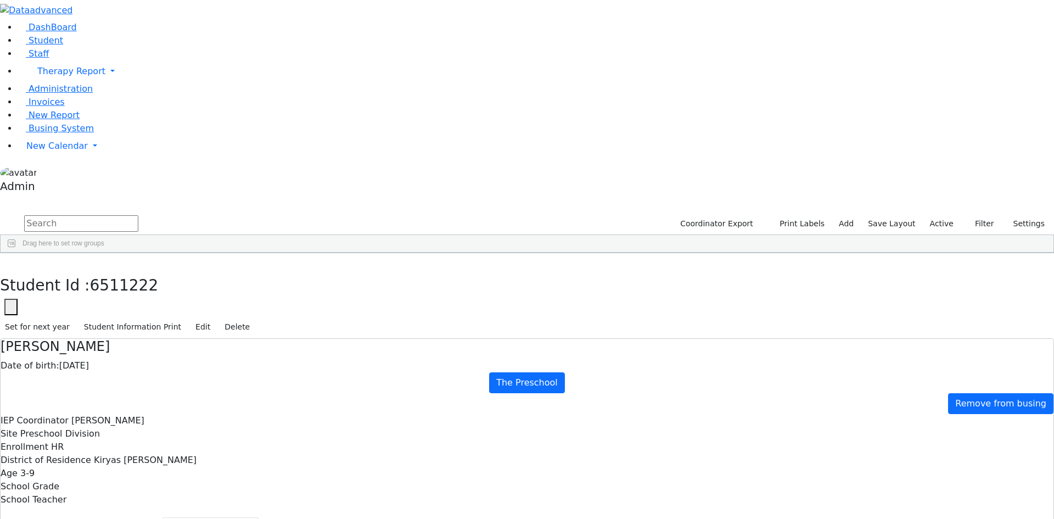
scroll to position [6892, 0]
click at [171, 399] on div "[PERSON_NAME]" at bounding box center [146, 406] width 99 height 15
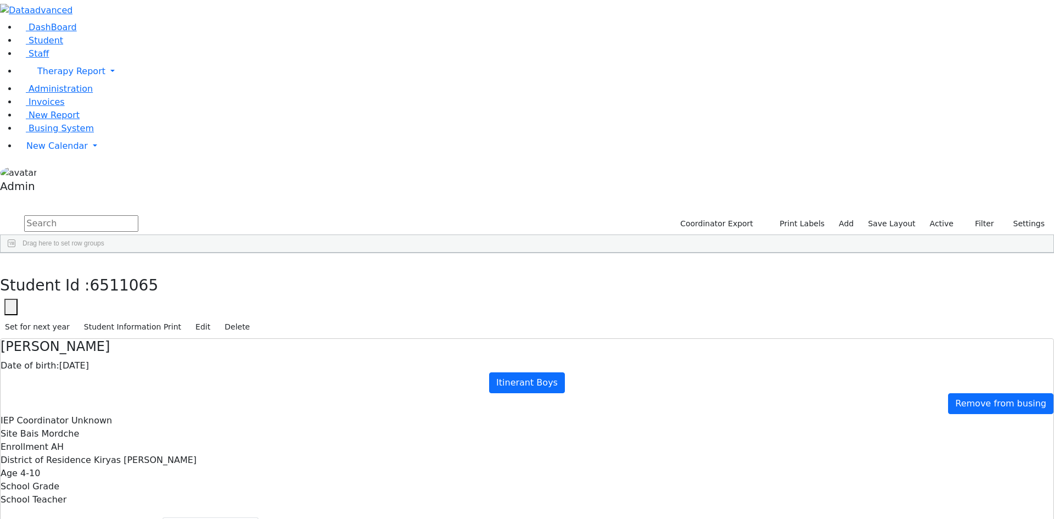
select select "210"
click at [170, 492] on div "[PERSON_NAME]" at bounding box center [146, 499] width 99 height 15
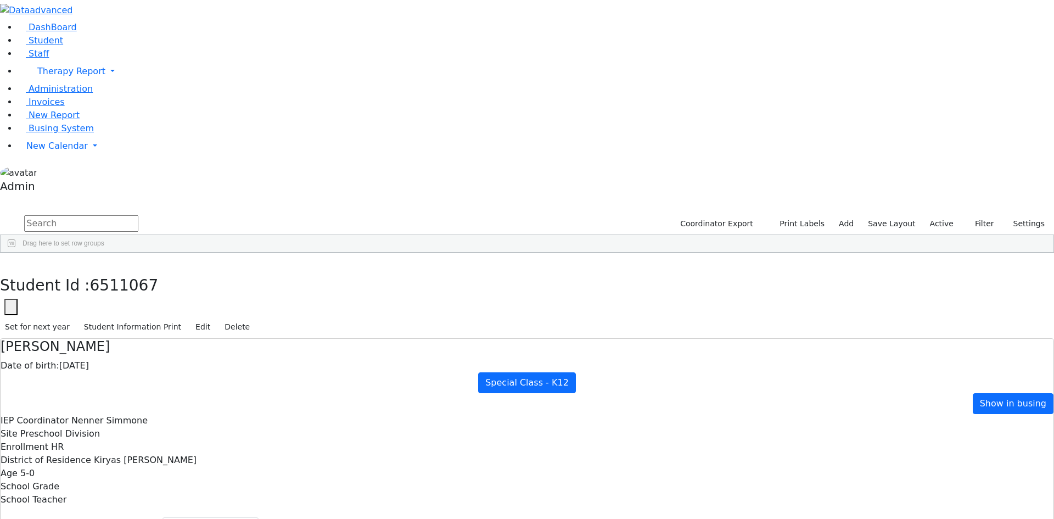
select select "210"
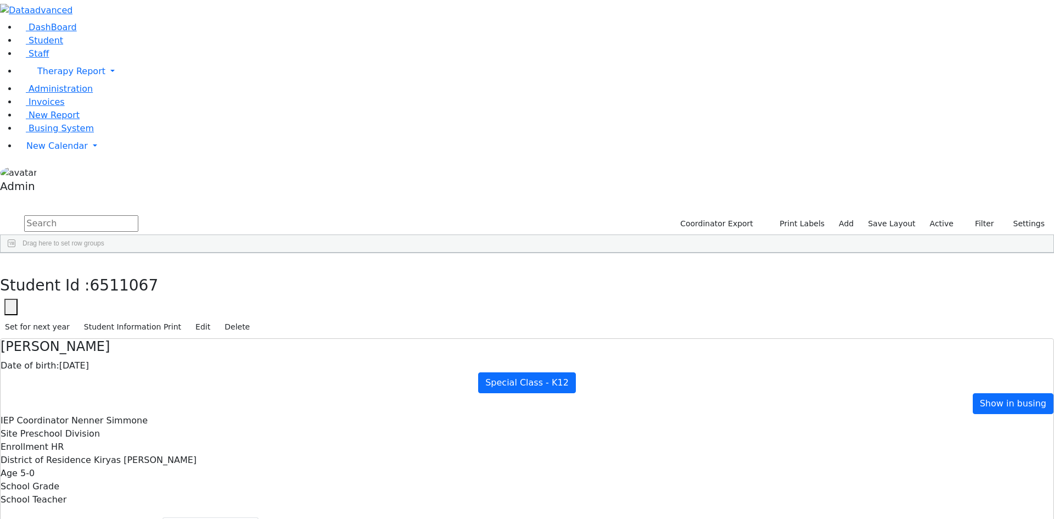
scroll to position [7057, 0]
click at [162, 358] on div "[PERSON_NAME]" at bounding box center [146, 365] width 99 height 15
select select "209"
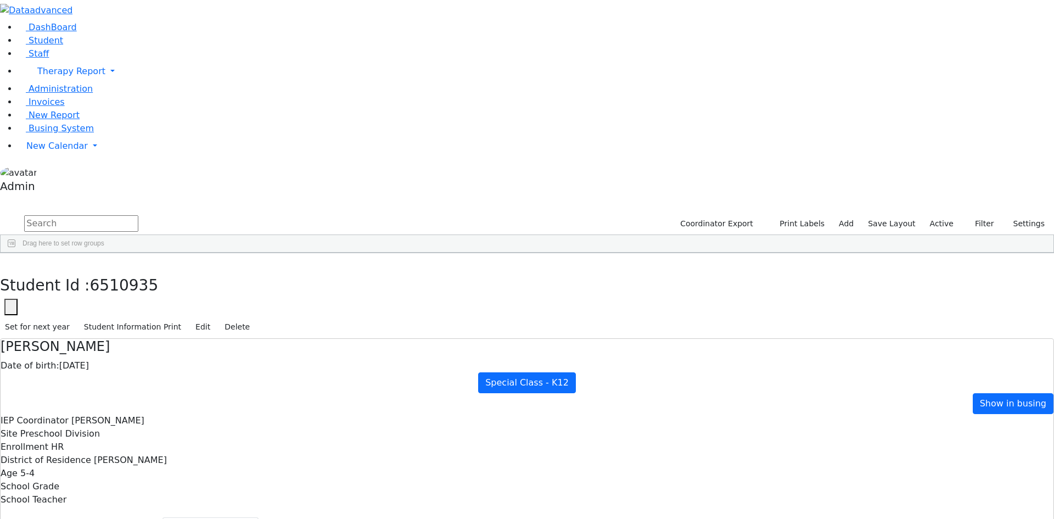
click at [173, 419] on div "Yachi" at bounding box center [146, 426] width 99 height 15
select select "210"
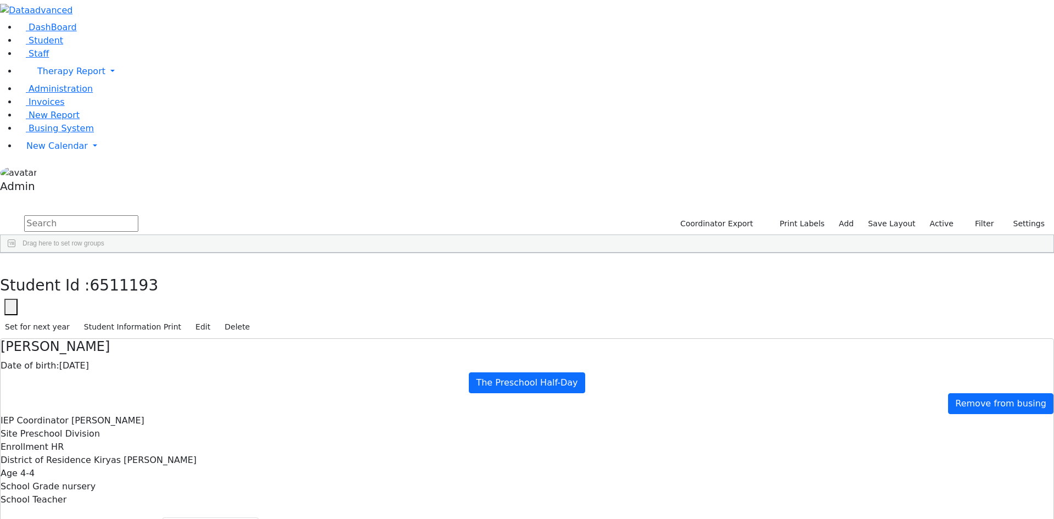
click at [19, 106] on icon at bounding box center [22, 102] width 8 height 8
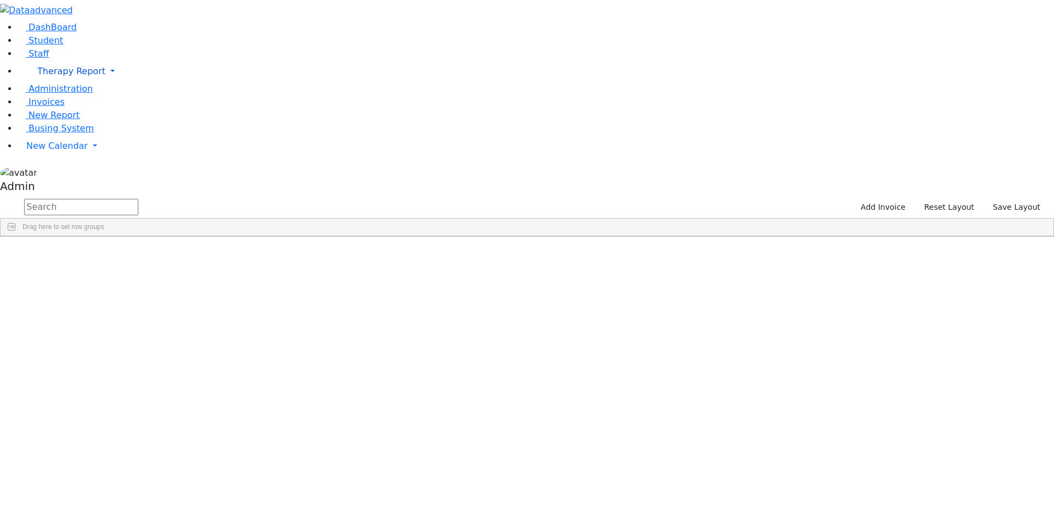
click at [43, 76] on span "Therapy Report" at bounding box center [71, 71] width 68 height 10
click at [43, 120] on span "New Report" at bounding box center [54, 115] width 51 height 10
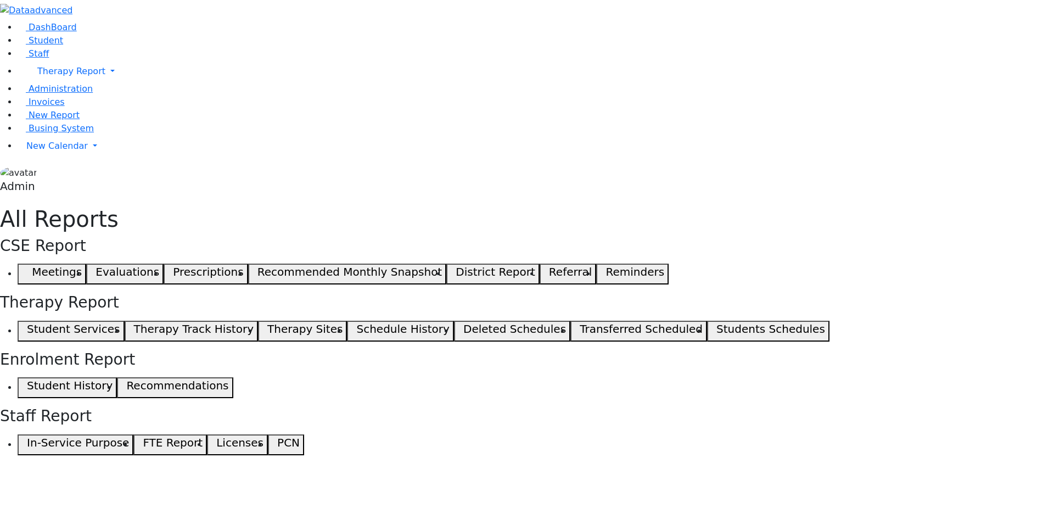
click at [117, 377] on button "Student History" at bounding box center [67, 387] width 99 height 21
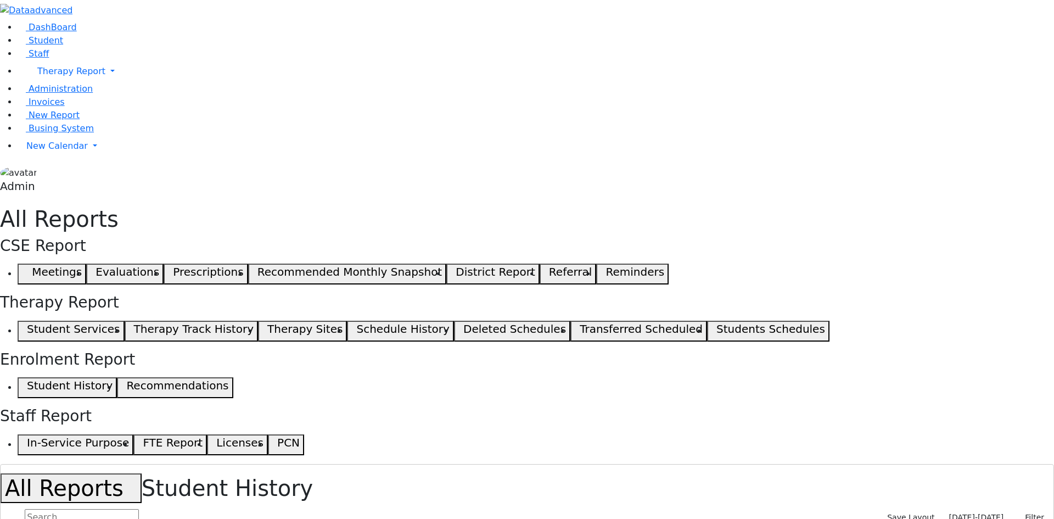
click at [977, 513] on span "[DATE]-[DATE]" at bounding box center [976, 517] width 55 height 9
click at [150, 473] on h1 "All Reports Student History" at bounding box center [527, 488] width 1052 height 30
click at [142, 473] on button "All Reports" at bounding box center [71, 488] width 141 height 30
click at [120, 322] on h5 "Student Services" at bounding box center [73, 328] width 93 height 13
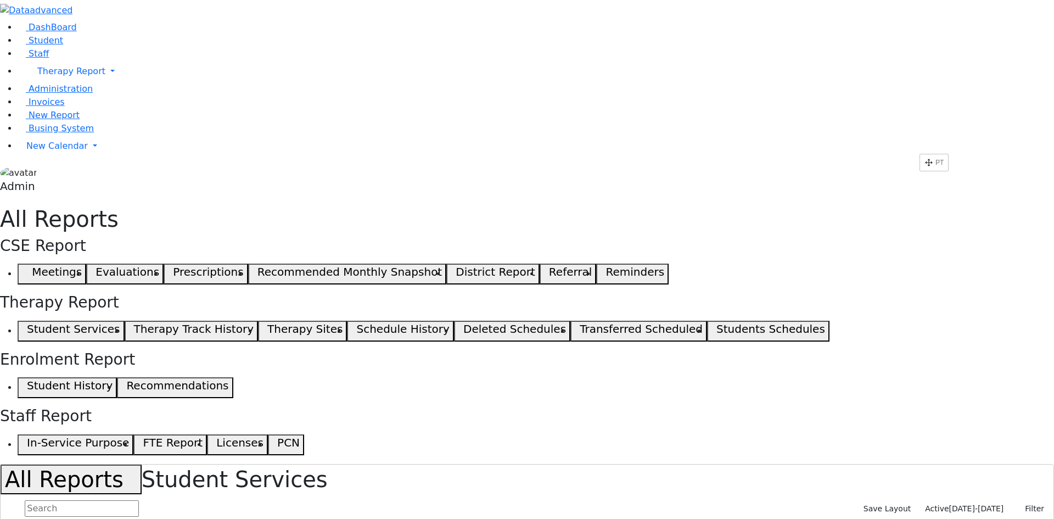
drag, startPoint x: 232, startPoint y: 141, endPoint x: 925, endPoint y: 158, distance: 693.2
drag, startPoint x: 147, startPoint y: 144, endPoint x: 805, endPoint y: 178, distance: 658.8
drag, startPoint x: 916, startPoint y: 145, endPoint x: 875, endPoint y: 149, distance: 40.7
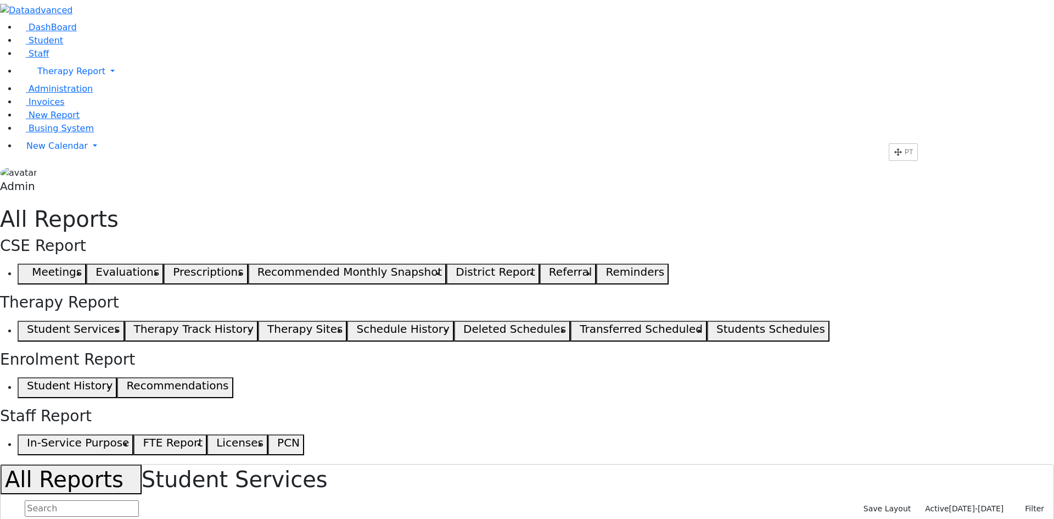
drag, startPoint x: 162, startPoint y: 142, endPoint x: 859, endPoint y: 186, distance: 698.2
click at [910, 500] on button "Save Layout" at bounding box center [886, 508] width 57 height 17
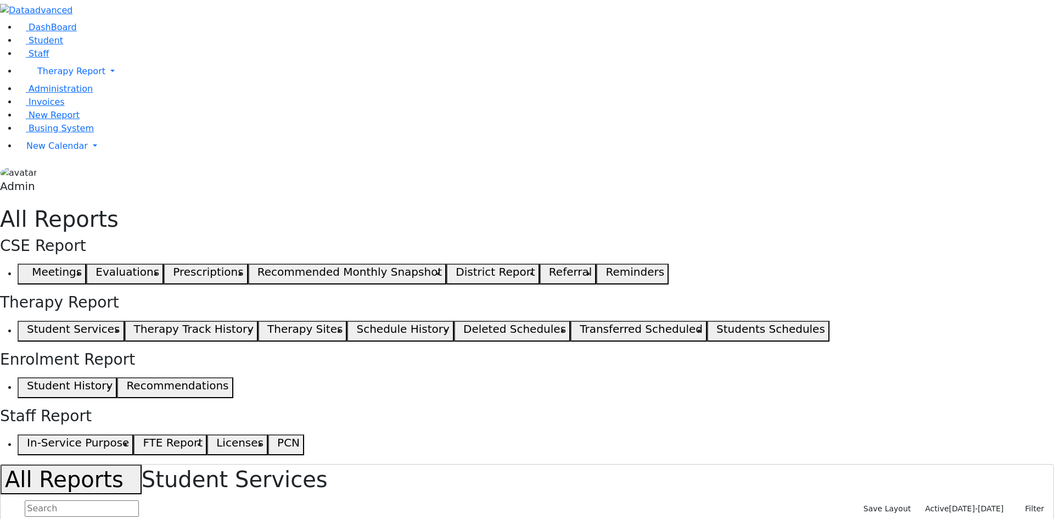
click at [948, 504] on span "Active" at bounding box center [937, 508] width 24 height 9
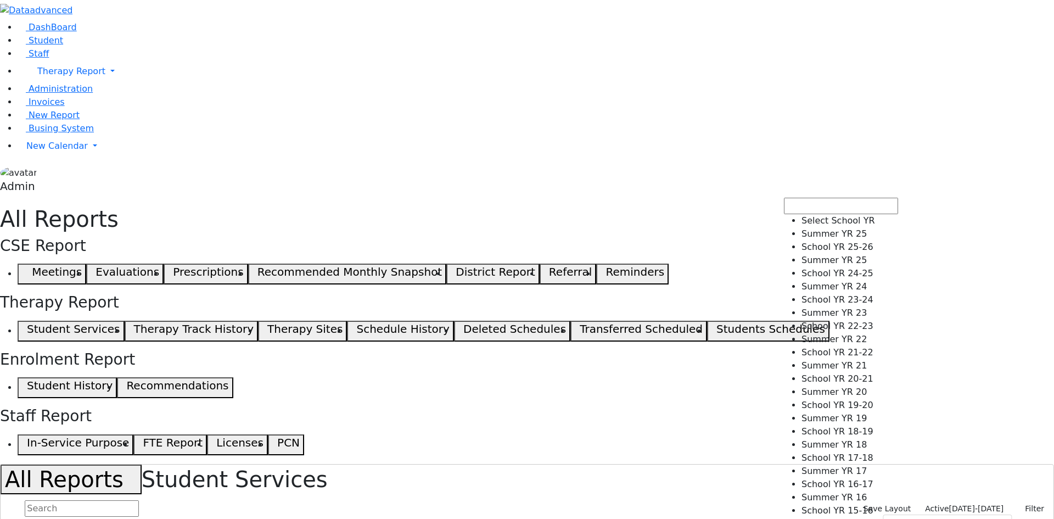
select select "211"
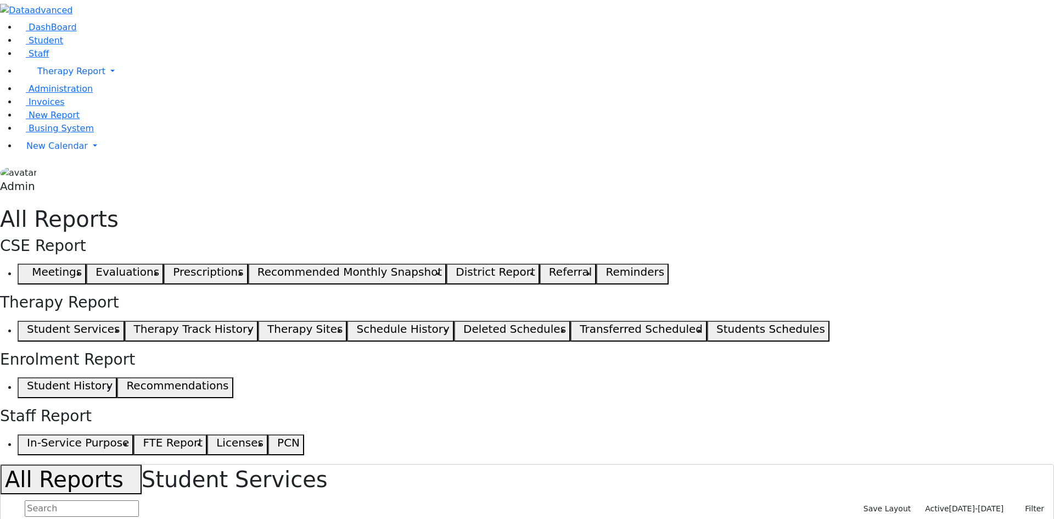
click at [948, 504] on span "Active" at bounding box center [937, 508] width 24 height 9
checkbox input "false"
click at [961, 504] on span "[DATE]-[DATE]" at bounding box center [976, 508] width 55 height 9
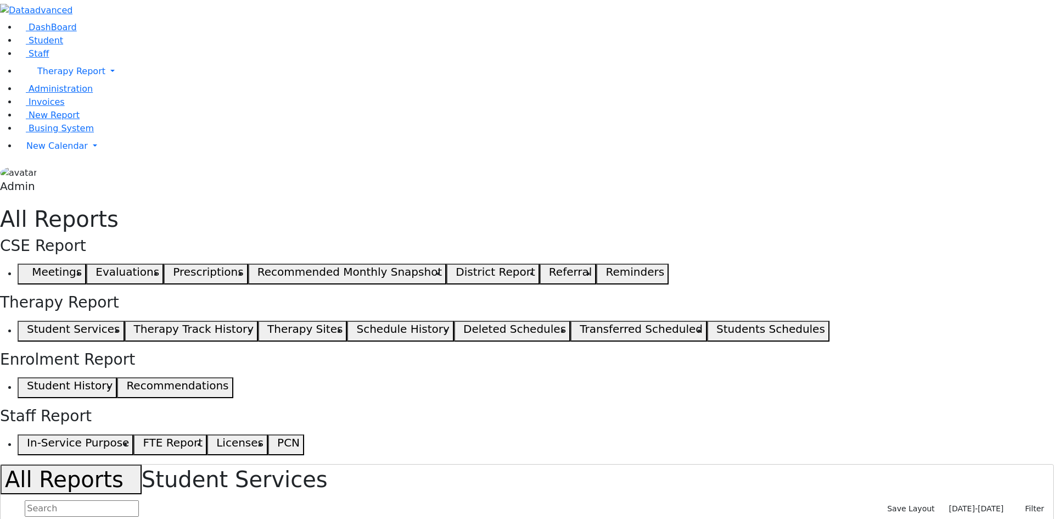
click at [139, 500] on input "text" at bounding box center [82, 508] width 114 height 16
